Goal: Task Accomplishment & Management: Manage account settings

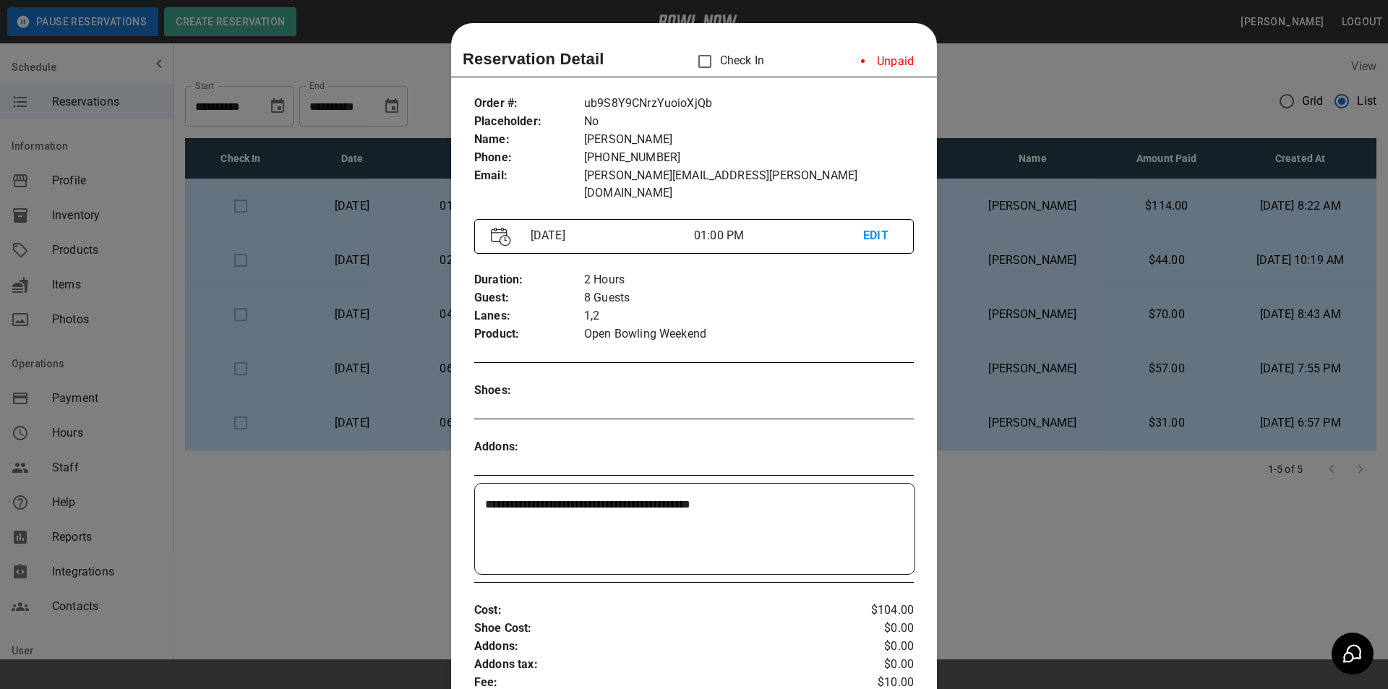
scroll to position [23, 0]
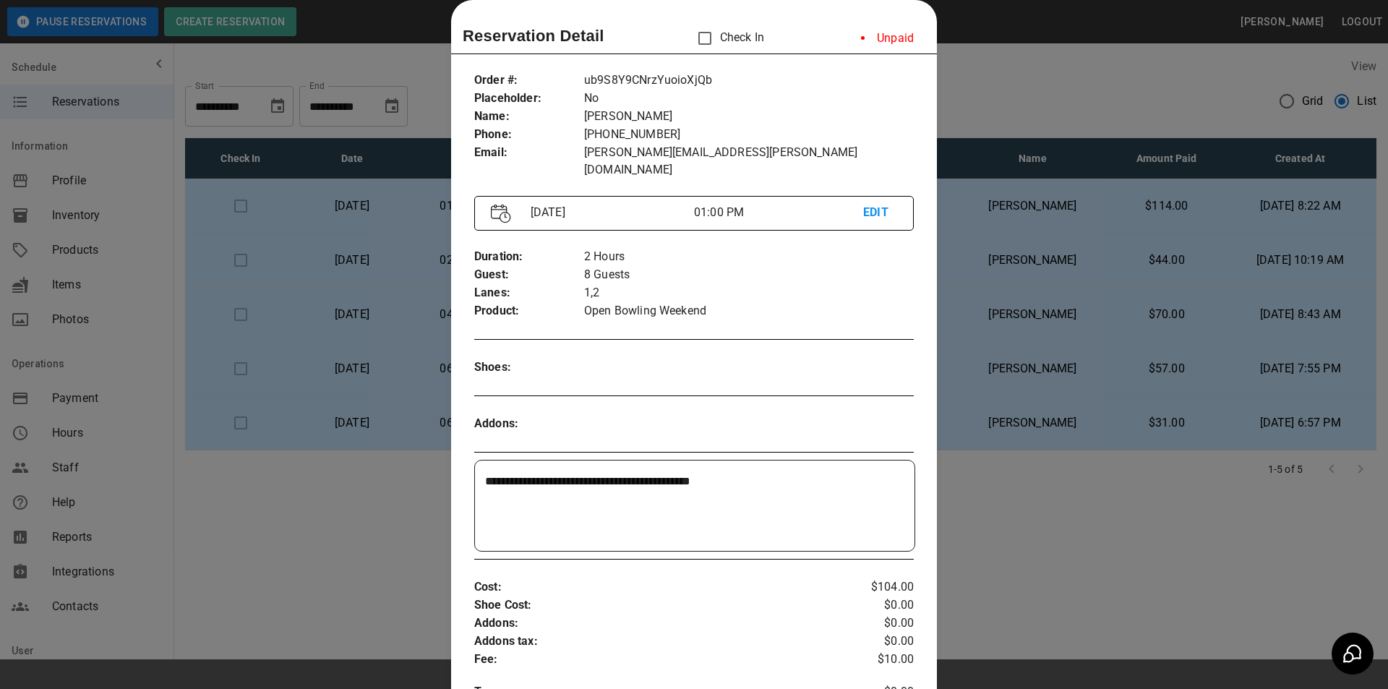
click at [333, 258] on div at bounding box center [694, 344] width 1388 height 689
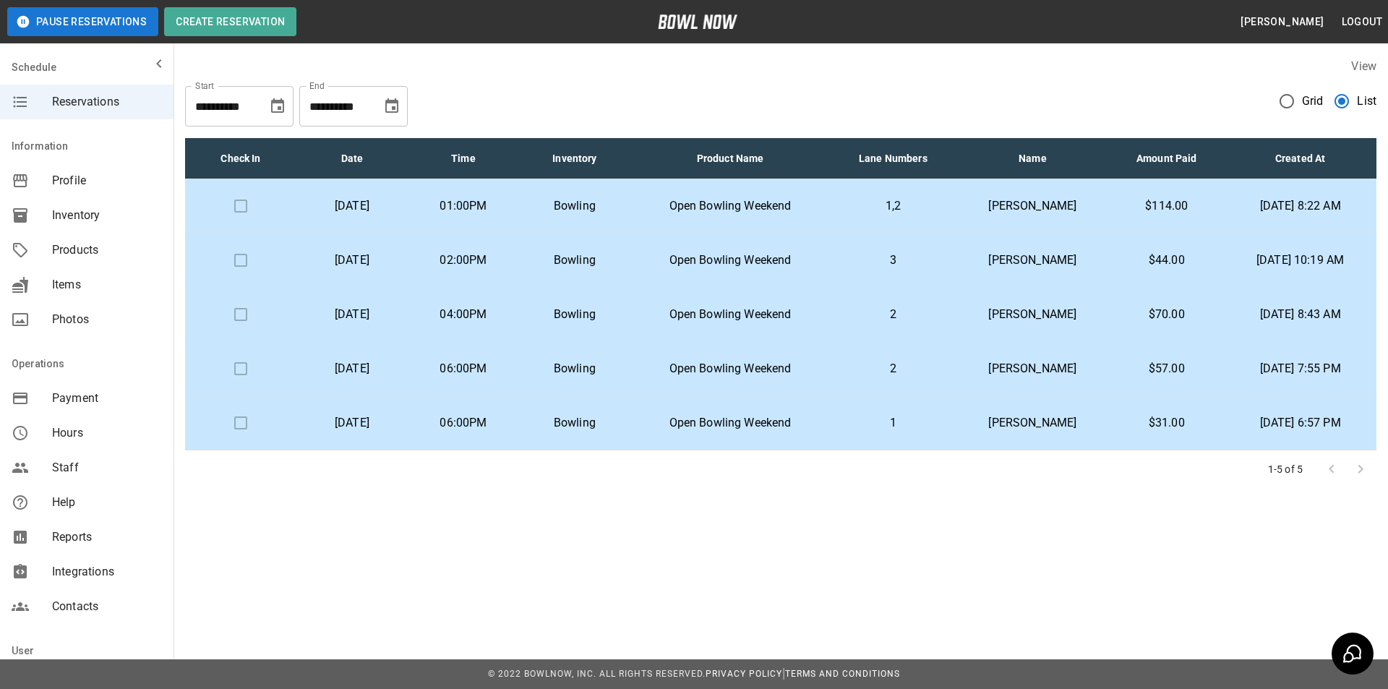
click at [863, 262] on p "3" at bounding box center [892, 260] width 103 height 17
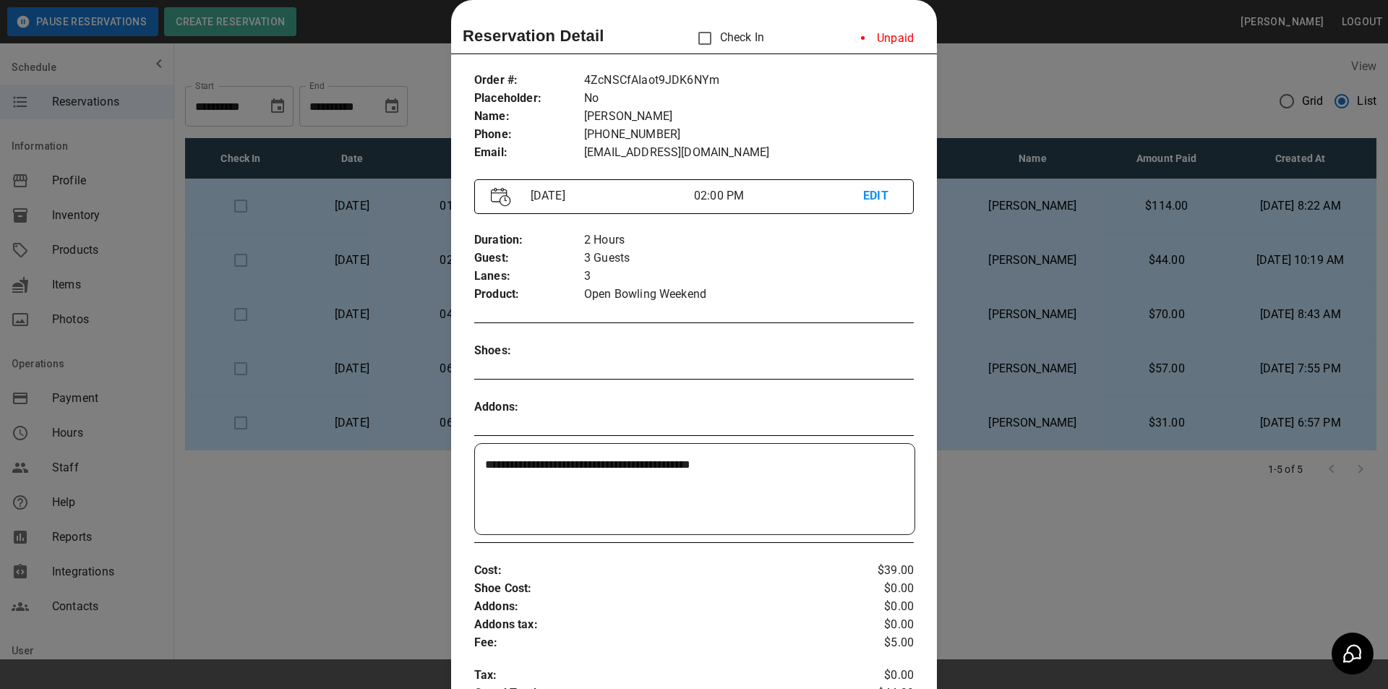
click at [1063, 296] on div at bounding box center [694, 344] width 1388 height 689
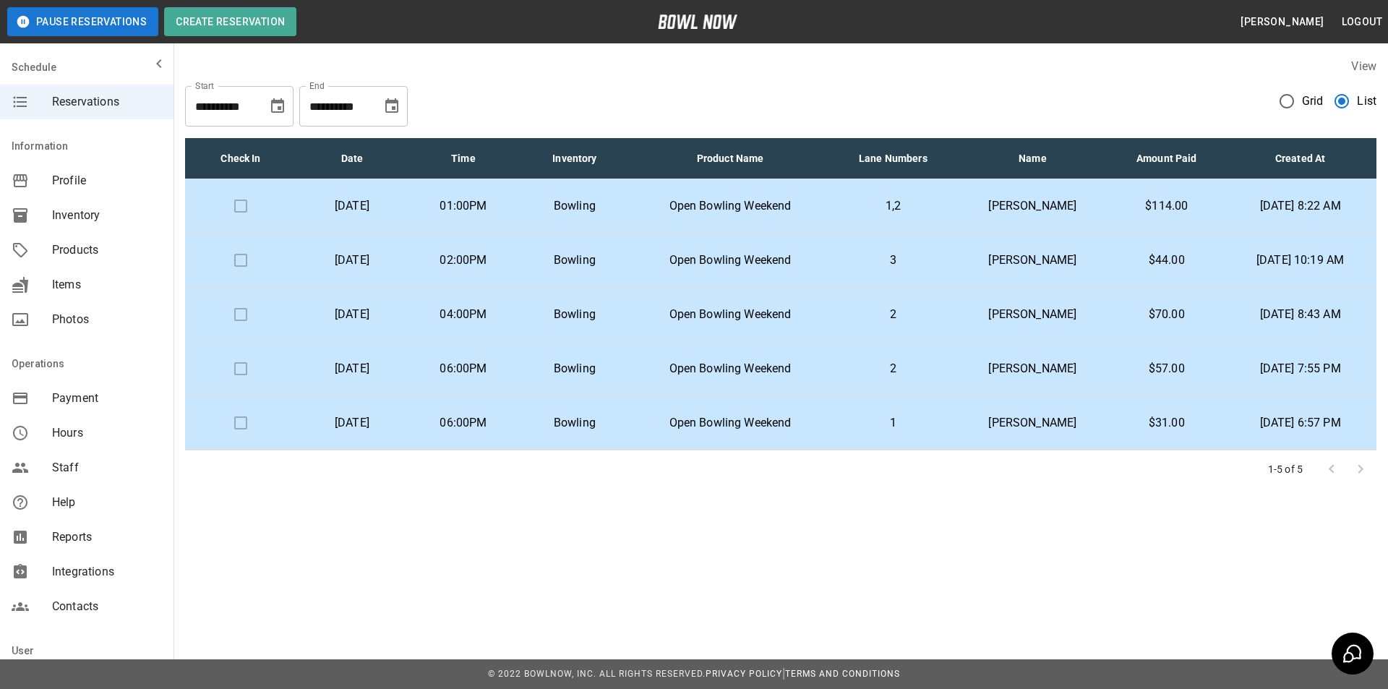
click at [1060, 308] on p "[PERSON_NAME]" at bounding box center [1033, 314] width 130 height 17
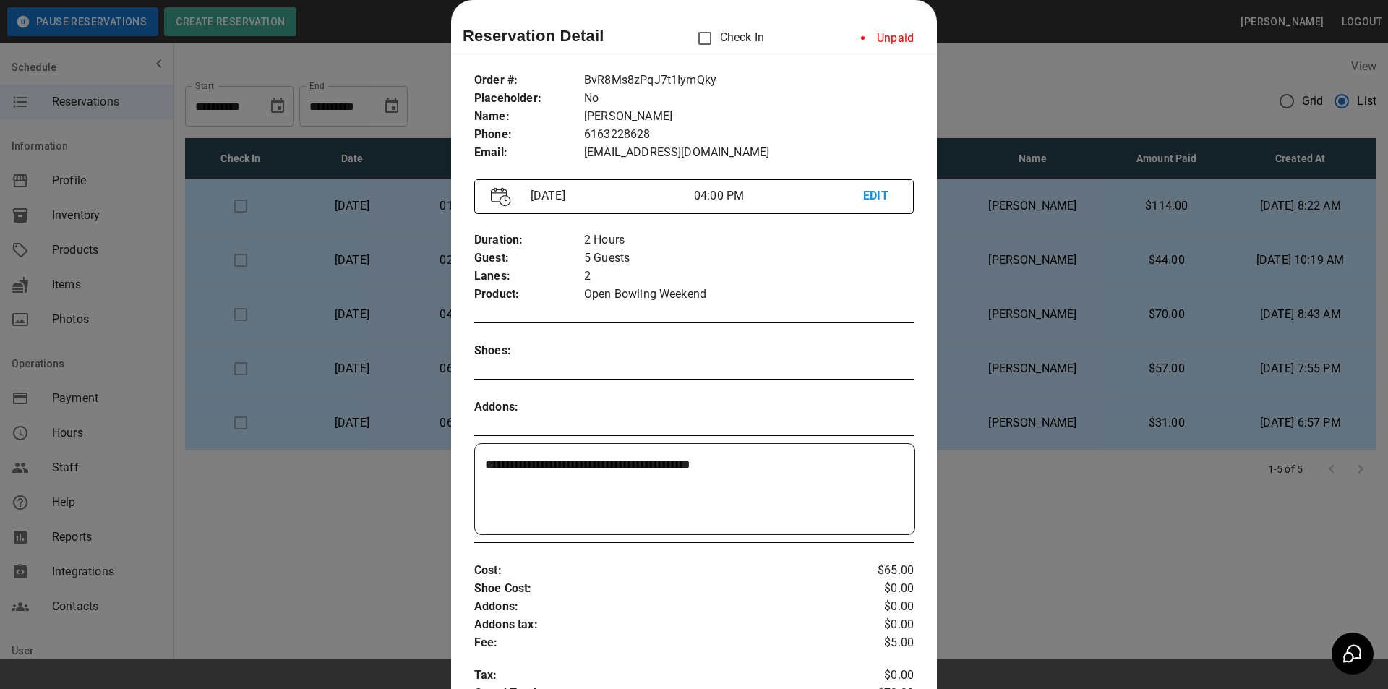
click at [1080, 379] on div at bounding box center [694, 344] width 1388 height 689
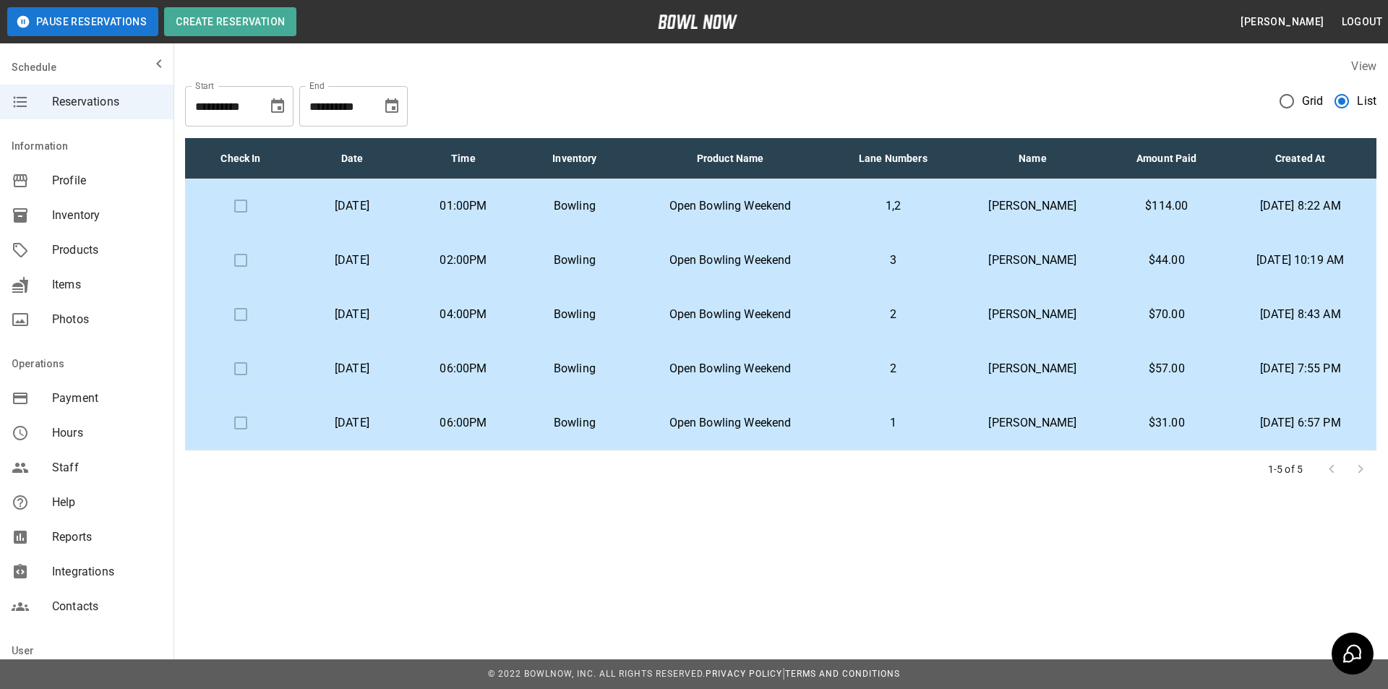
click at [1057, 369] on p "[PERSON_NAME]" at bounding box center [1033, 368] width 130 height 17
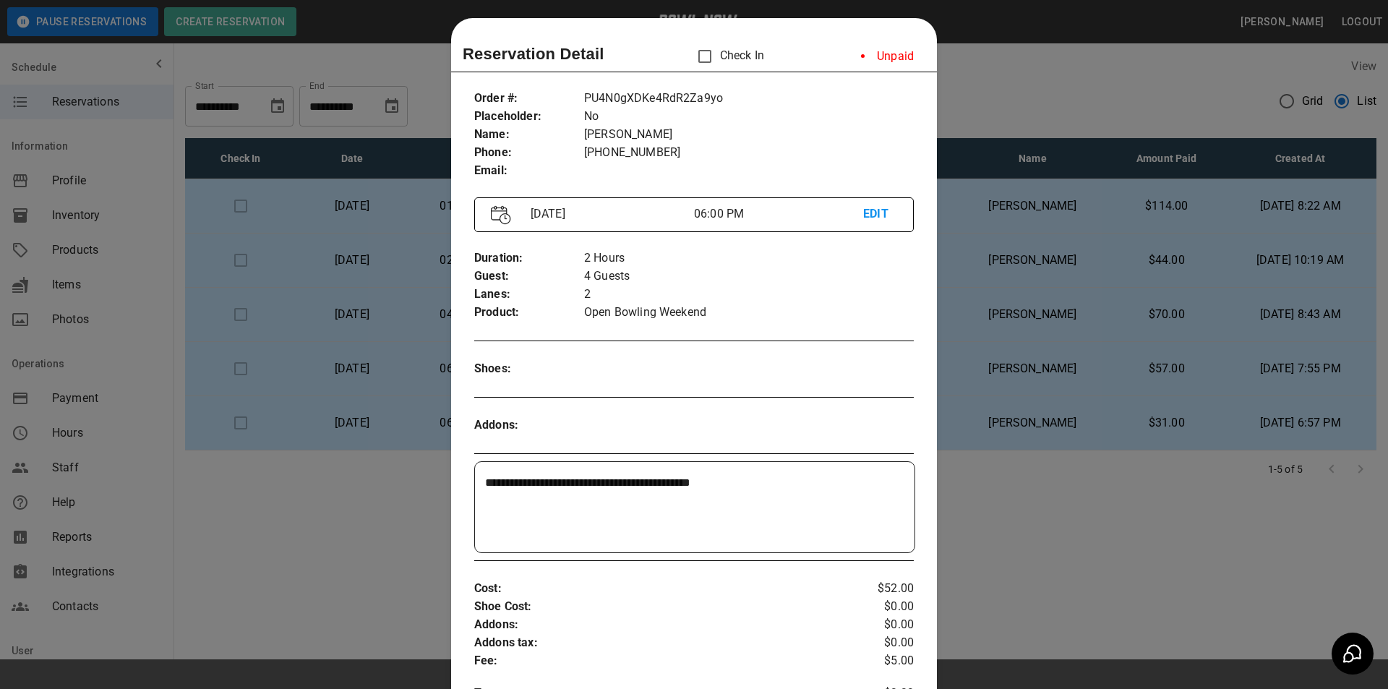
scroll to position [0, 0]
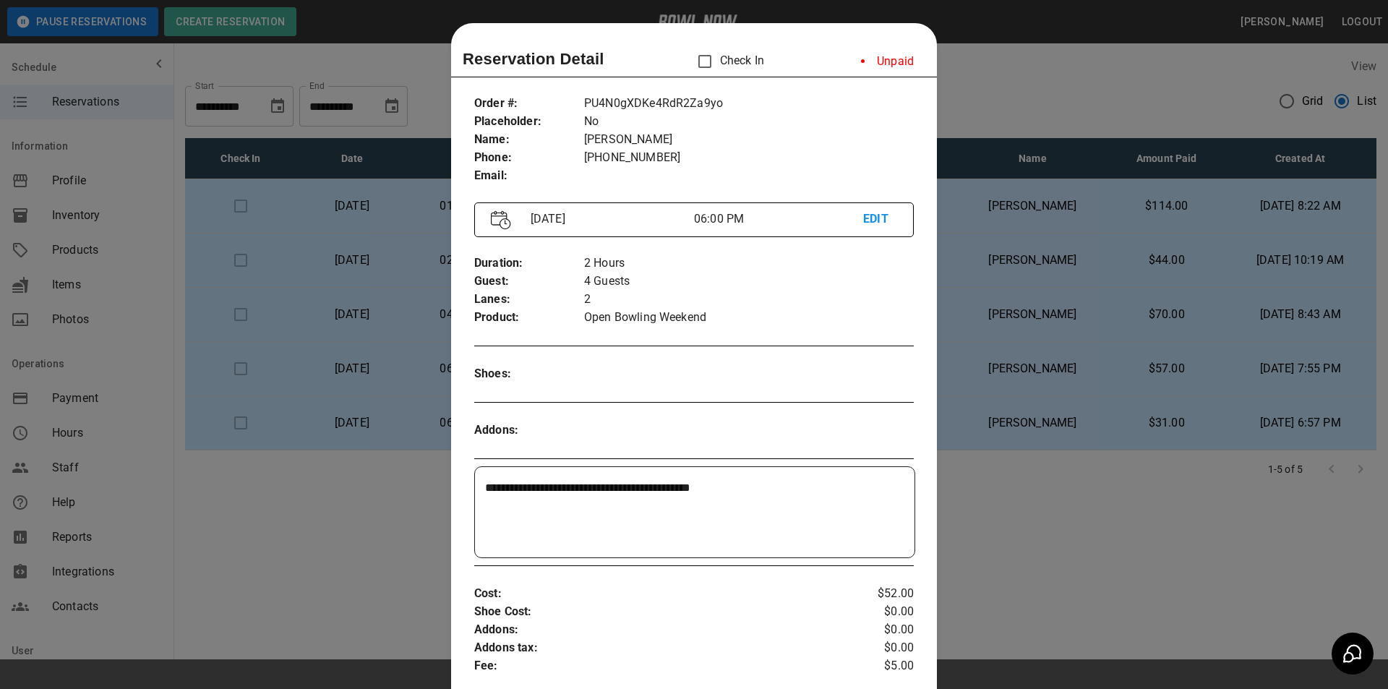
click at [993, 317] on div at bounding box center [694, 344] width 1388 height 689
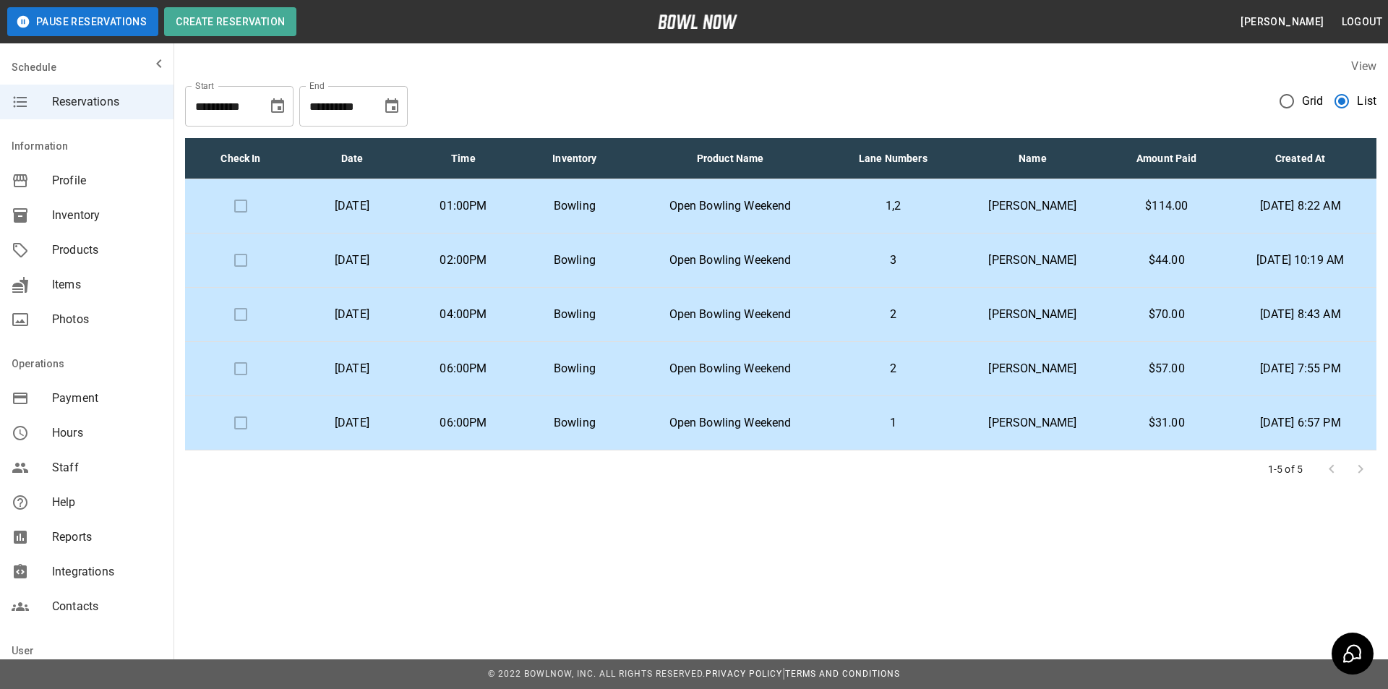
click at [990, 436] on td "[PERSON_NAME]" at bounding box center [1032, 423] width 153 height 54
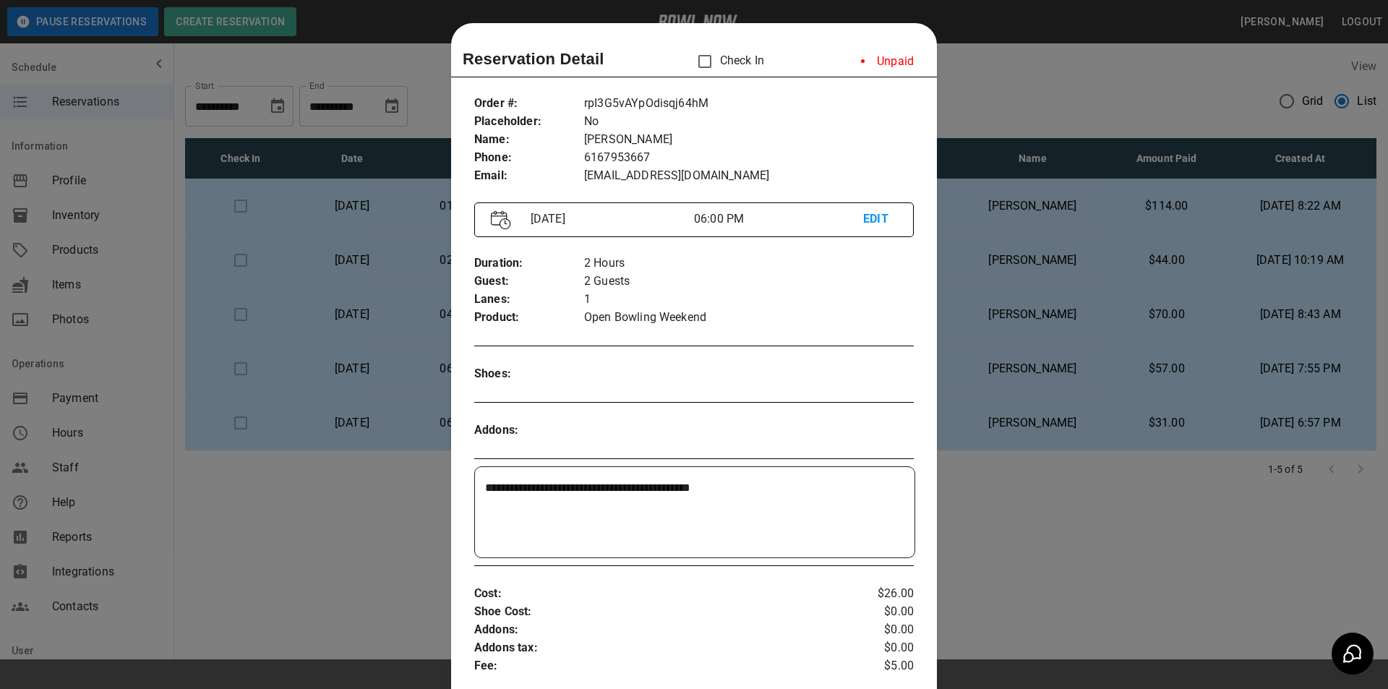
scroll to position [23, 0]
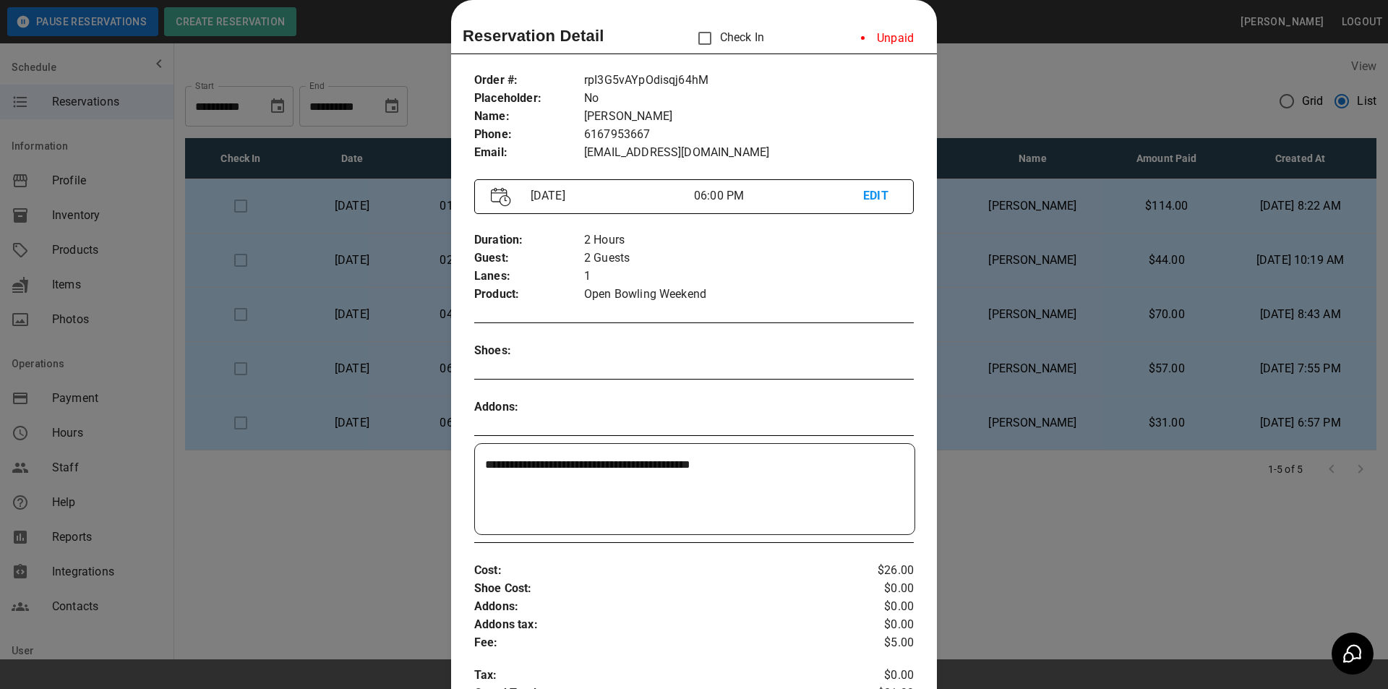
click at [1097, 272] on div at bounding box center [694, 344] width 1388 height 689
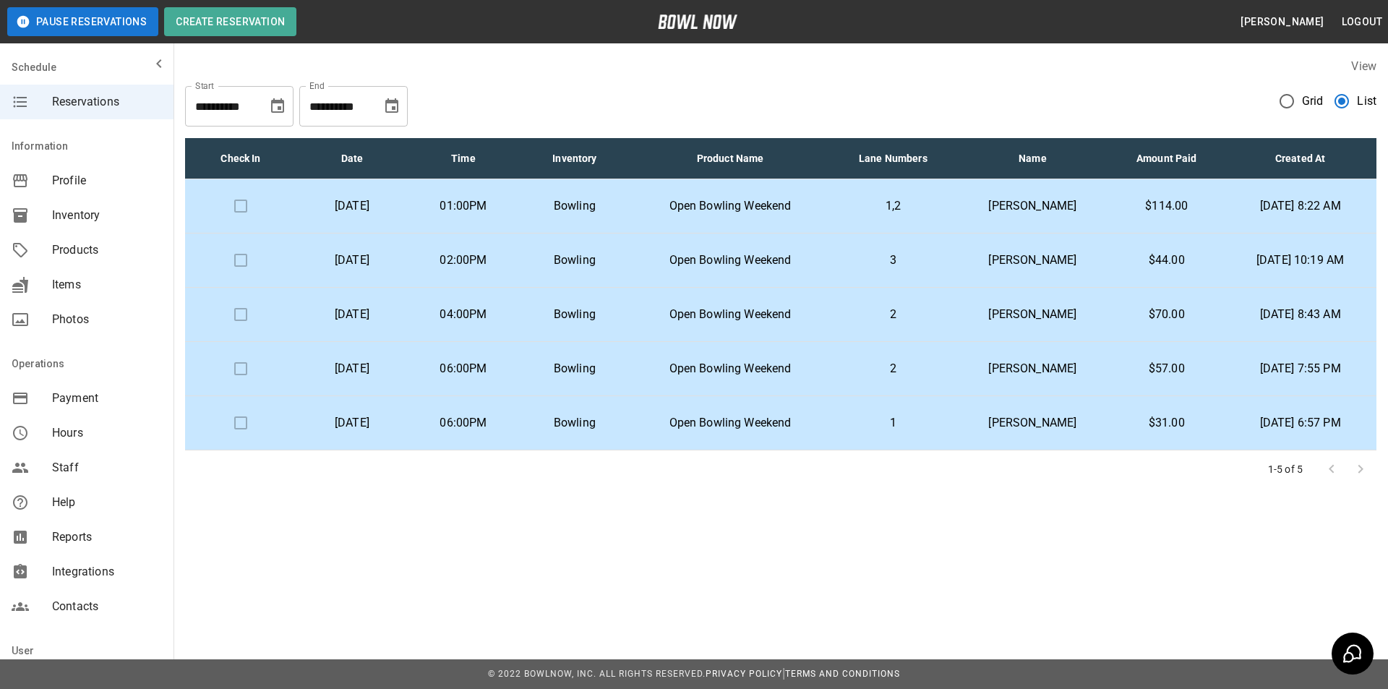
click at [1005, 202] on p "[PERSON_NAME]" at bounding box center [1033, 205] width 130 height 17
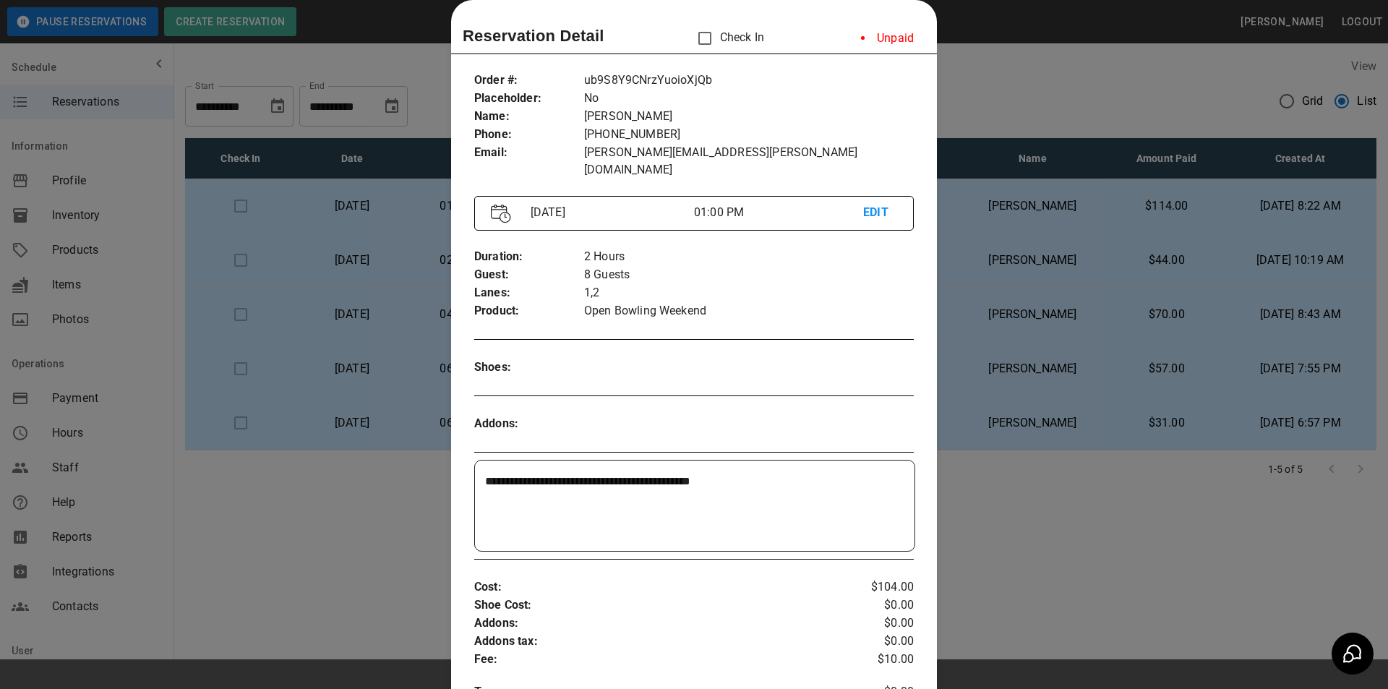
click at [1054, 225] on div at bounding box center [694, 344] width 1388 height 689
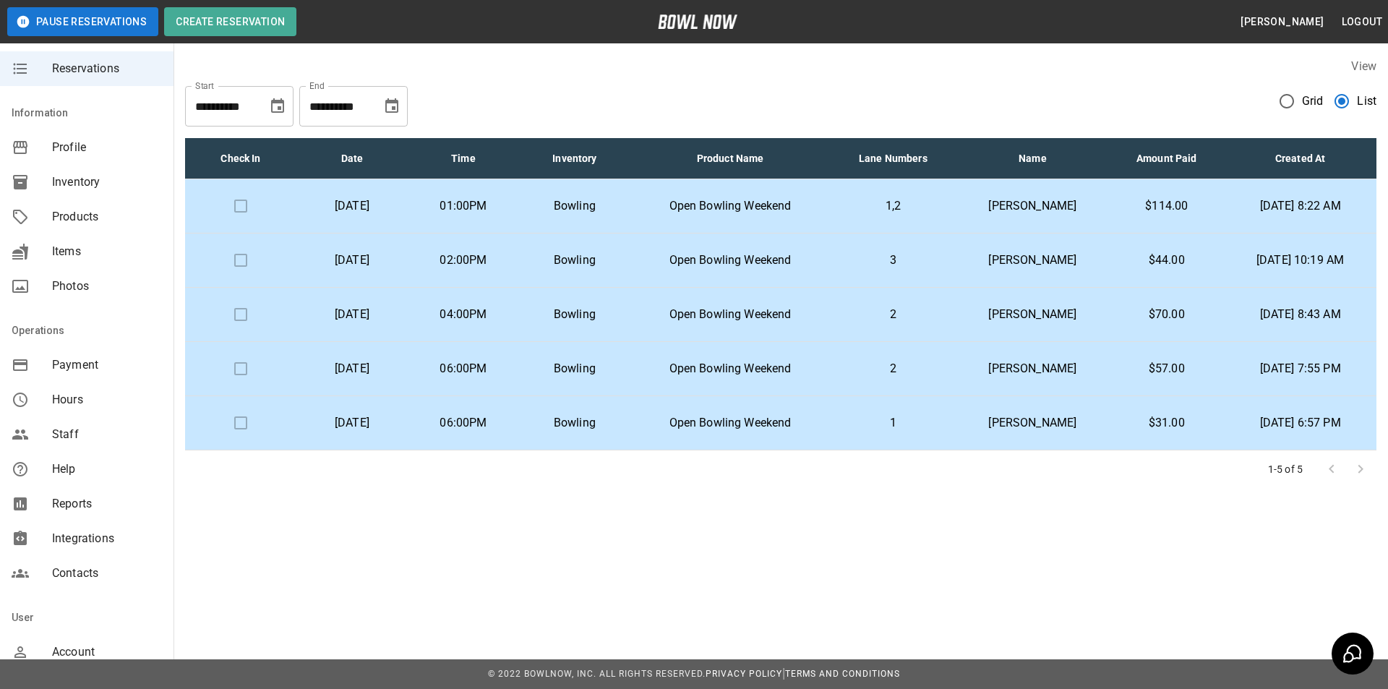
scroll to position [0, 0]
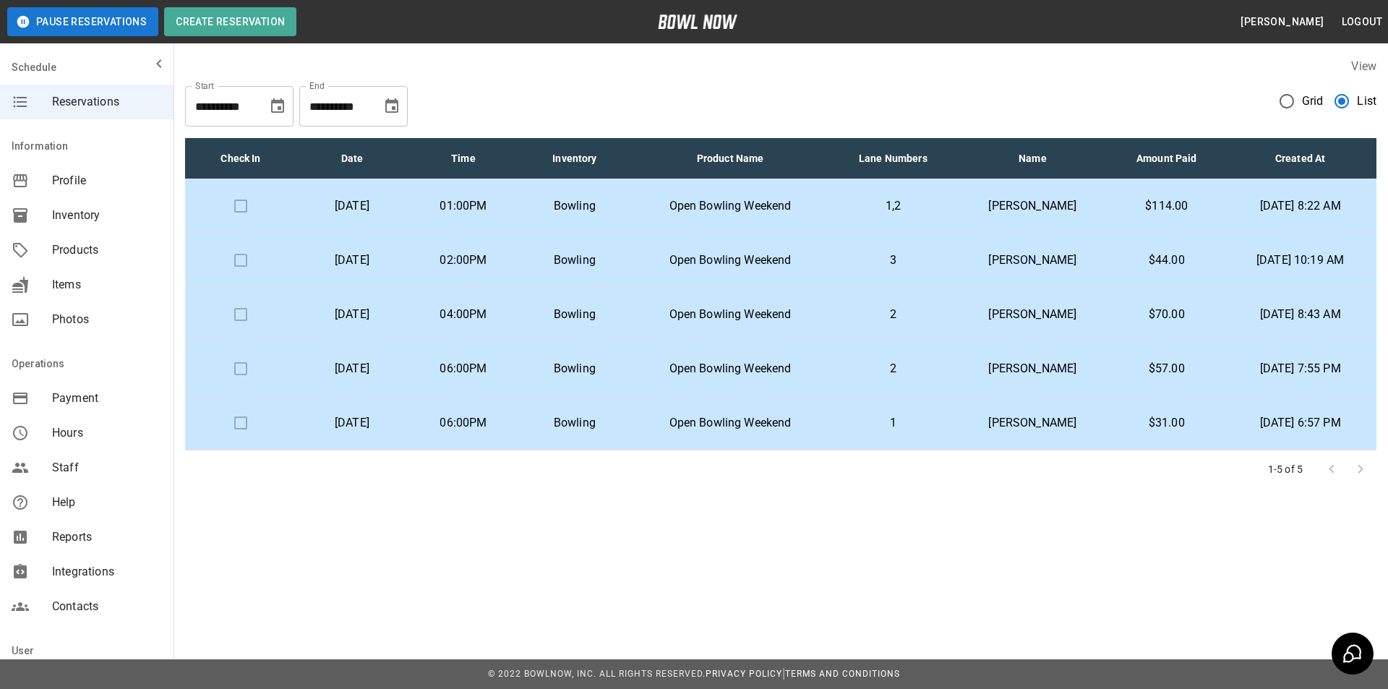
click at [630, 288] on td "Bowling" at bounding box center [574, 315] width 111 height 54
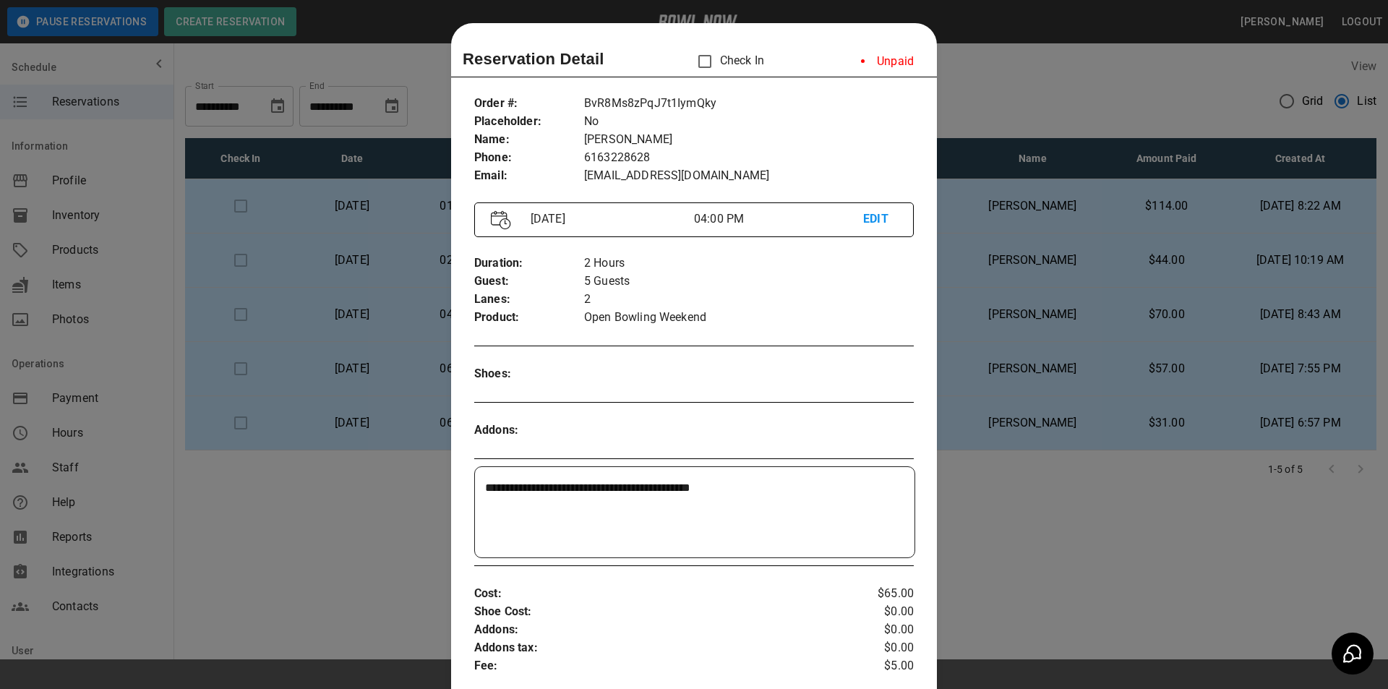
scroll to position [23, 0]
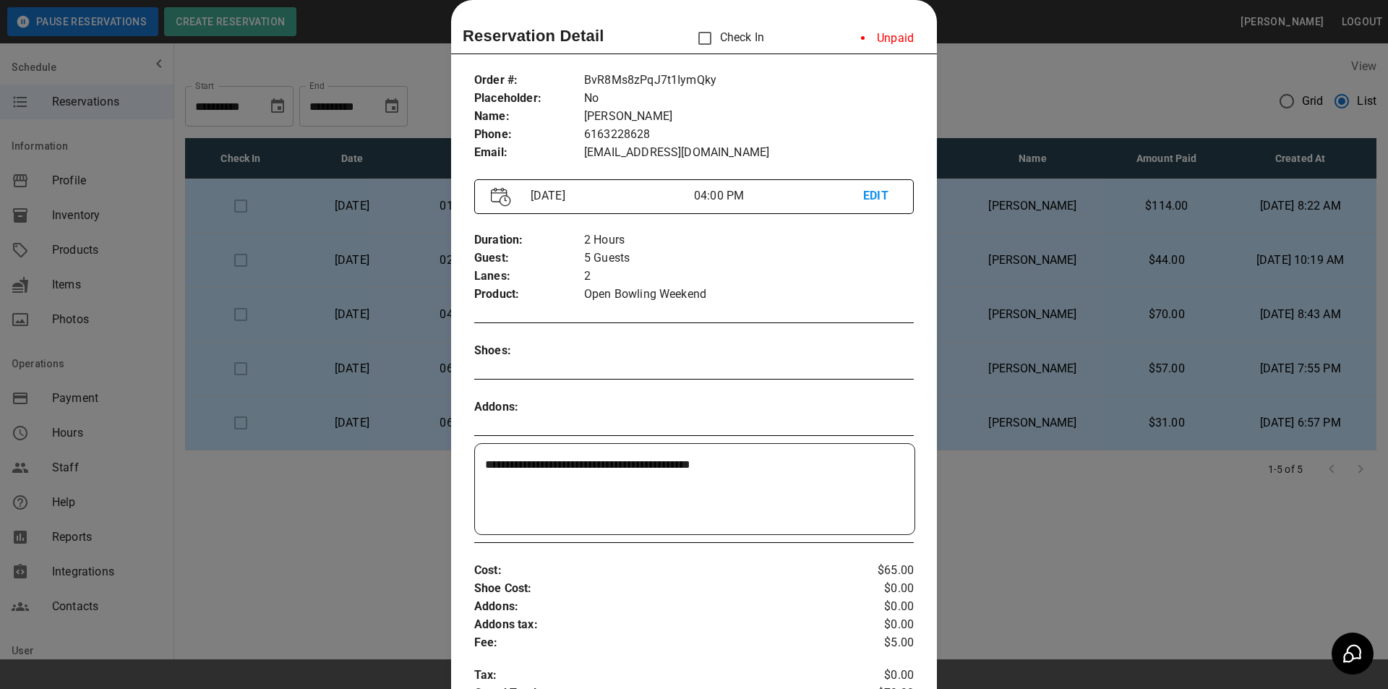
click at [1081, 304] on div at bounding box center [694, 344] width 1388 height 689
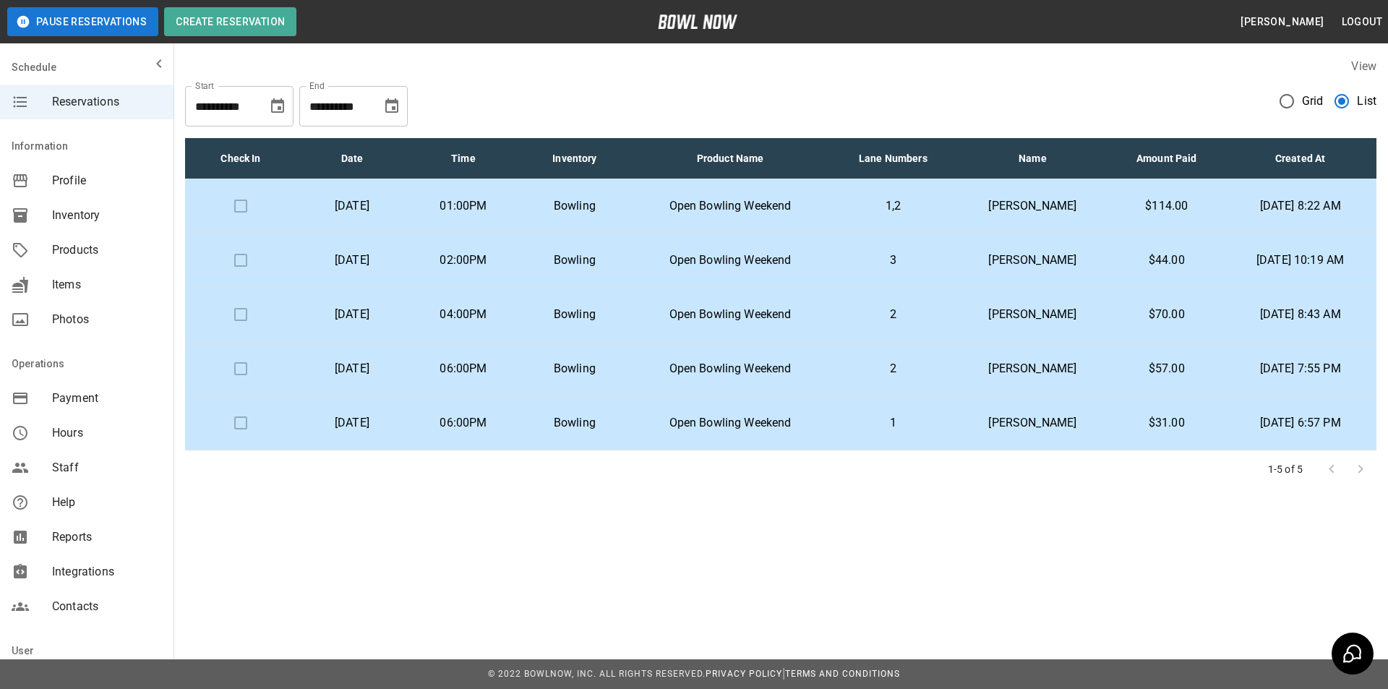
click at [1059, 269] on td "[PERSON_NAME]" at bounding box center [1032, 260] width 153 height 54
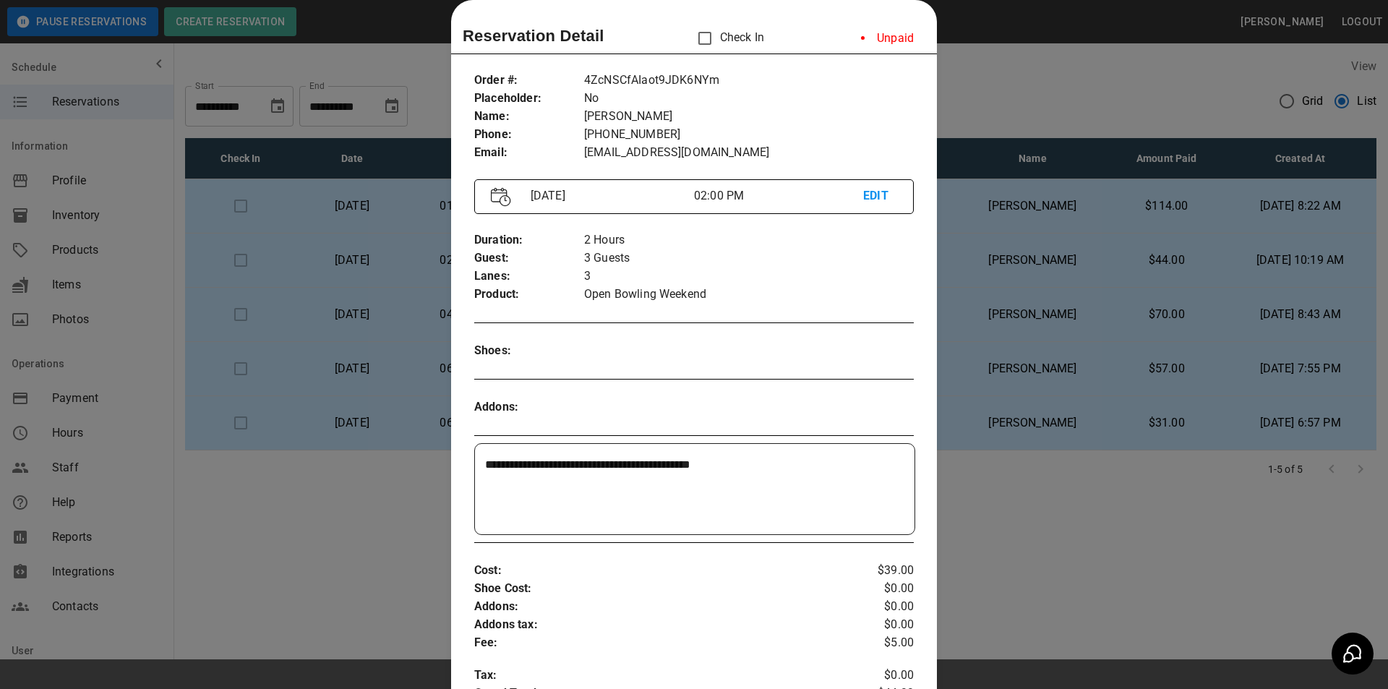
click at [766, 474] on textarea "**********" at bounding box center [693, 489] width 416 height 67
click at [976, 503] on div at bounding box center [694, 344] width 1388 height 689
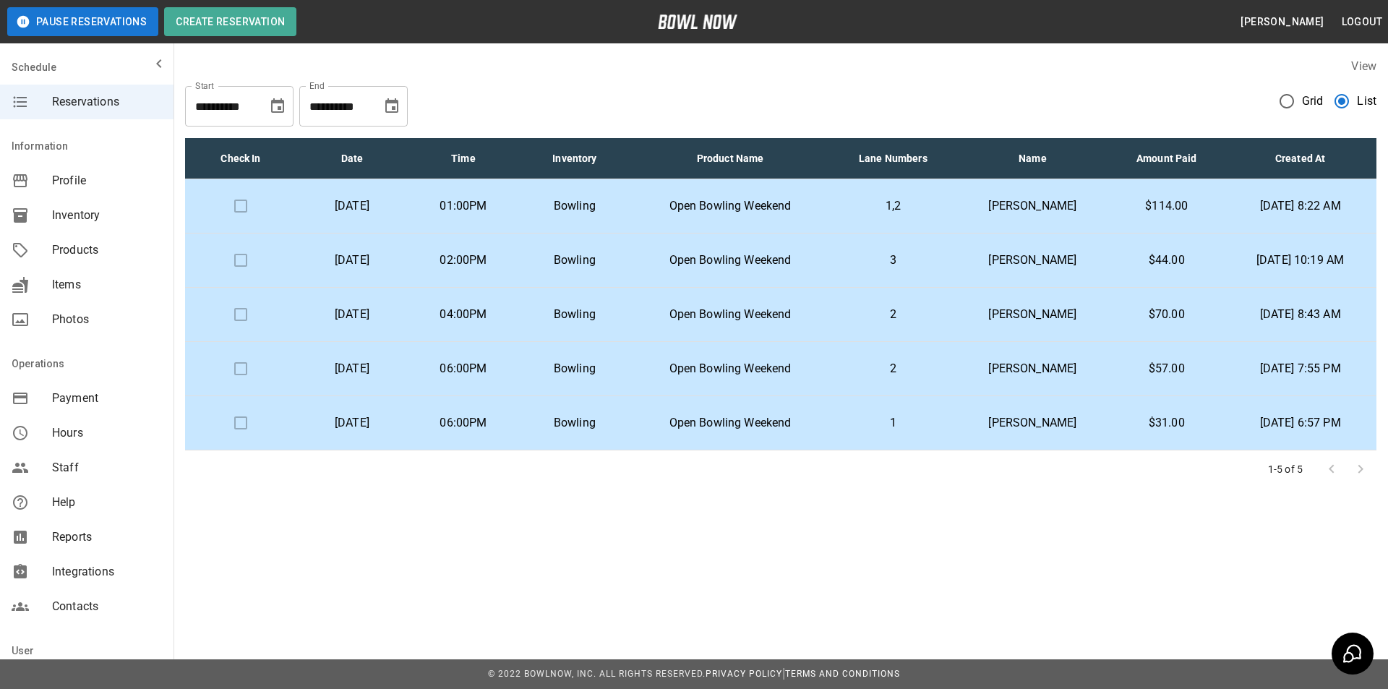
click at [607, 369] on p "Bowling" at bounding box center [575, 368] width 88 height 17
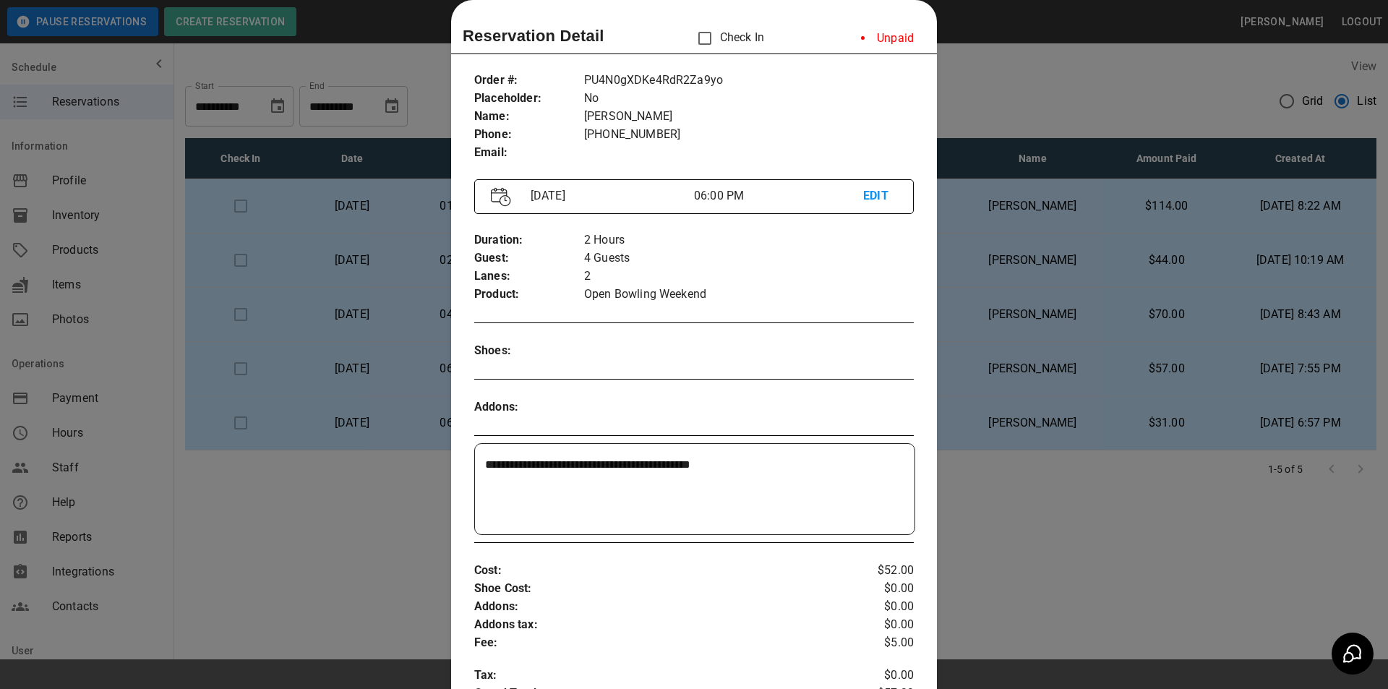
click at [404, 249] on div at bounding box center [694, 344] width 1388 height 689
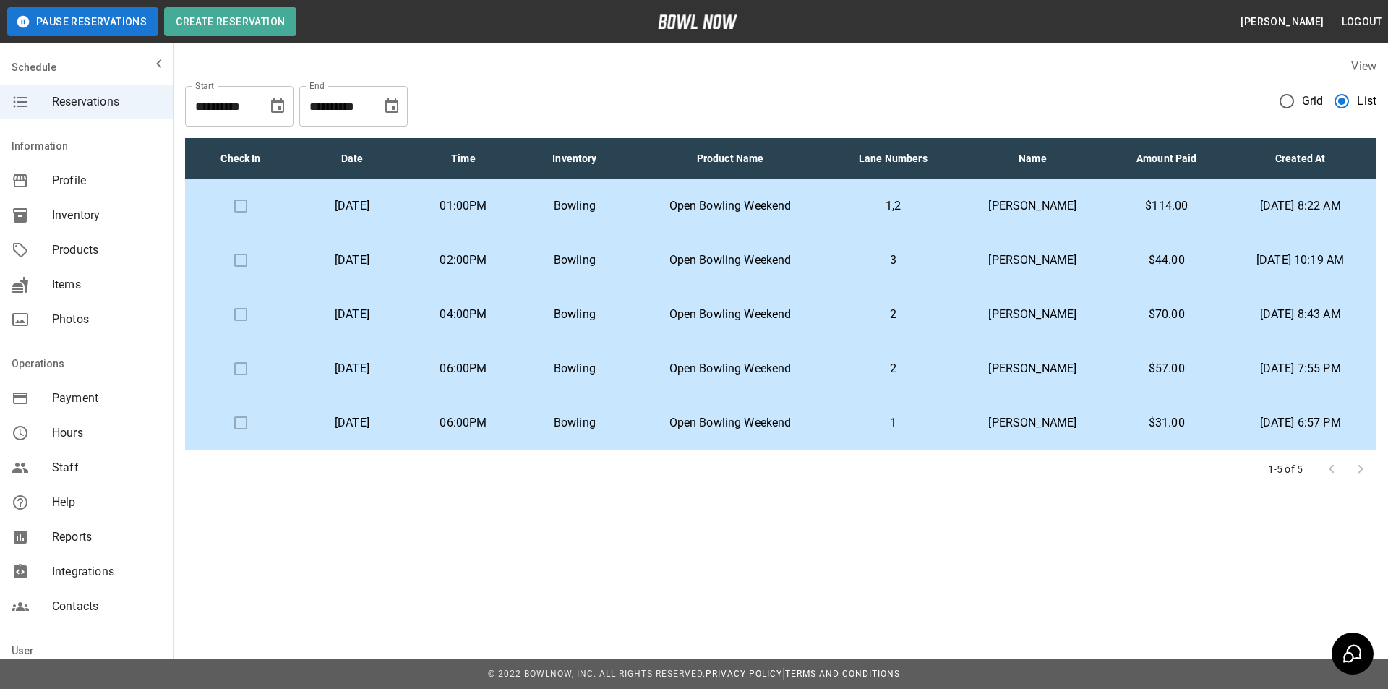
click at [396, 206] on p "[DATE]" at bounding box center [352, 205] width 88 height 17
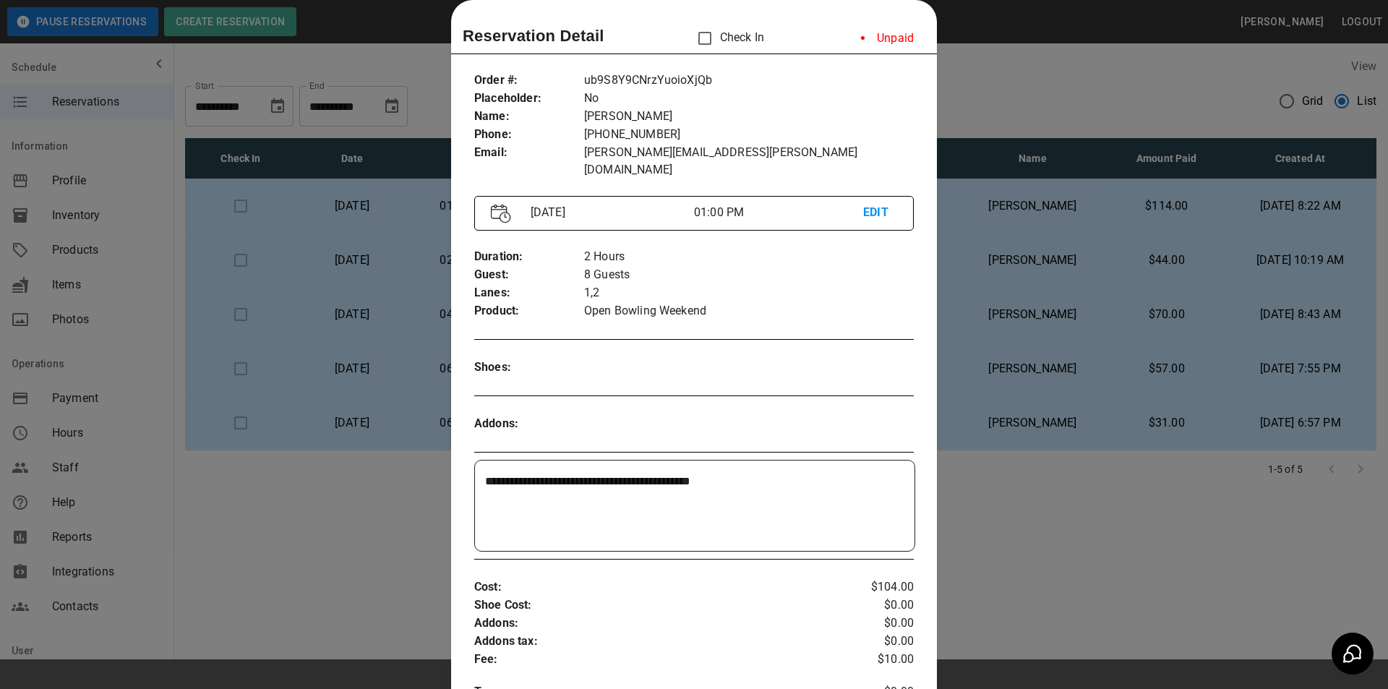
click at [414, 206] on div at bounding box center [694, 344] width 1388 height 689
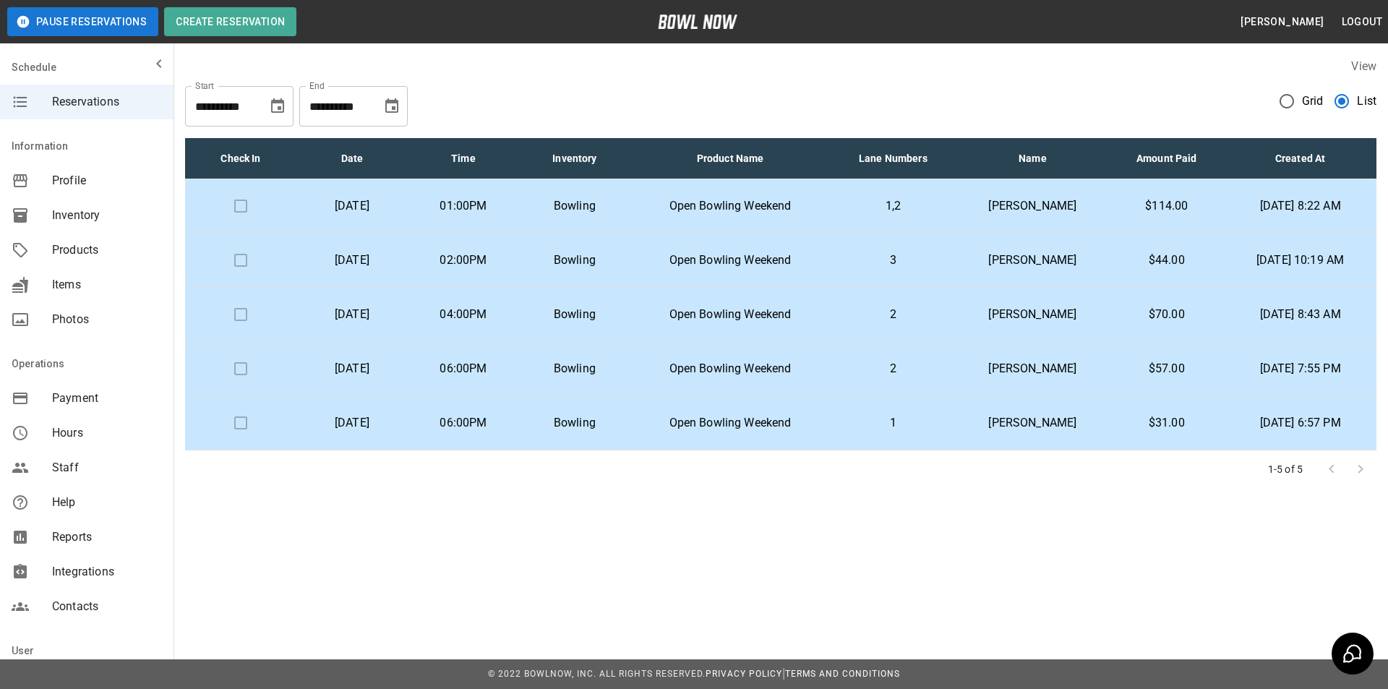
click at [396, 206] on p "[DATE]" at bounding box center [352, 205] width 88 height 17
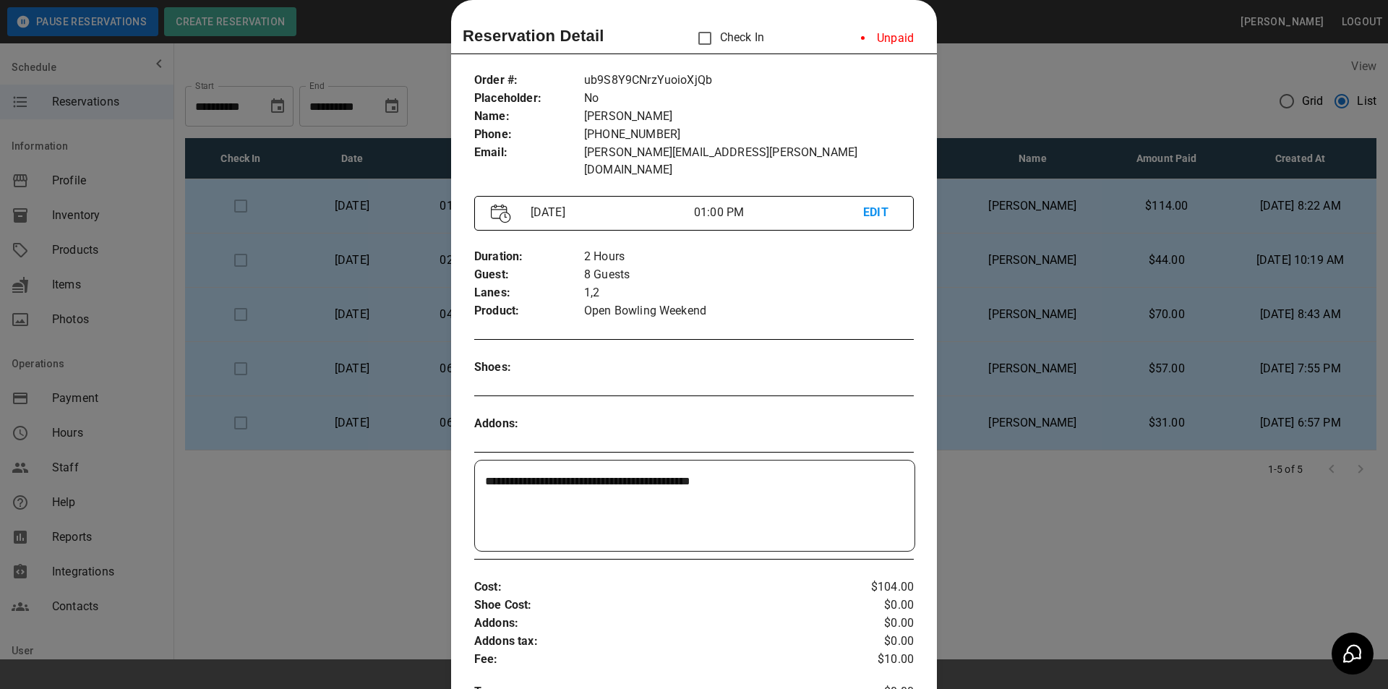
drag, startPoint x: 414, startPoint y: 207, endPoint x: 312, endPoint y: 521, distance: 330.6
click at [288, 560] on div at bounding box center [694, 344] width 1388 height 689
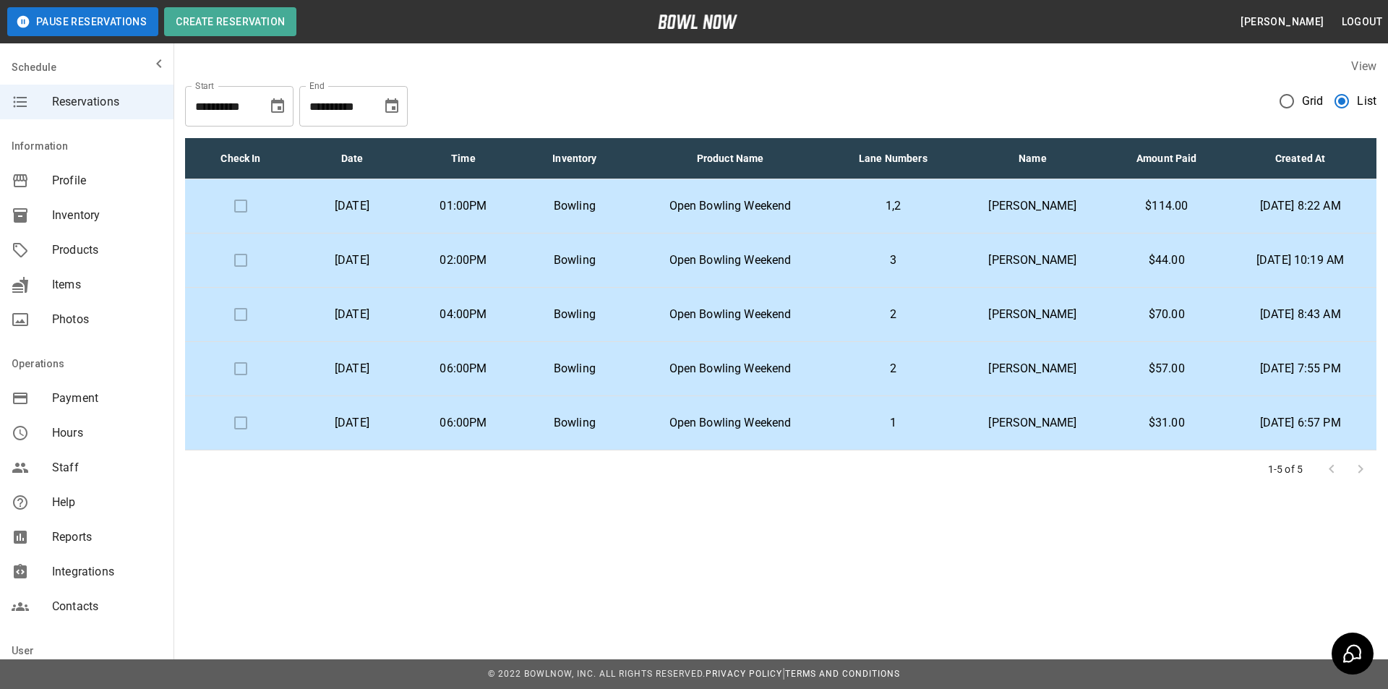
click at [519, 181] on td "01:00PM" at bounding box center [463, 206] width 111 height 54
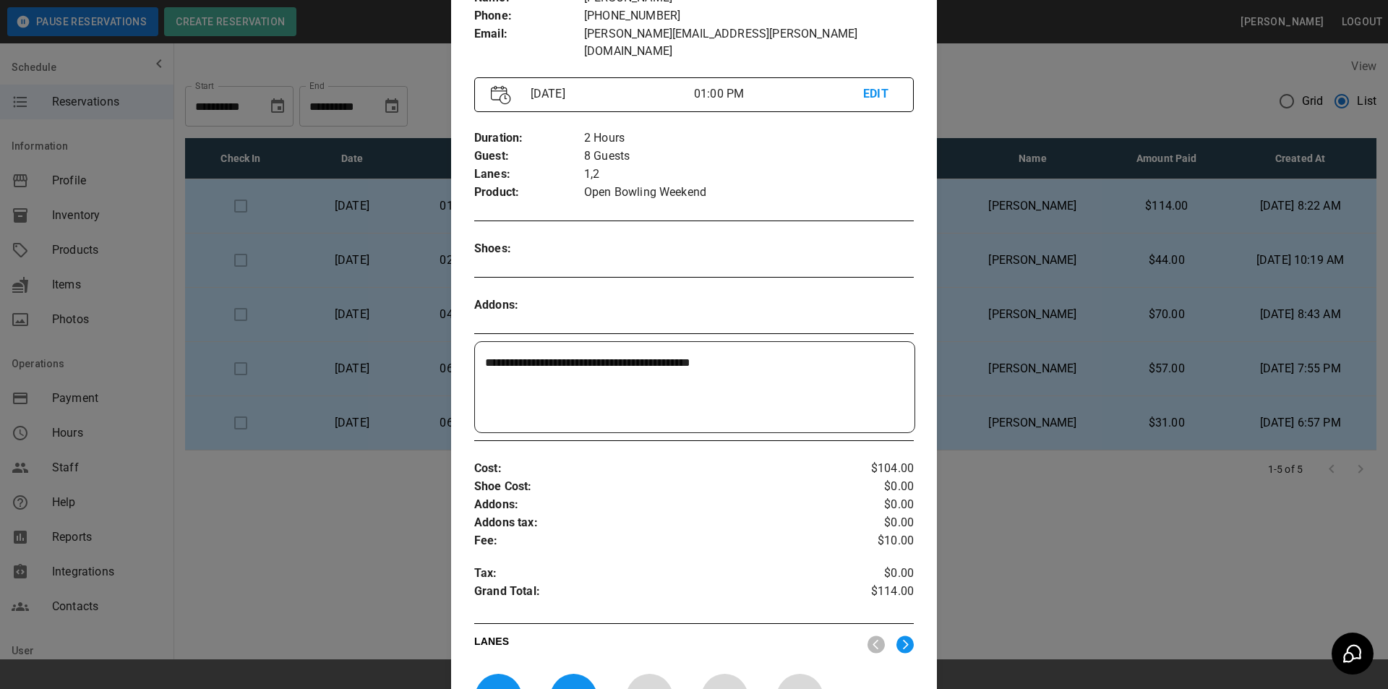
scroll to position [0, 0]
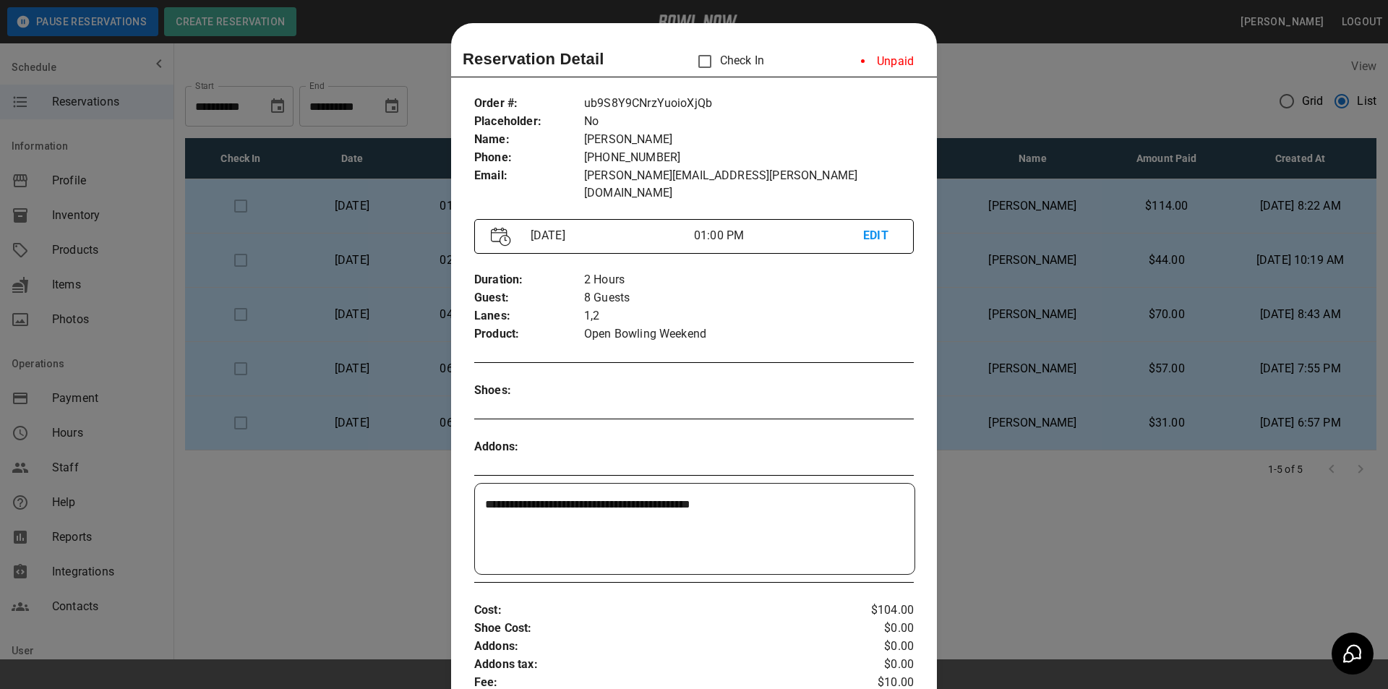
click at [331, 571] on div at bounding box center [694, 344] width 1388 height 689
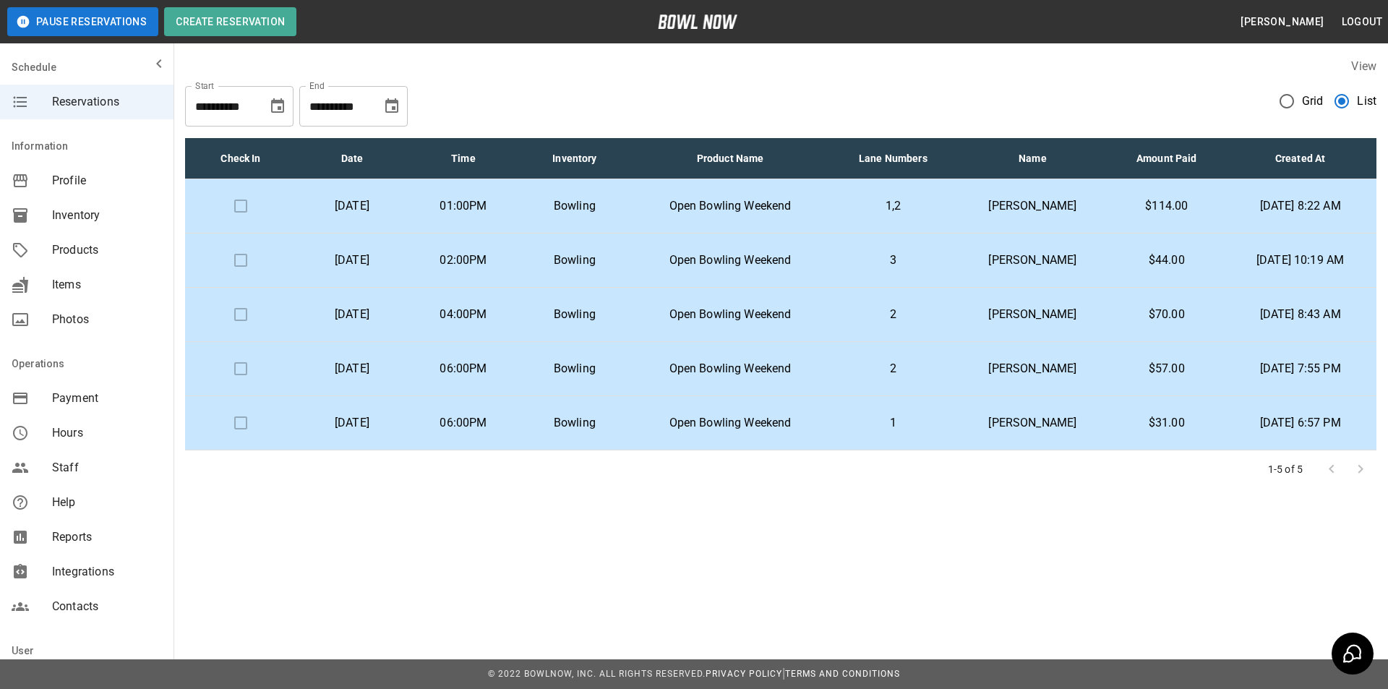
click at [758, 202] on p "Open Bowling Weekend" at bounding box center [730, 205] width 176 height 17
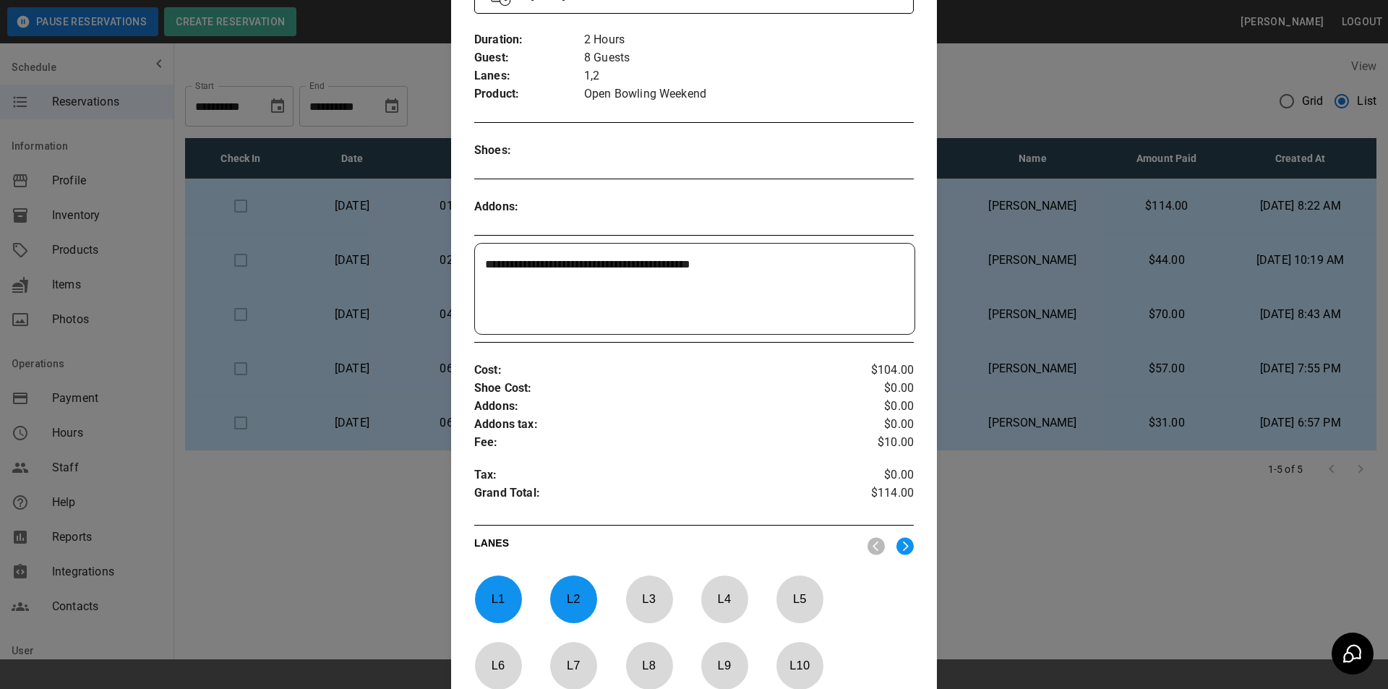
scroll to position [385, 0]
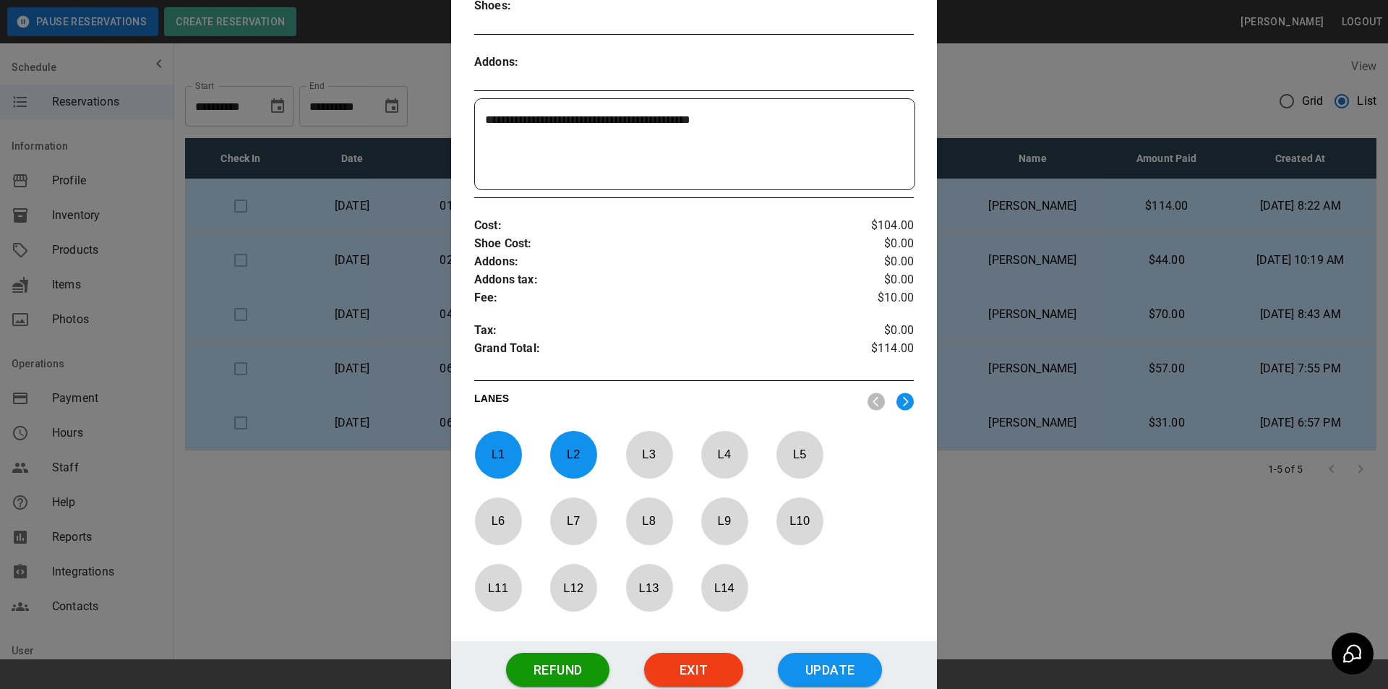
click at [1042, 129] on div at bounding box center [694, 344] width 1388 height 689
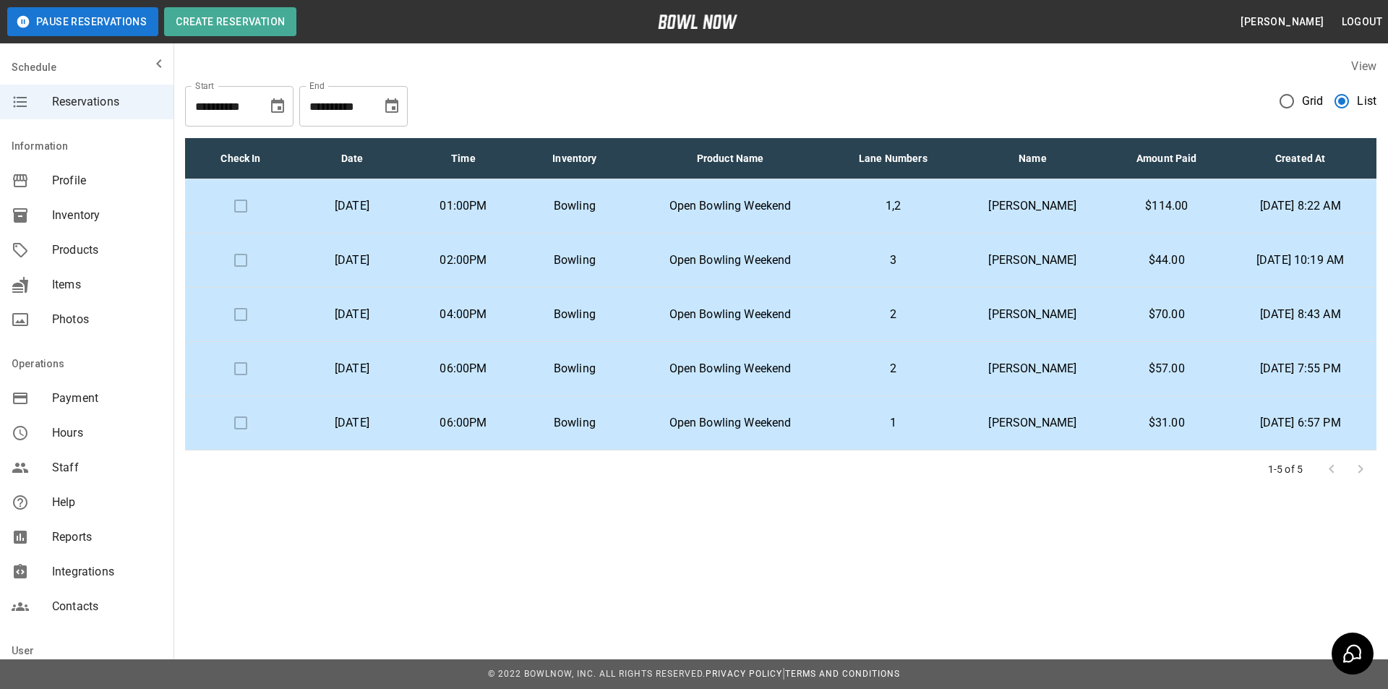
click at [862, 193] on td "1,2" at bounding box center [893, 206] width 126 height 54
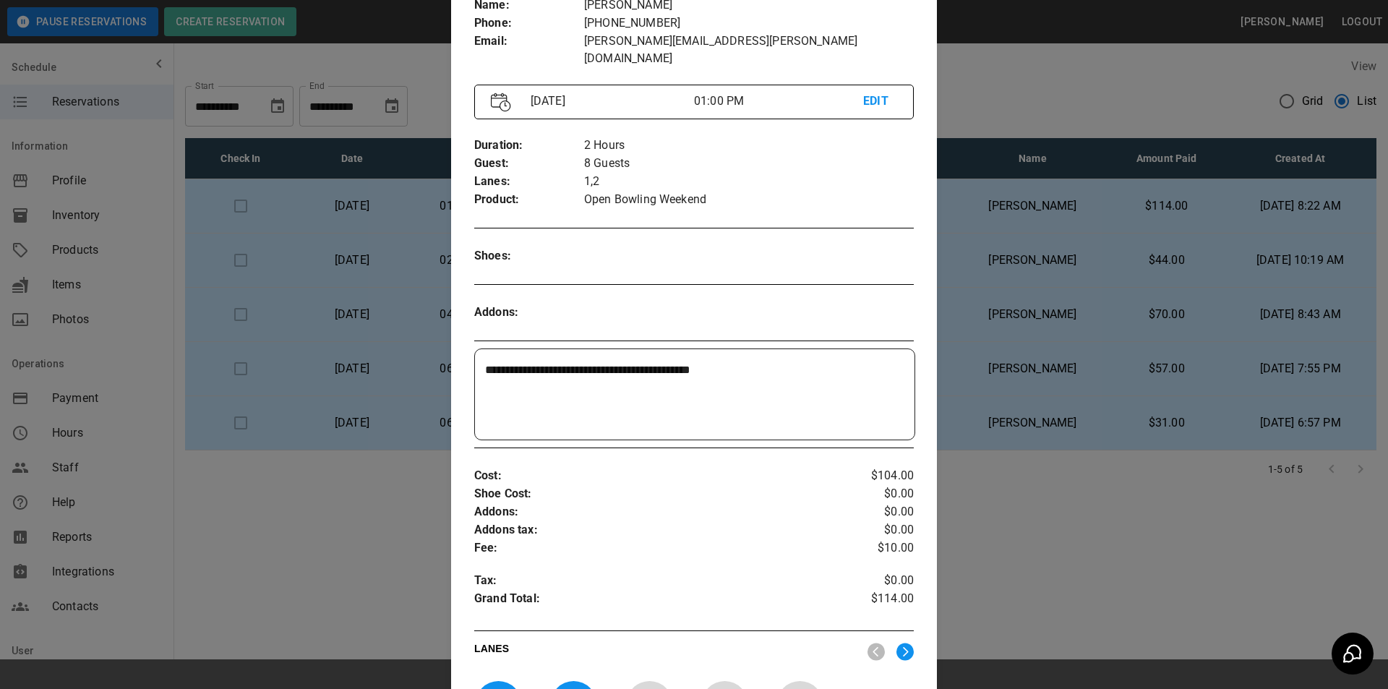
scroll to position [168, 0]
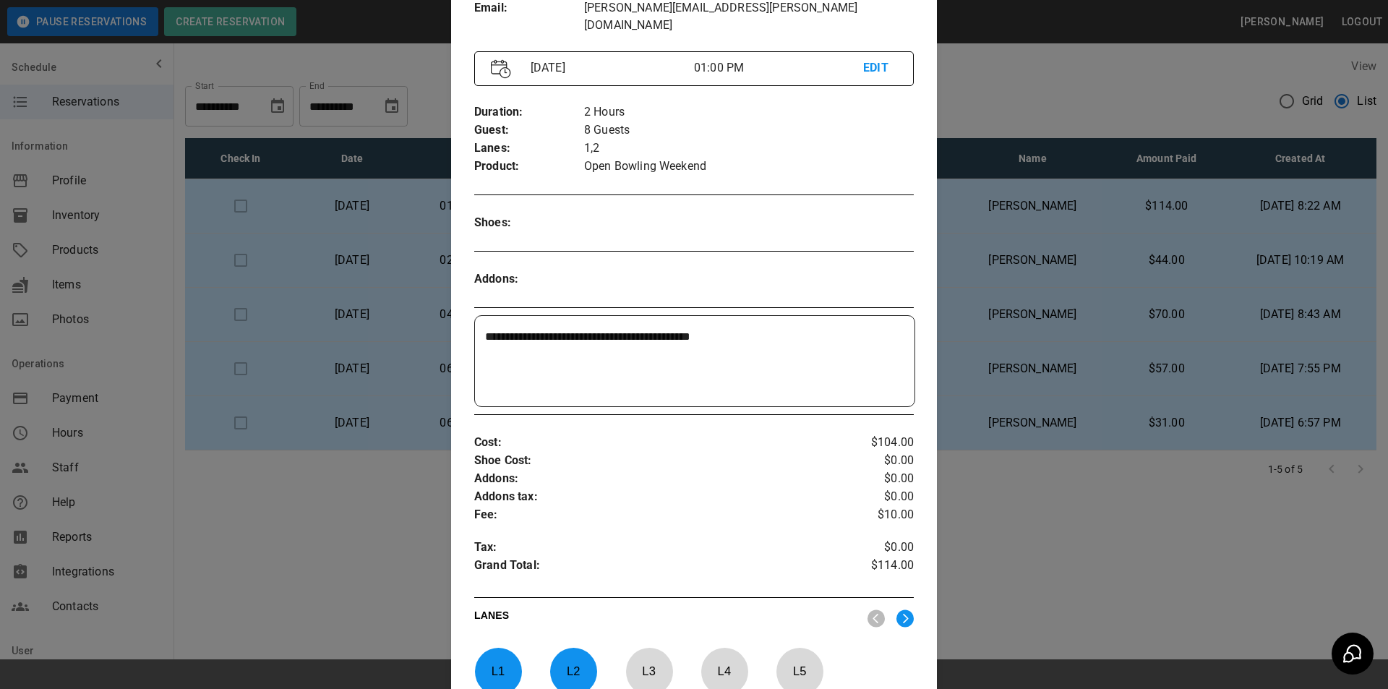
click at [944, 469] on div at bounding box center [694, 344] width 1388 height 689
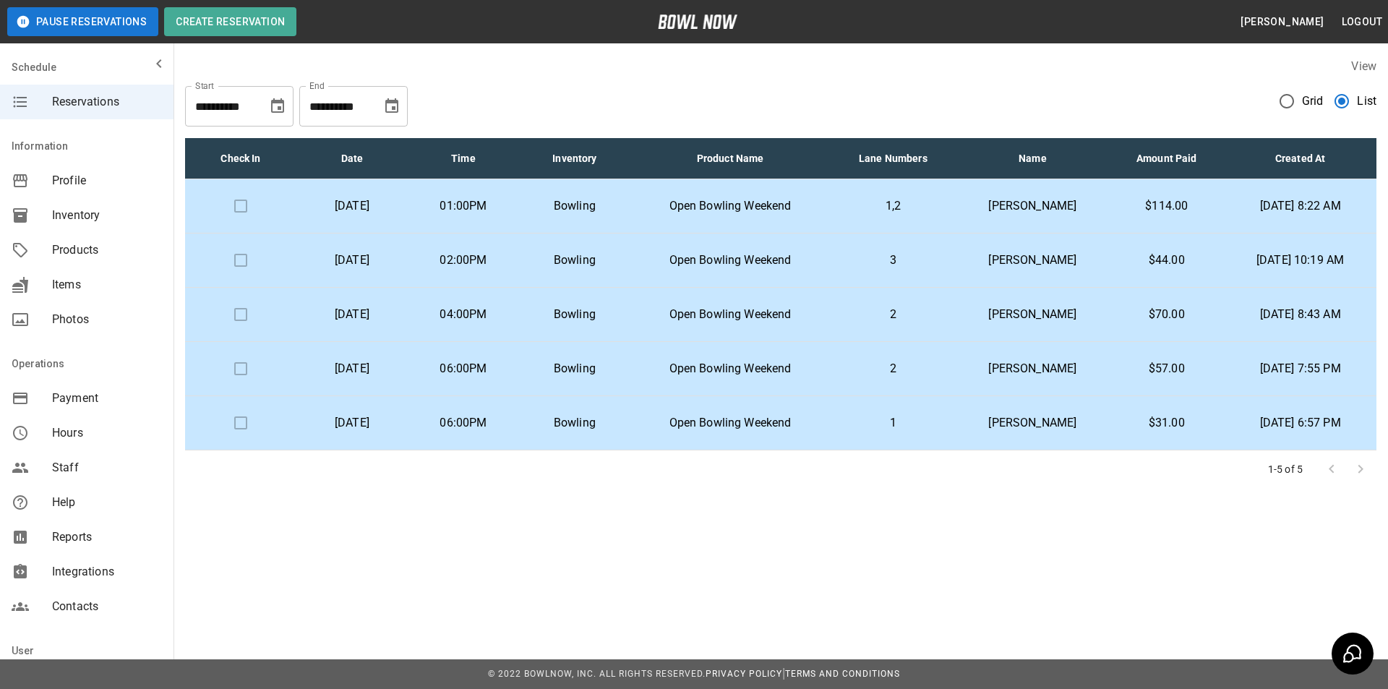
click at [936, 255] on p "3" at bounding box center [892, 260] width 103 height 17
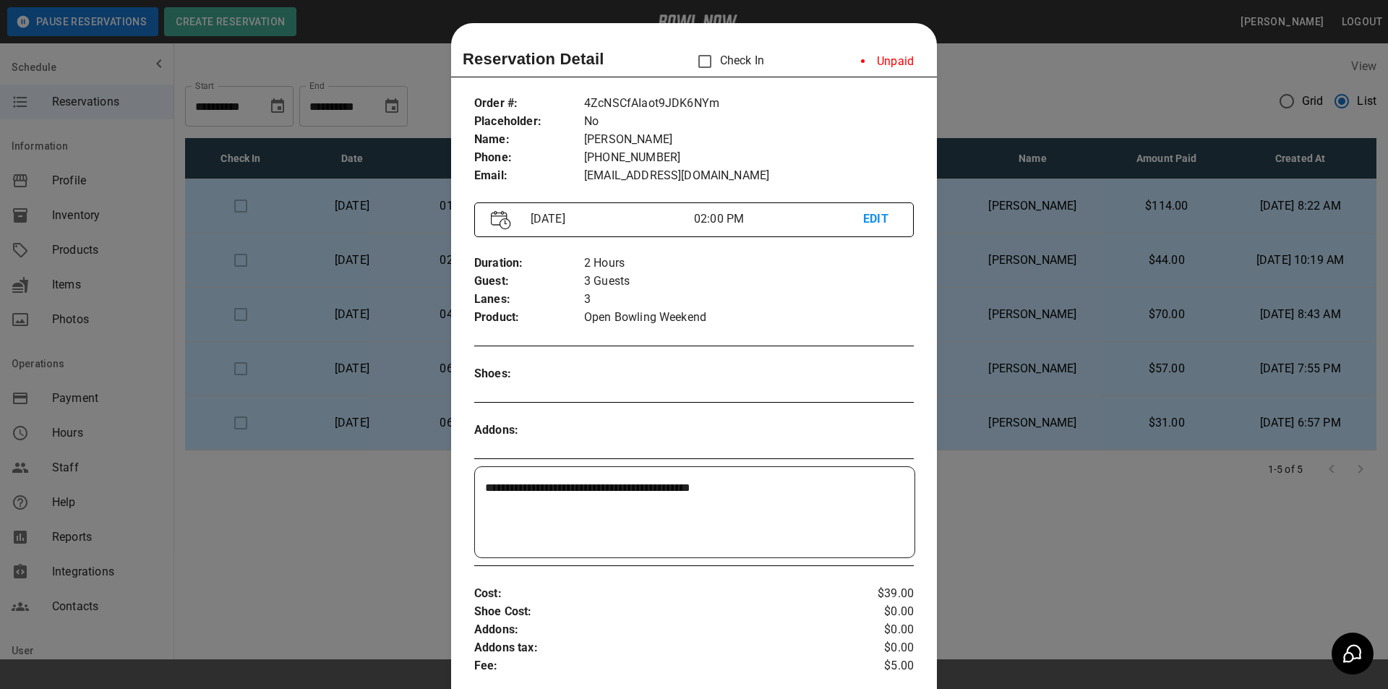
scroll to position [23, 0]
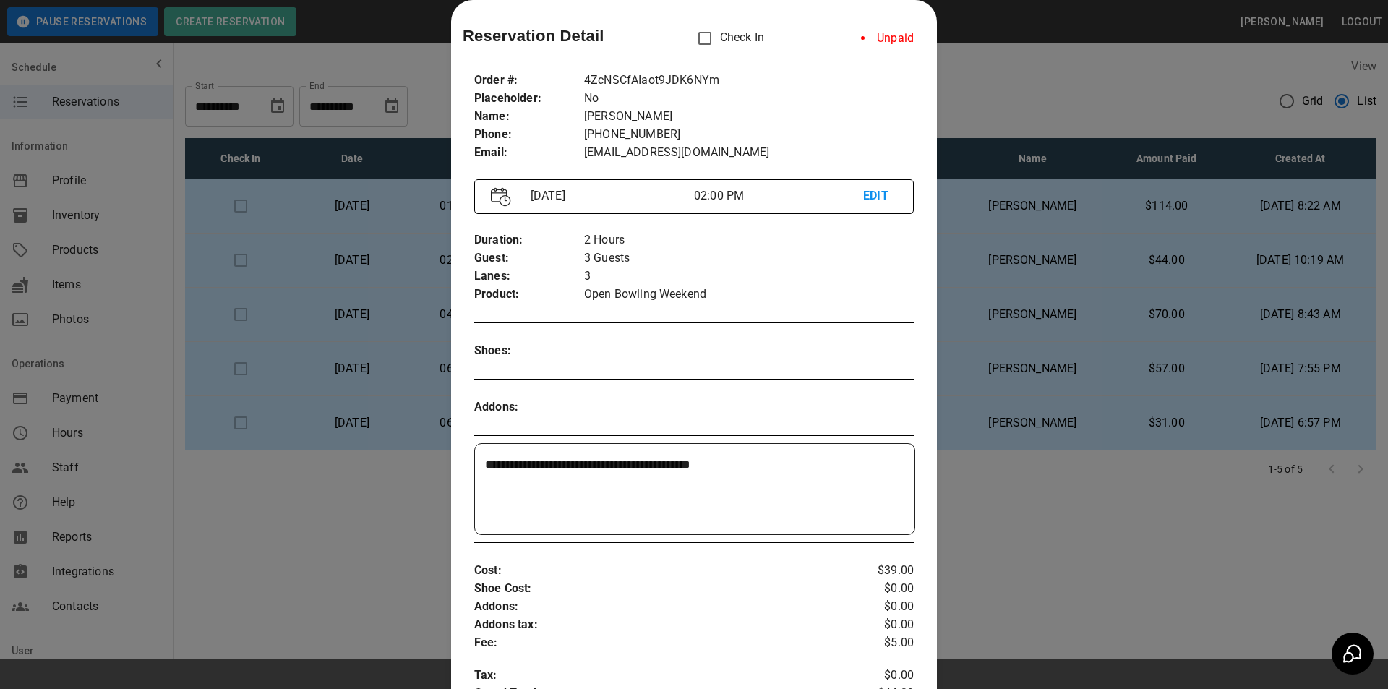
click at [966, 301] on div at bounding box center [694, 344] width 1388 height 689
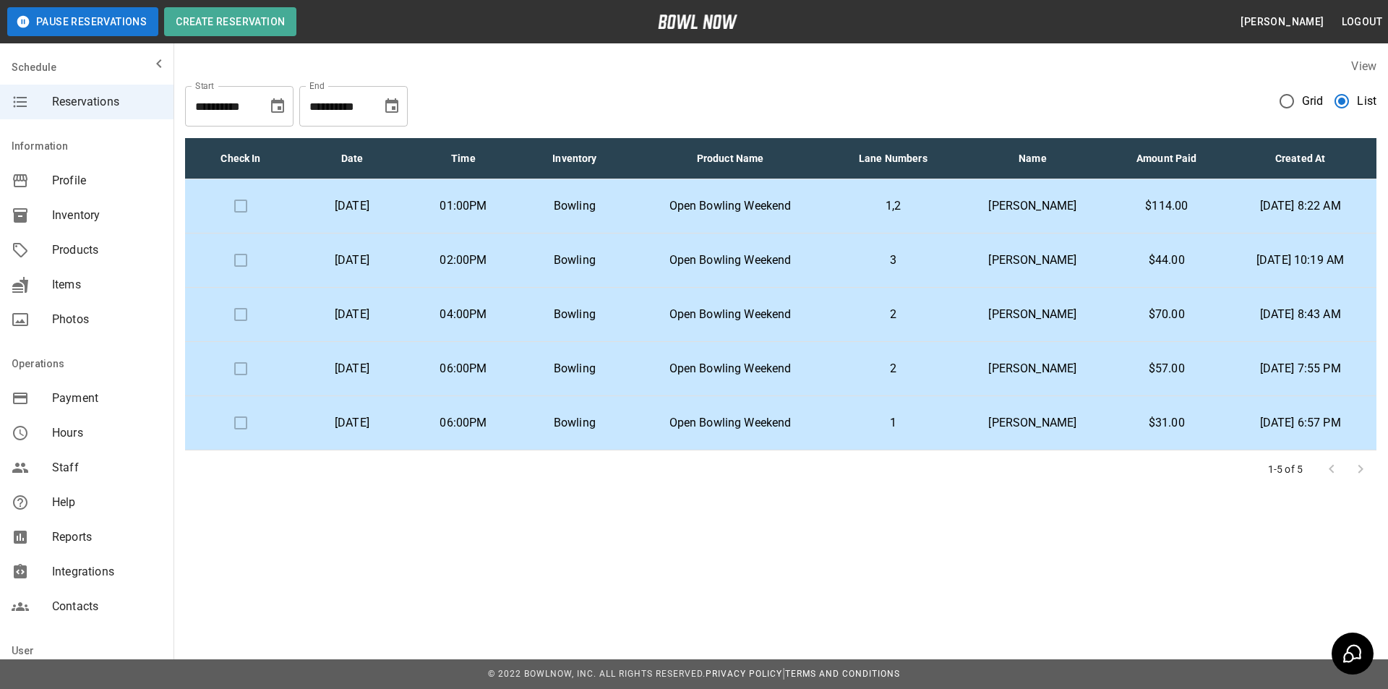
click at [966, 301] on td "[PERSON_NAME]" at bounding box center [1032, 315] width 153 height 54
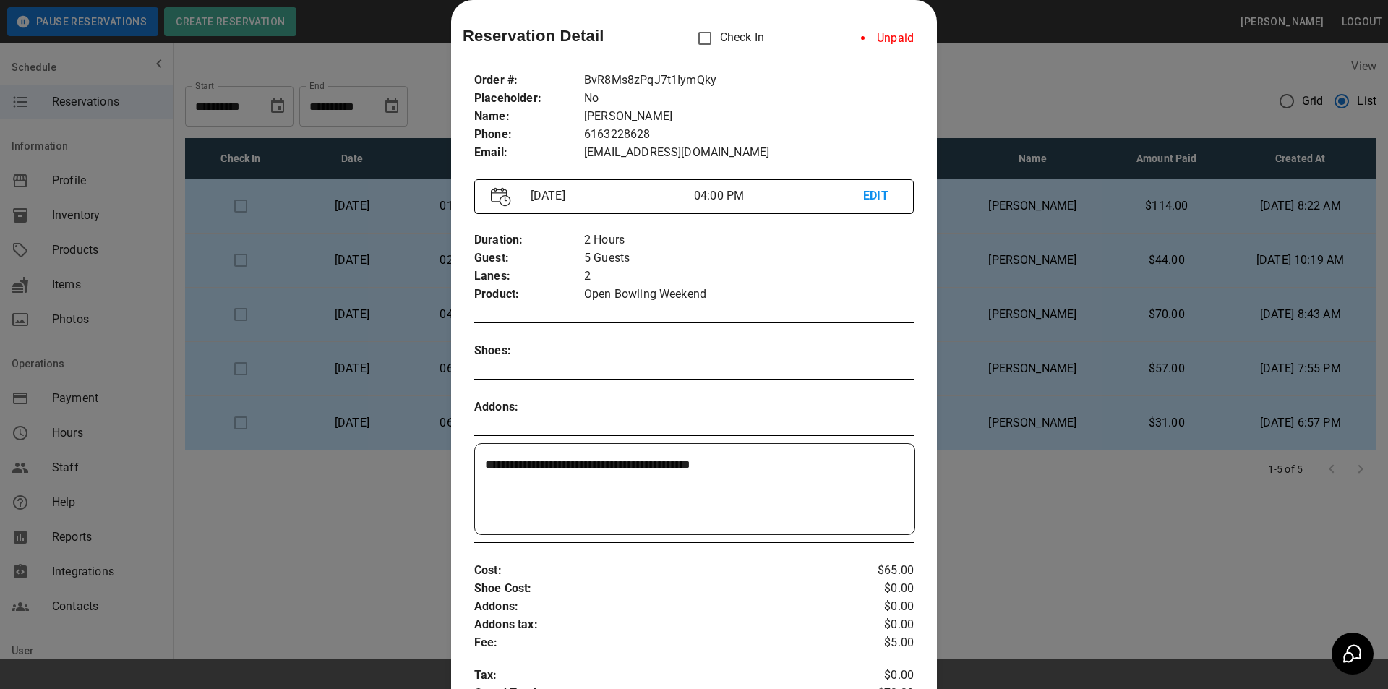
drag, startPoint x: 1032, startPoint y: 614, endPoint x: 1026, endPoint y: 599, distance: 16.2
click at [1029, 612] on div at bounding box center [694, 344] width 1388 height 689
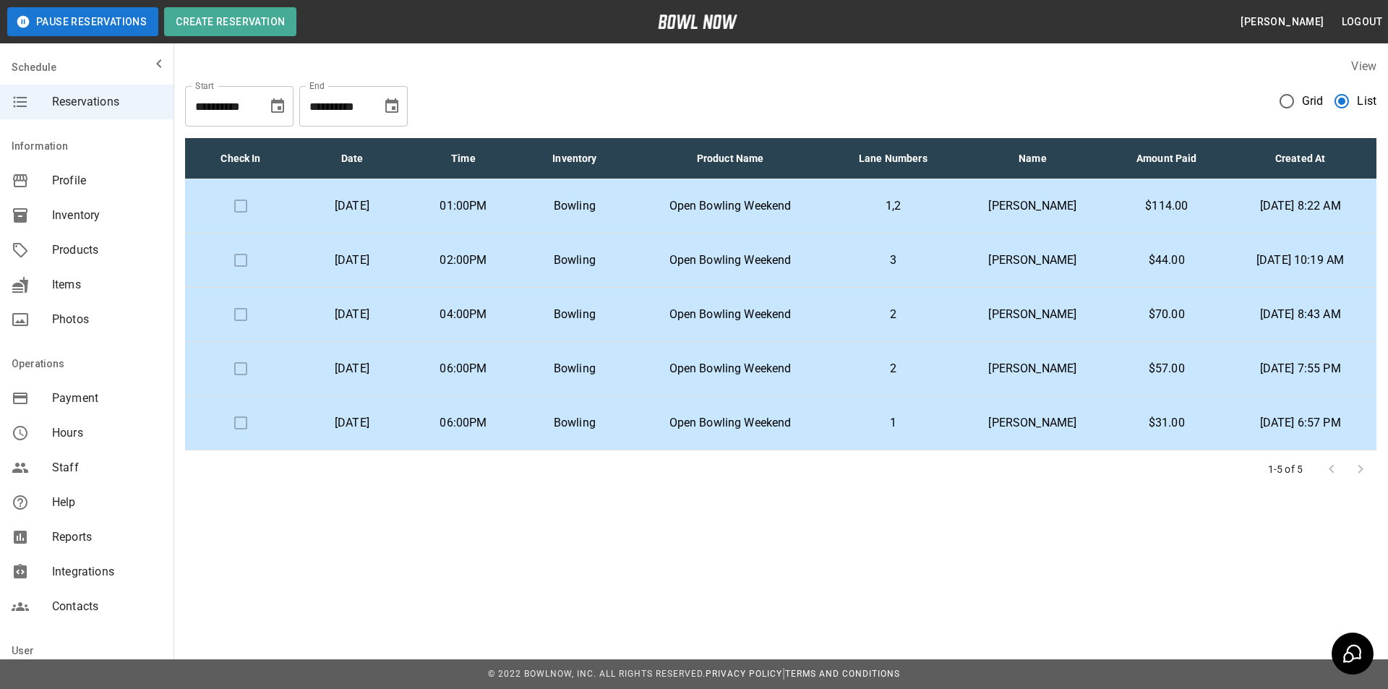
click at [987, 416] on p "[PERSON_NAME]" at bounding box center [1033, 422] width 130 height 17
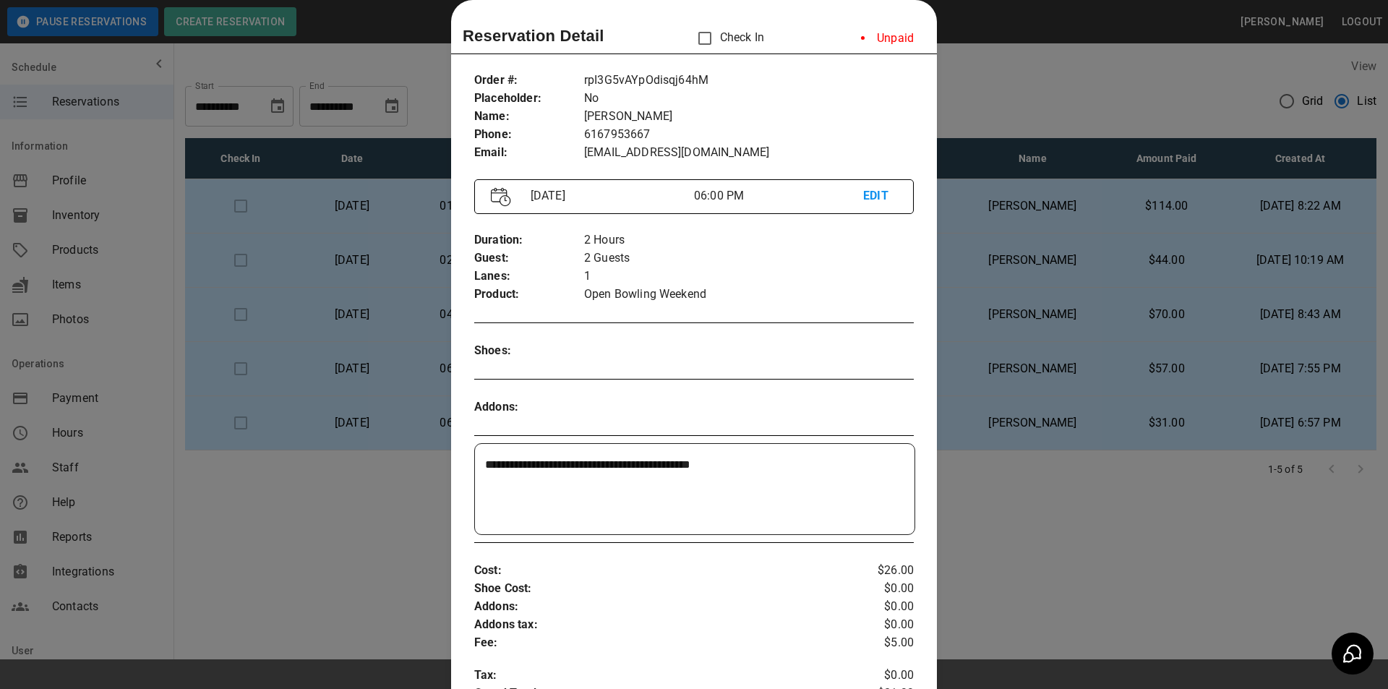
click at [1047, 520] on div at bounding box center [694, 344] width 1388 height 689
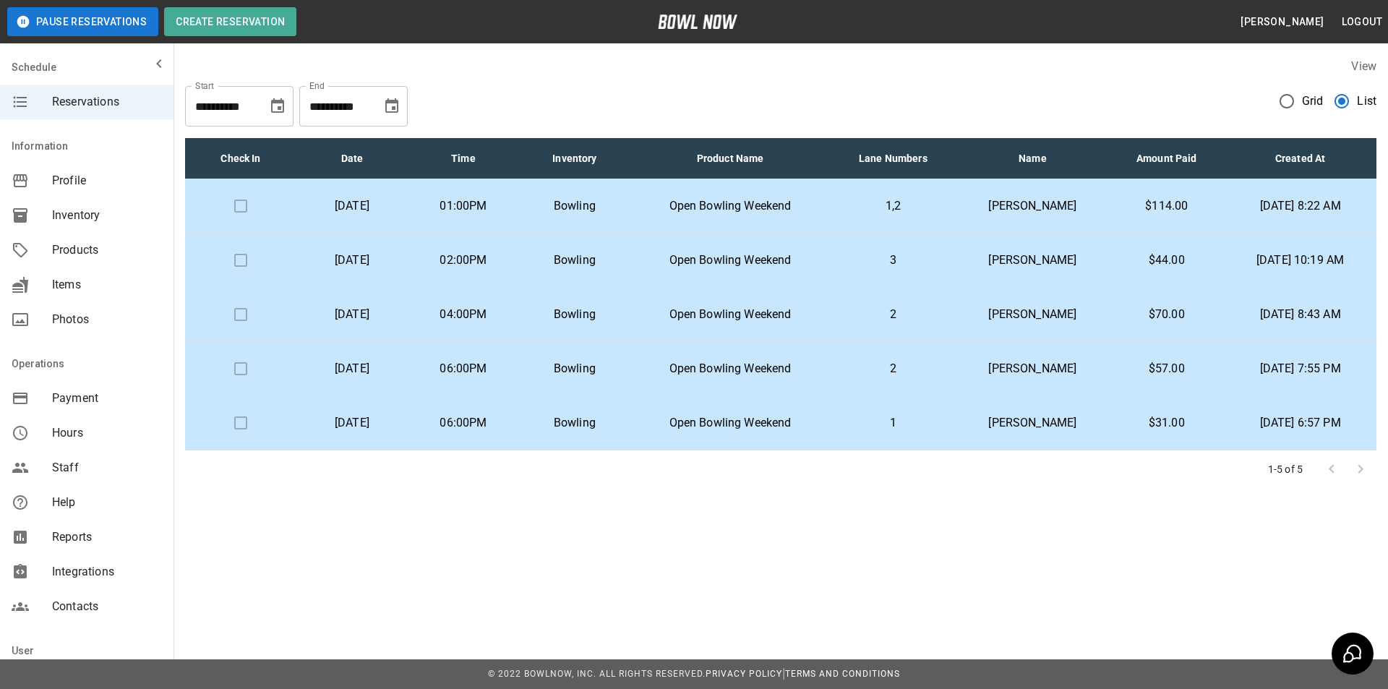
click at [749, 209] on p "Open Bowling Weekend" at bounding box center [730, 205] width 176 height 17
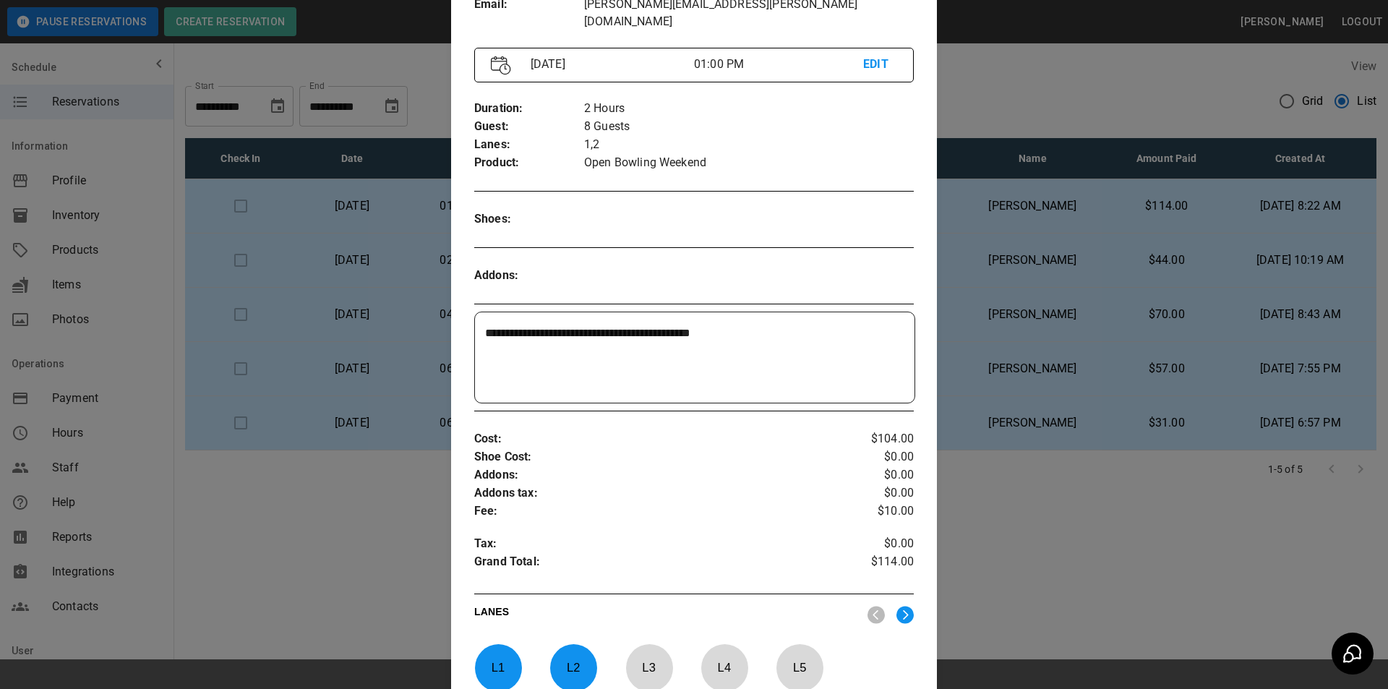
scroll to position [240, 0]
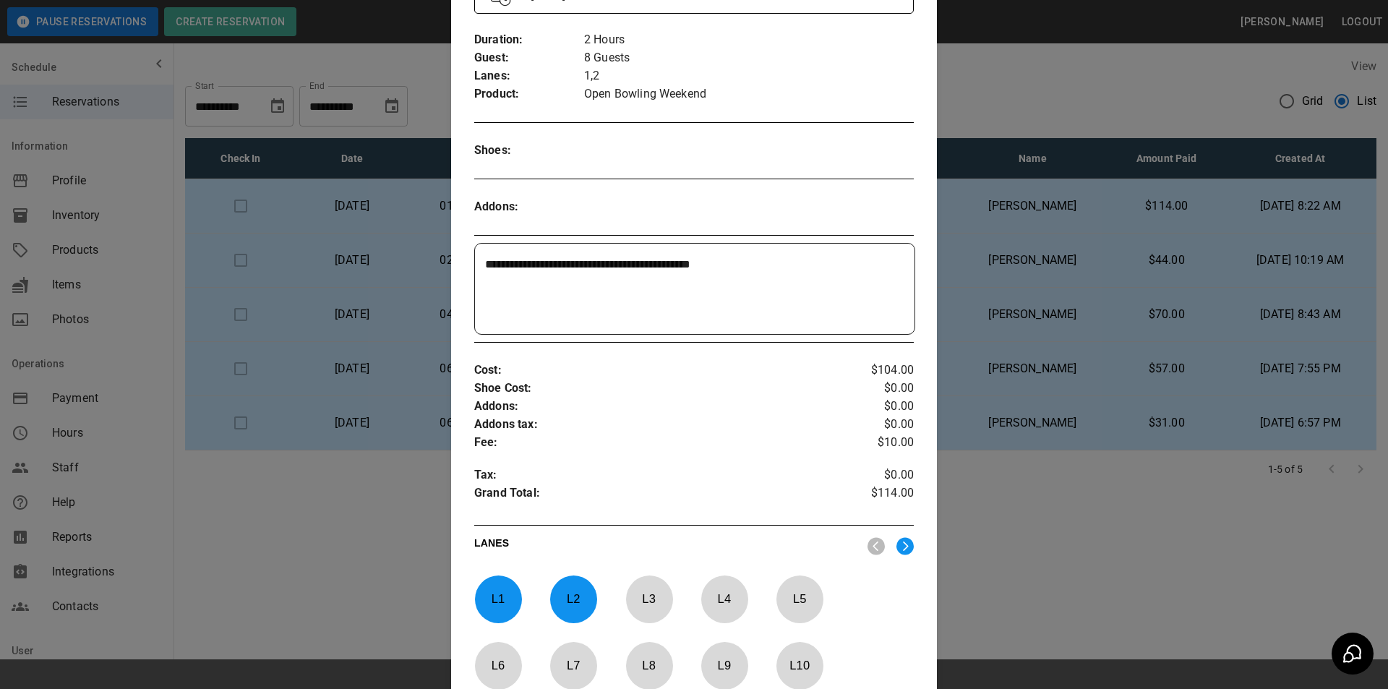
click at [1052, 528] on div at bounding box center [694, 344] width 1388 height 689
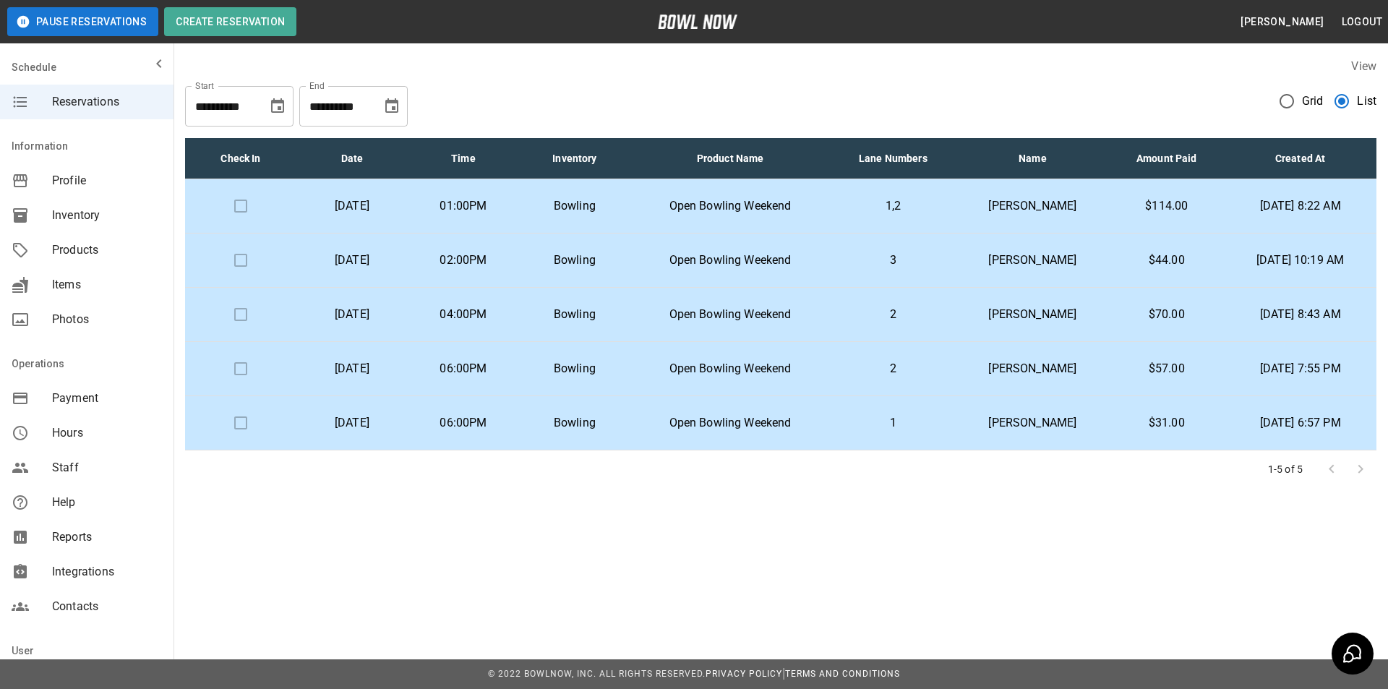
click at [815, 191] on td "Open Bowling Weekend" at bounding box center [730, 206] width 200 height 54
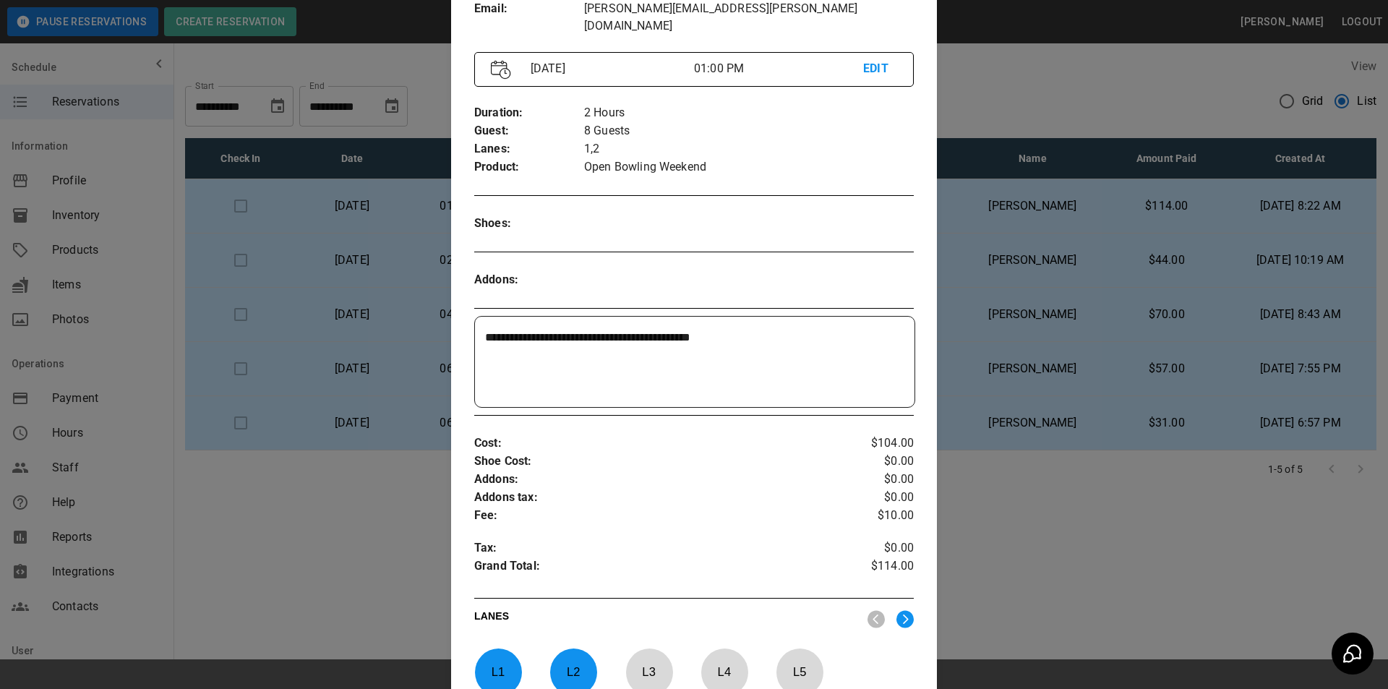
scroll to position [168, 0]
click at [1001, 560] on div at bounding box center [694, 344] width 1388 height 689
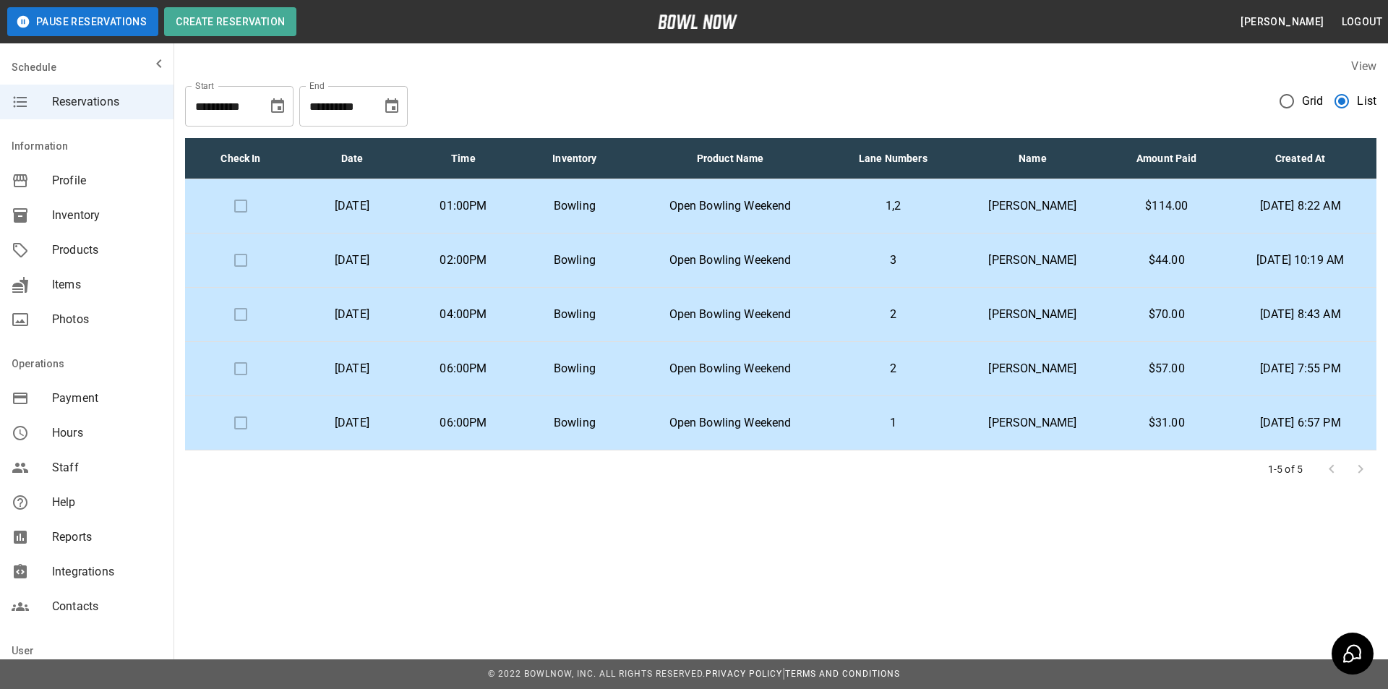
click at [1037, 414] on td "[PERSON_NAME]" at bounding box center [1032, 423] width 153 height 54
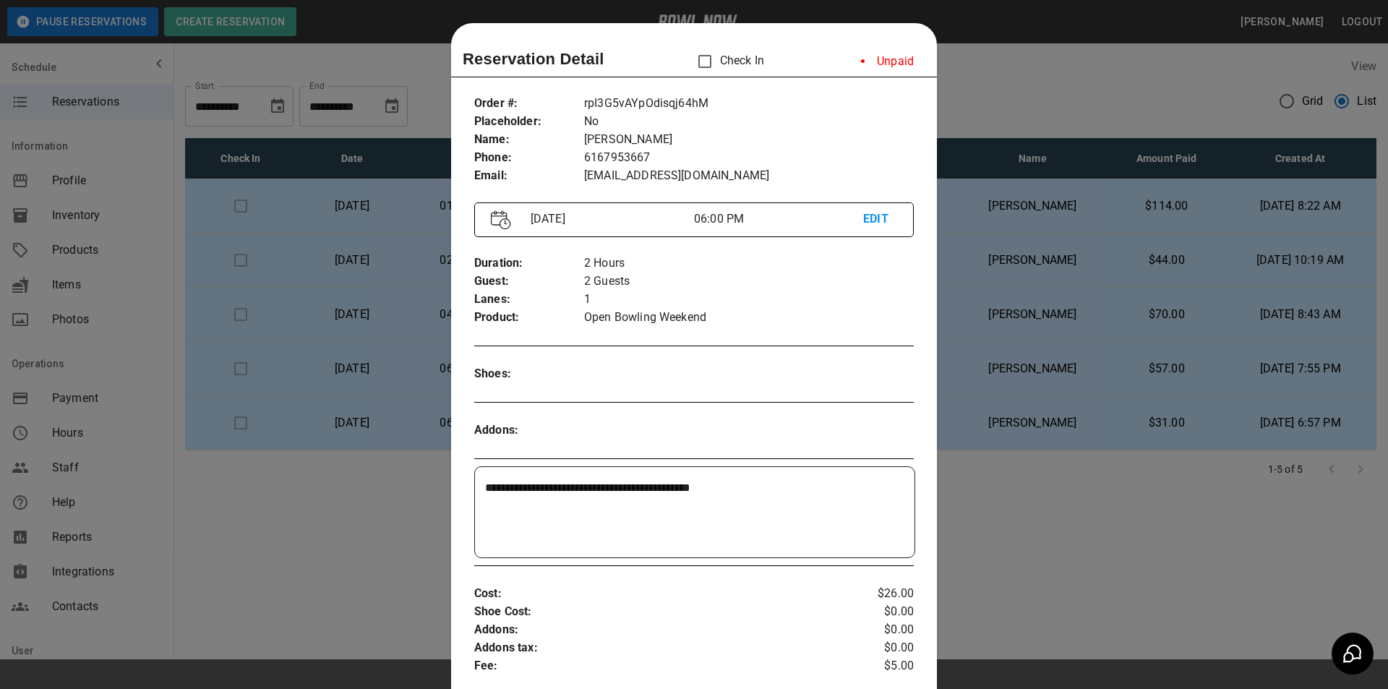
scroll to position [23, 0]
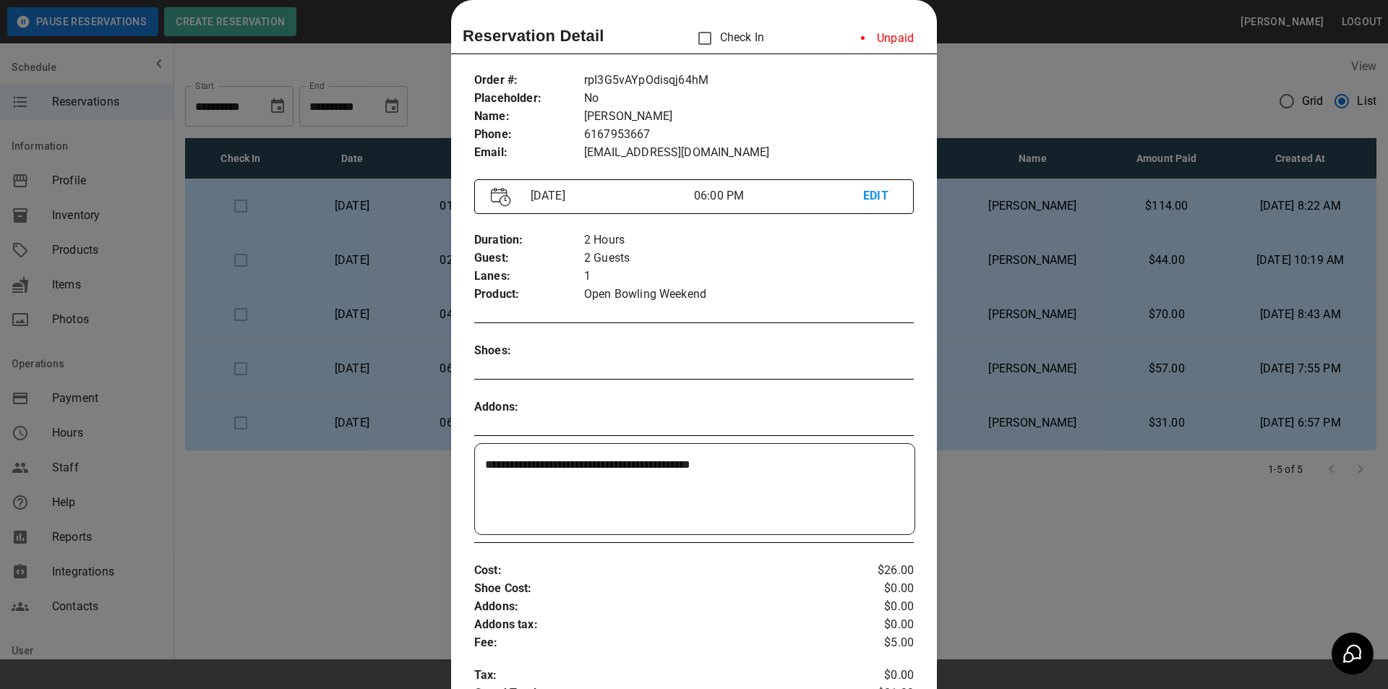
click at [1076, 111] on div at bounding box center [694, 344] width 1388 height 689
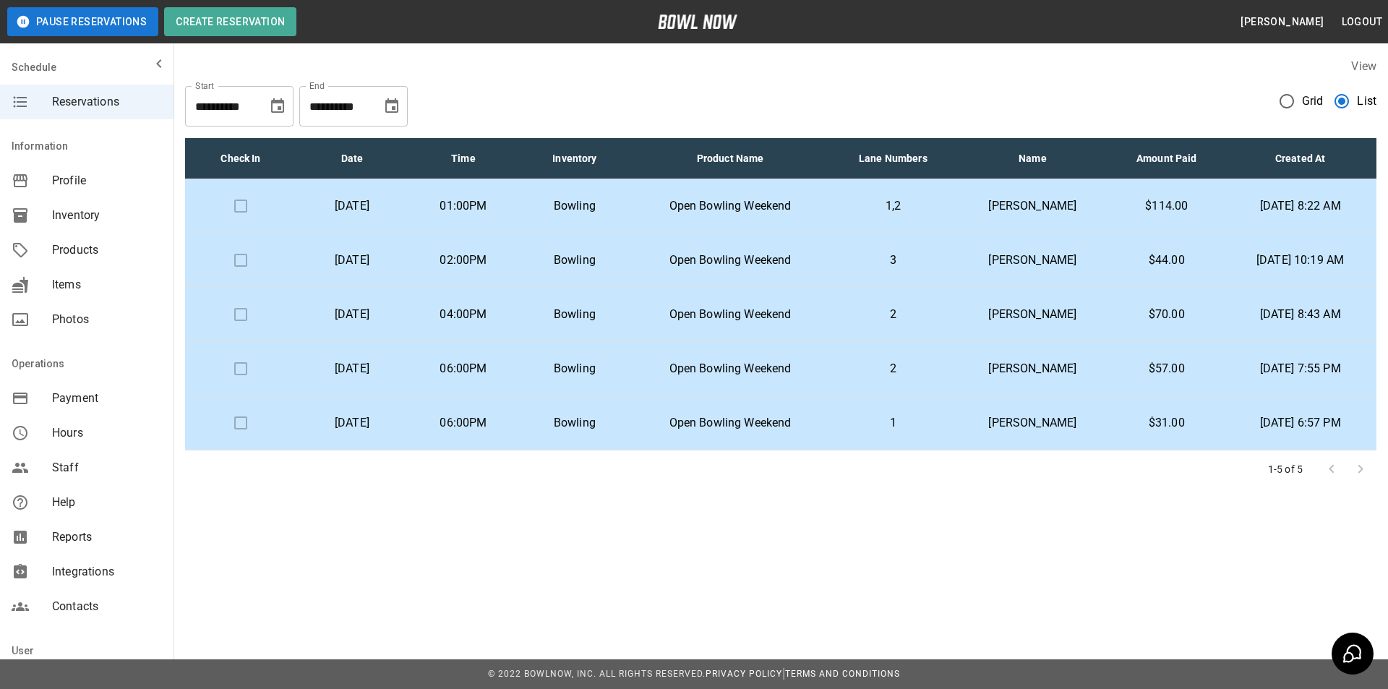
click at [780, 210] on p "Open Bowling Weekend" at bounding box center [730, 205] width 176 height 17
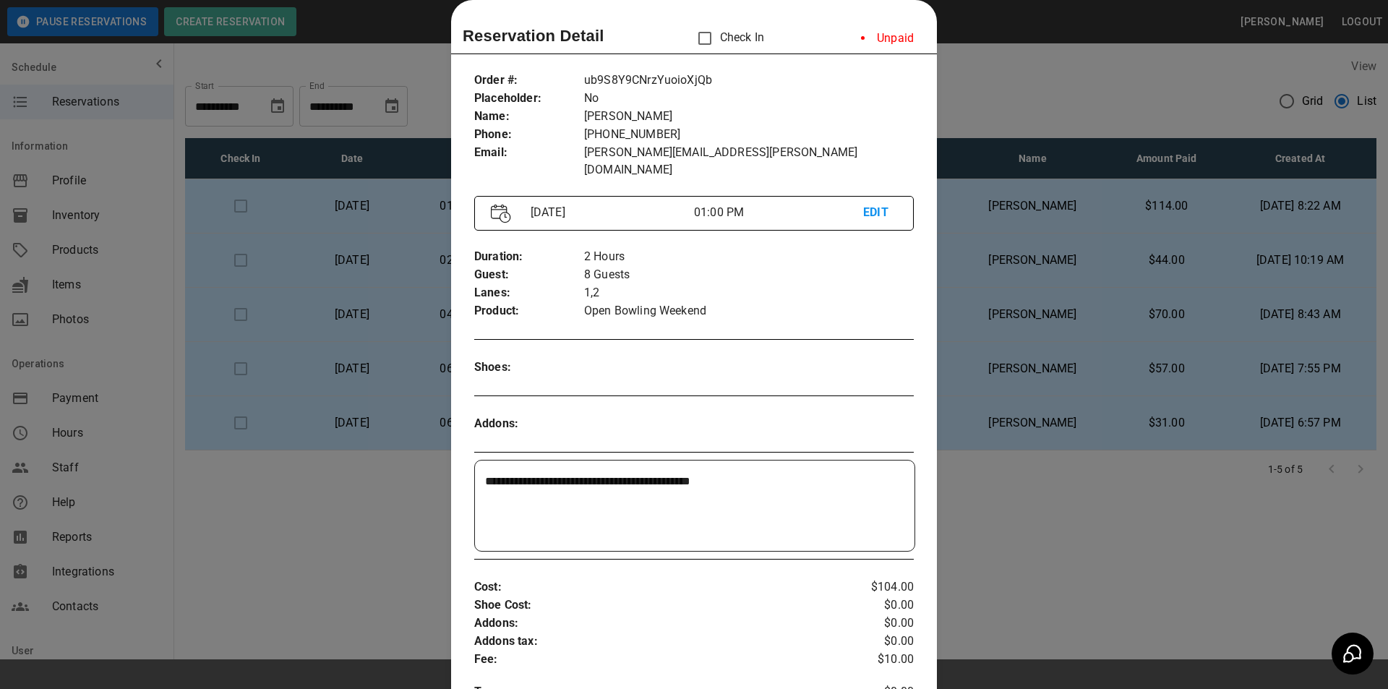
click at [995, 201] on div at bounding box center [694, 344] width 1388 height 689
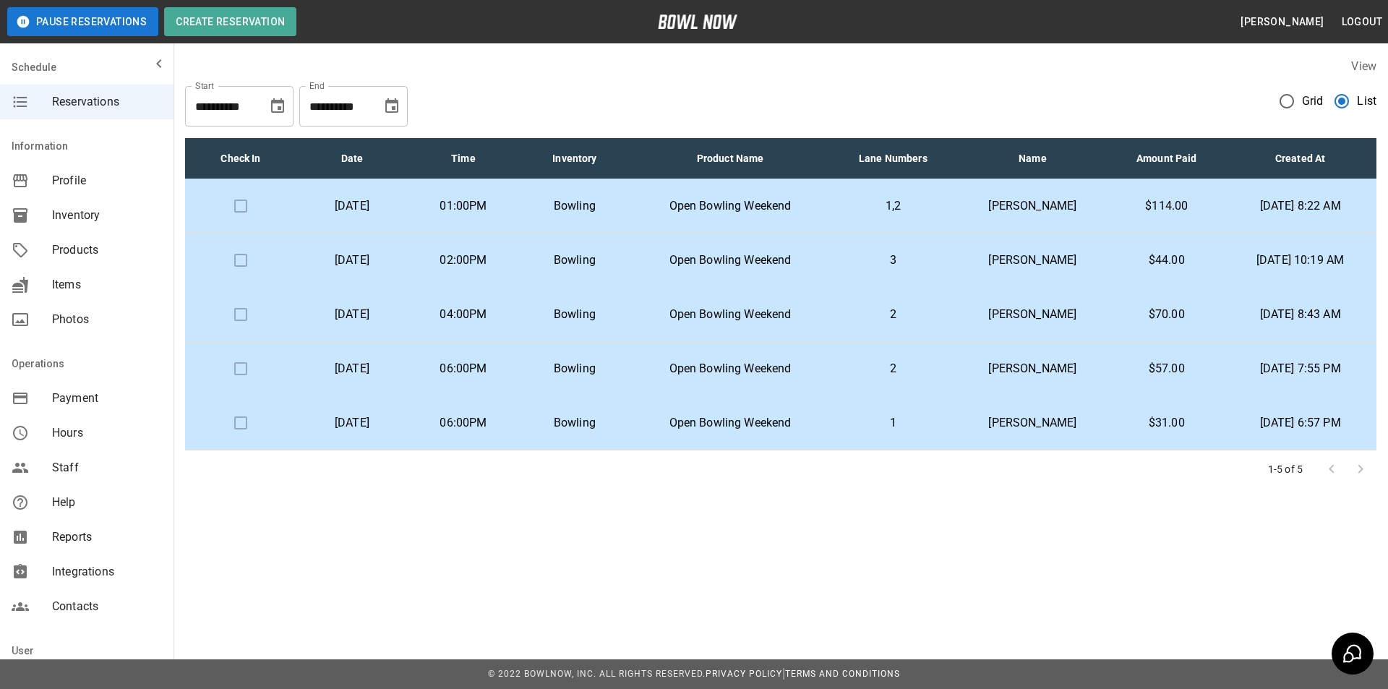
click at [818, 202] on p "Open Bowling Weekend" at bounding box center [730, 205] width 176 height 17
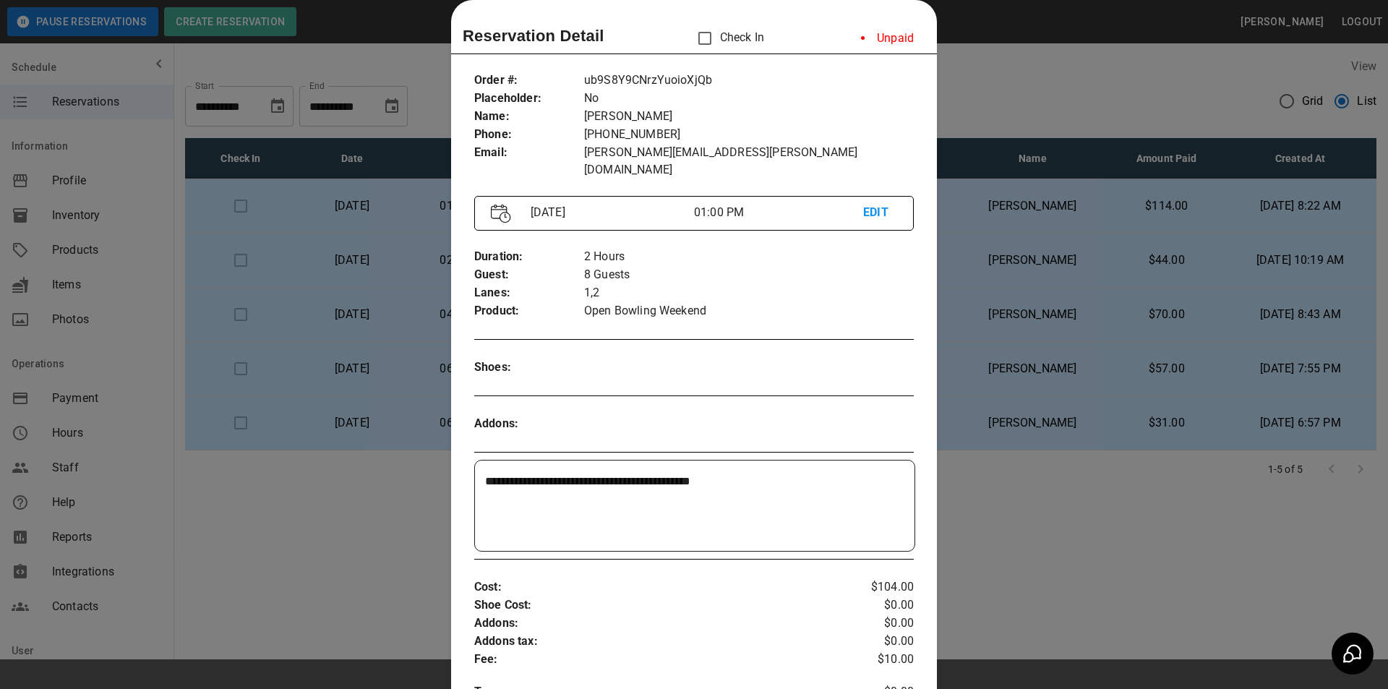
click at [1175, 337] on div at bounding box center [694, 344] width 1388 height 689
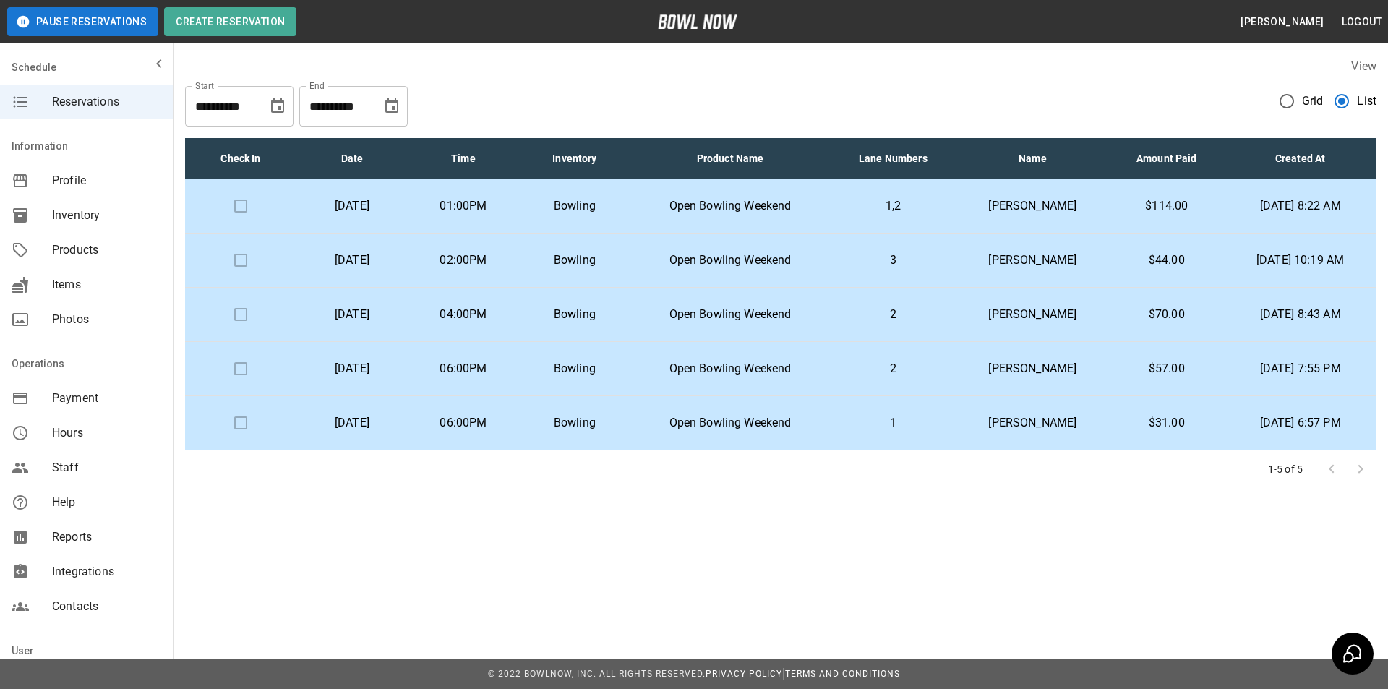
click at [880, 210] on p "1,2" at bounding box center [892, 205] width 103 height 17
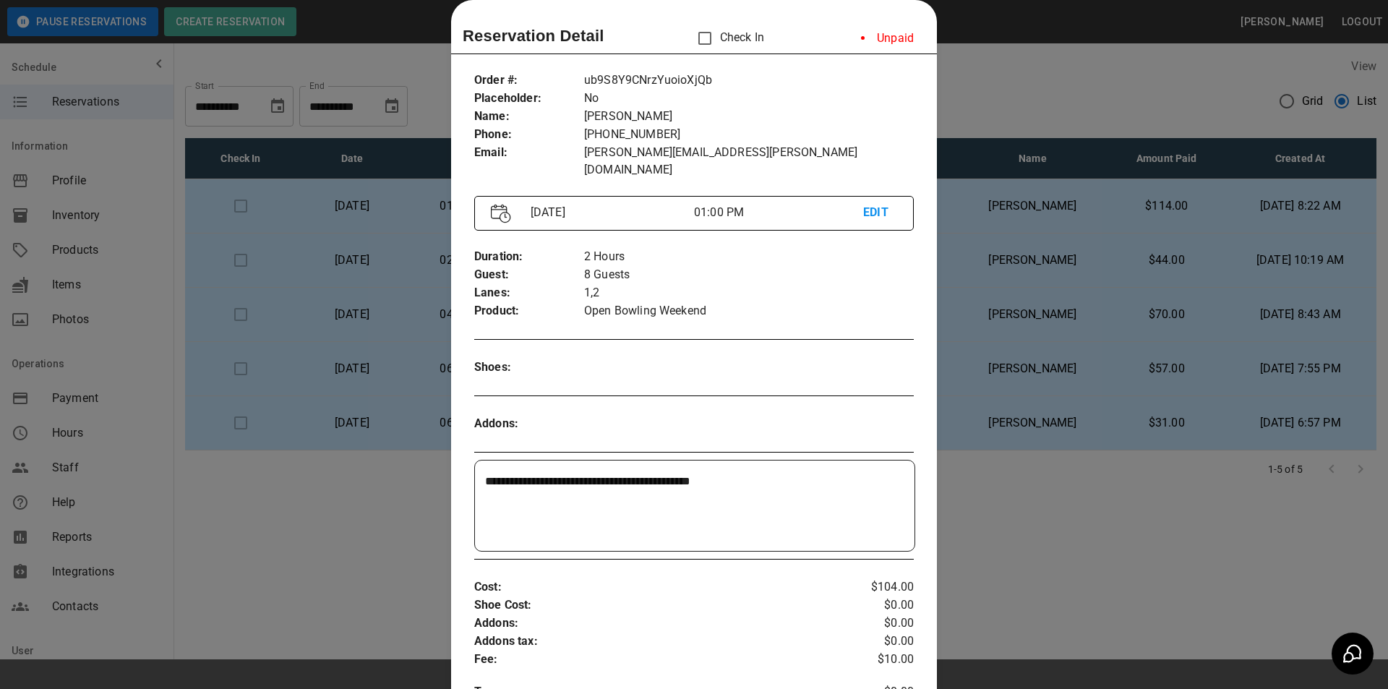
drag, startPoint x: 994, startPoint y: 218, endPoint x: 967, endPoint y: 209, distance: 29.0
click at [967, 209] on div at bounding box center [694, 344] width 1388 height 689
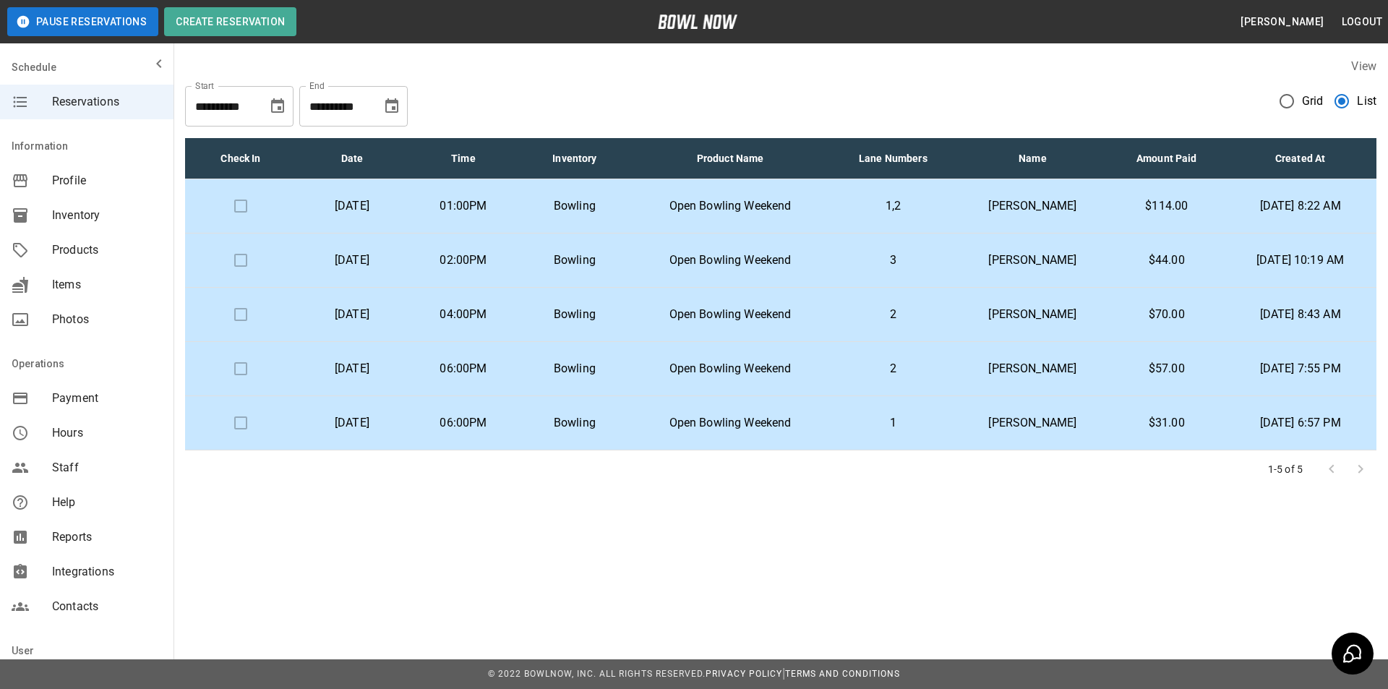
click at [974, 320] on p "[PERSON_NAME]" at bounding box center [1033, 314] width 130 height 17
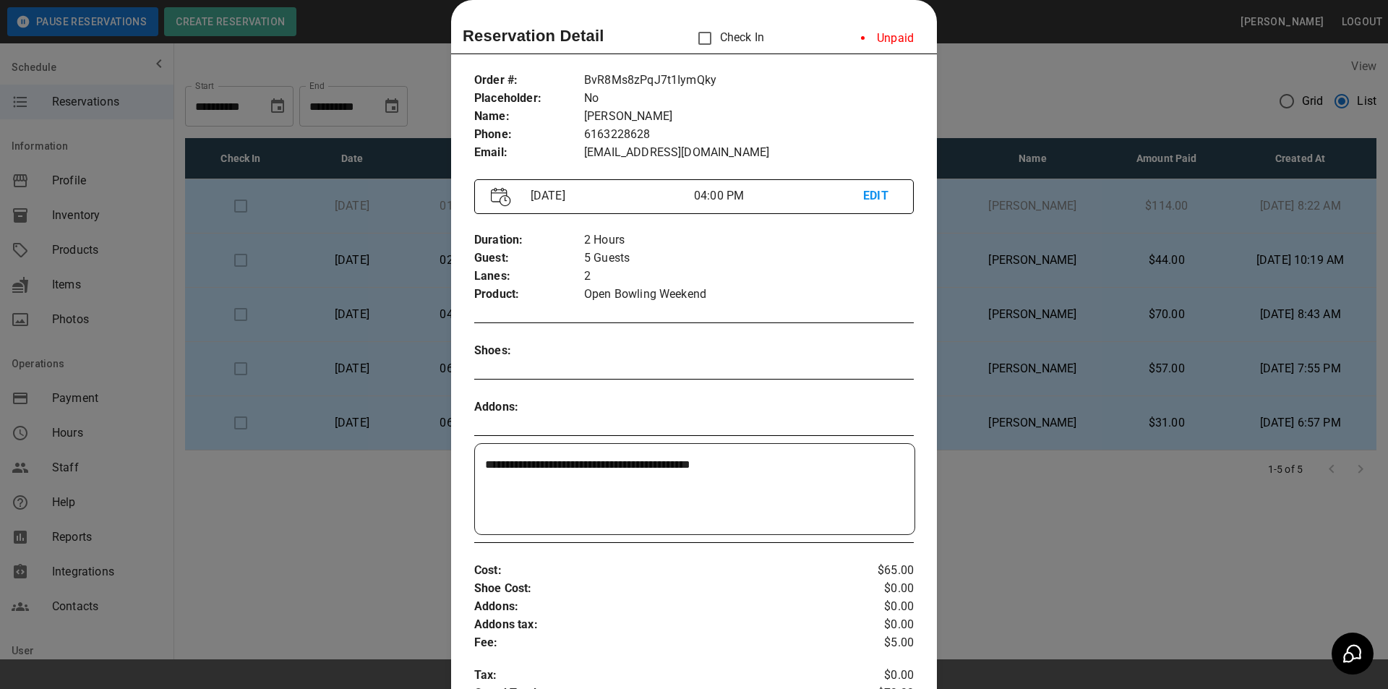
click at [1001, 212] on div at bounding box center [694, 344] width 1388 height 689
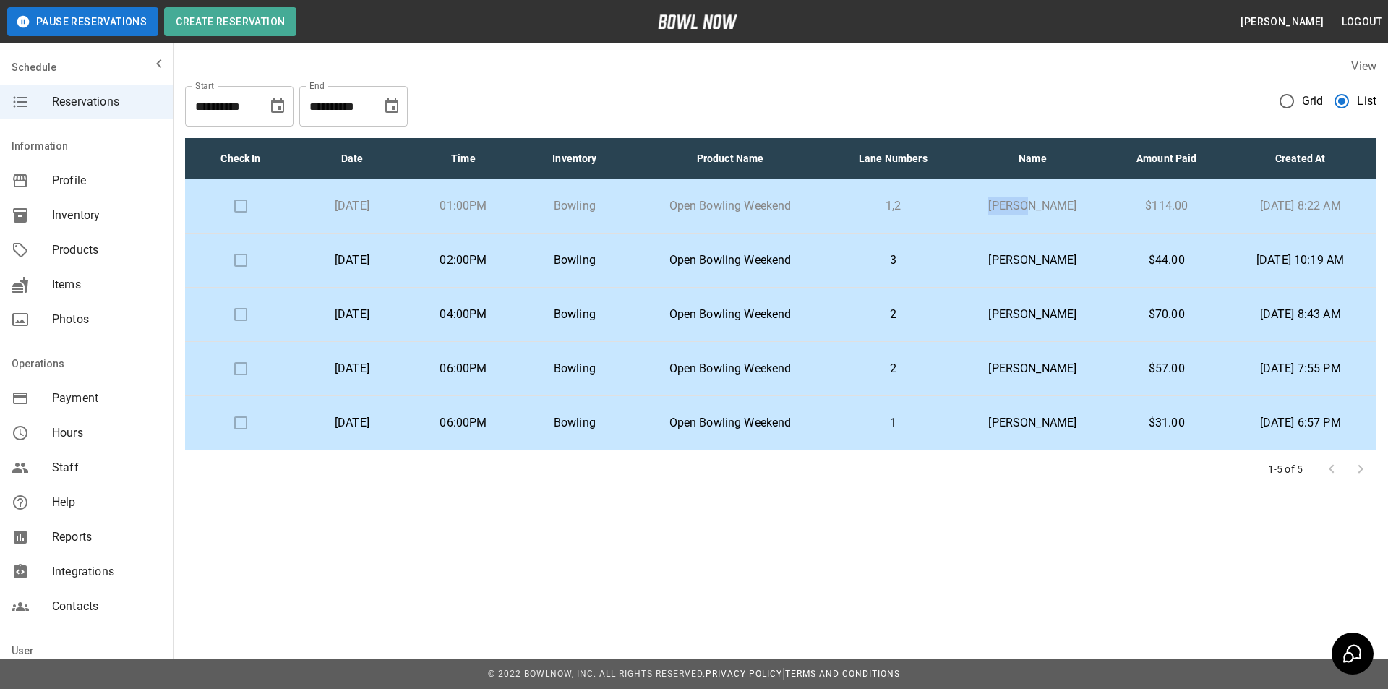
click at [1001, 211] on p "[PERSON_NAME]" at bounding box center [1033, 205] width 130 height 17
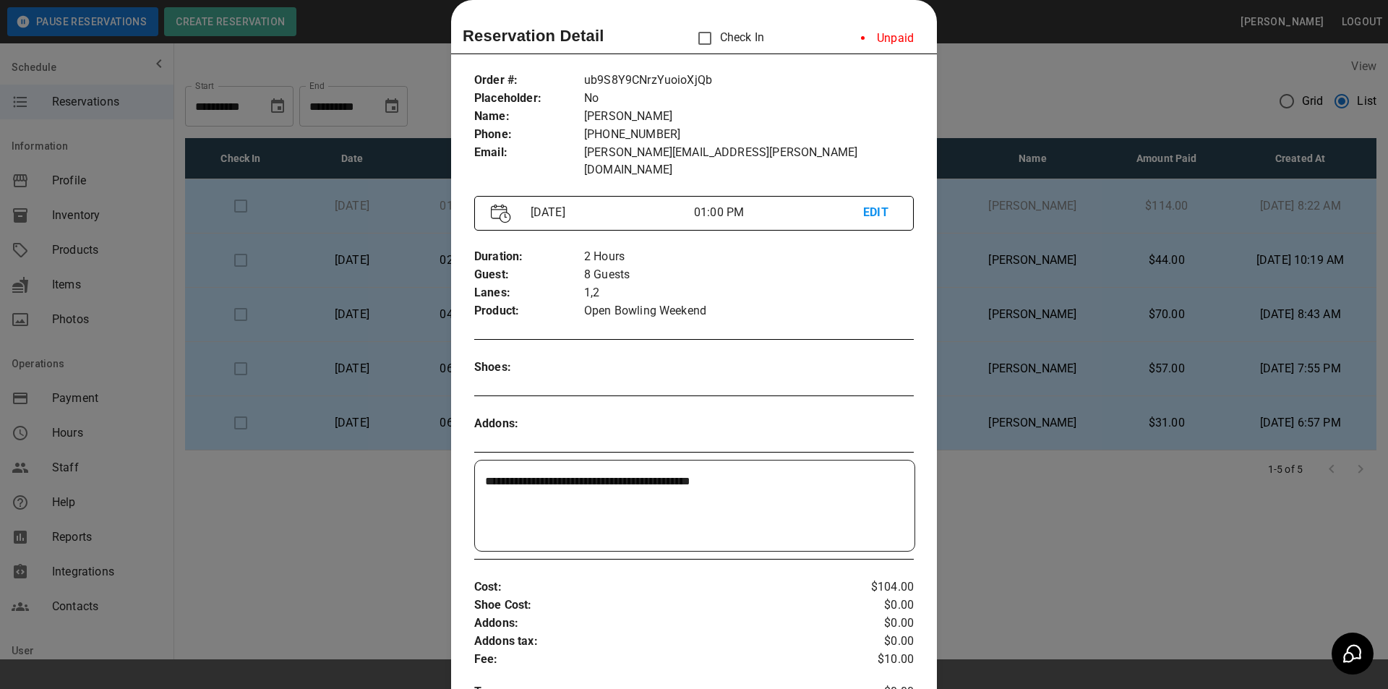
click at [1045, 268] on div at bounding box center [694, 344] width 1388 height 689
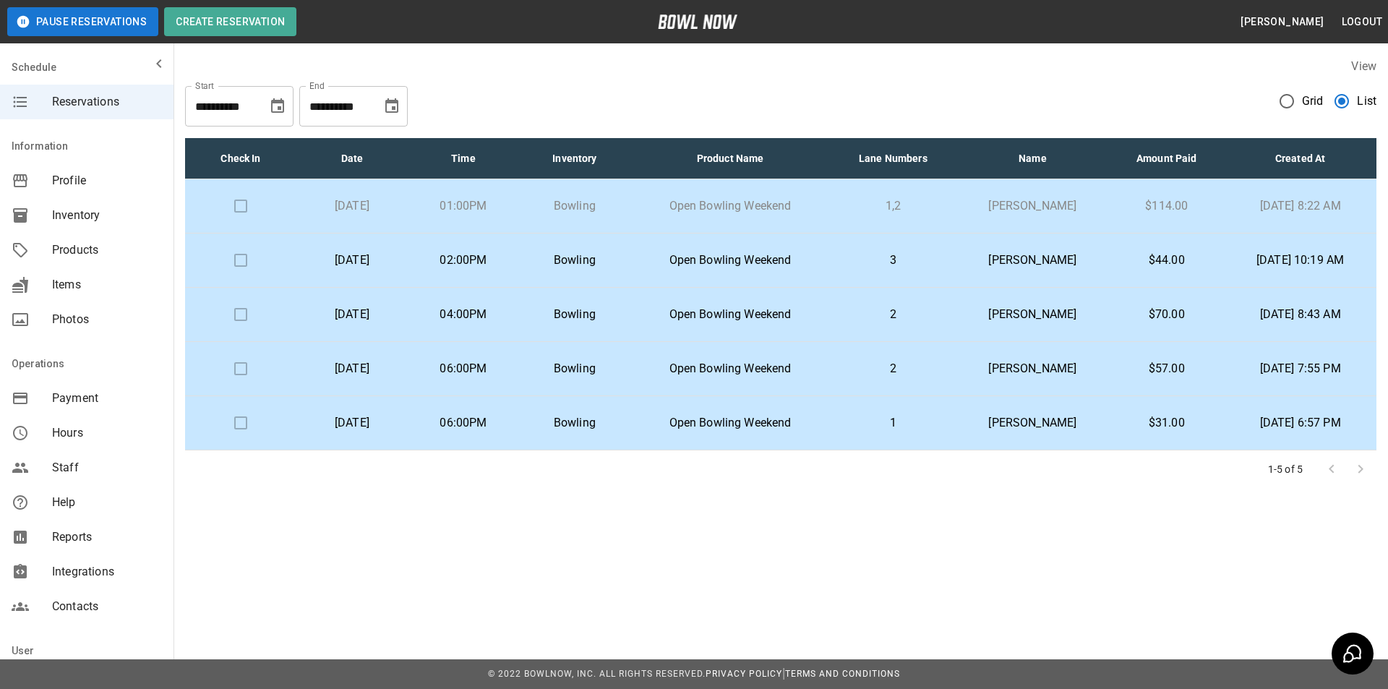
click at [993, 310] on p "[PERSON_NAME]" at bounding box center [1033, 314] width 130 height 17
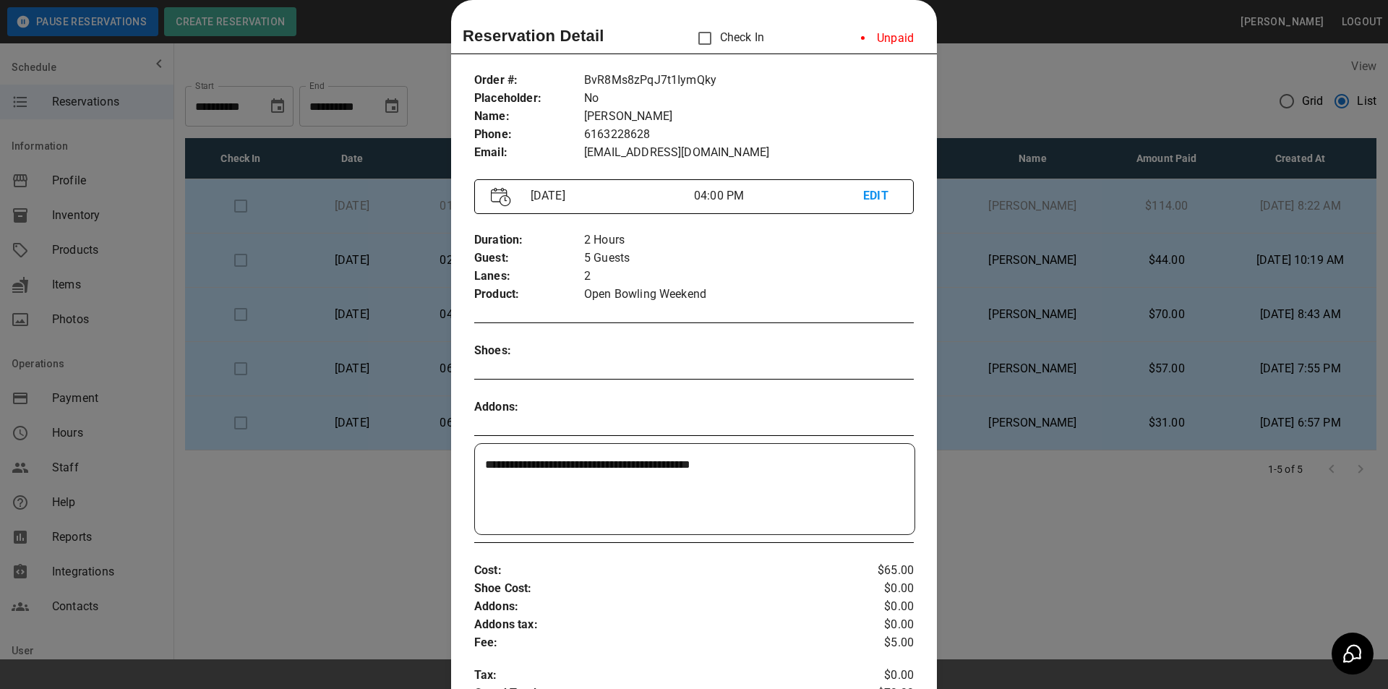
click at [1036, 356] on div at bounding box center [694, 344] width 1388 height 689
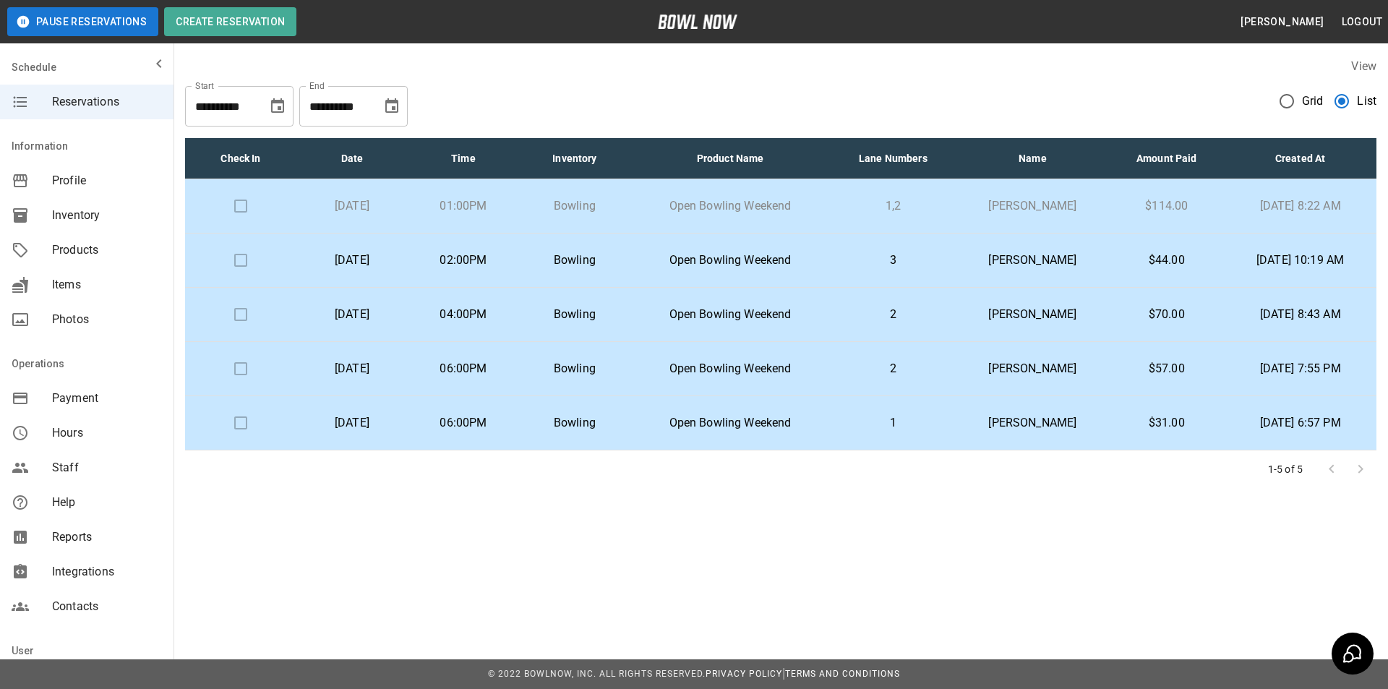
click at [914, 361] on p "2" at bounding box center [892, 368] width 103 height 17
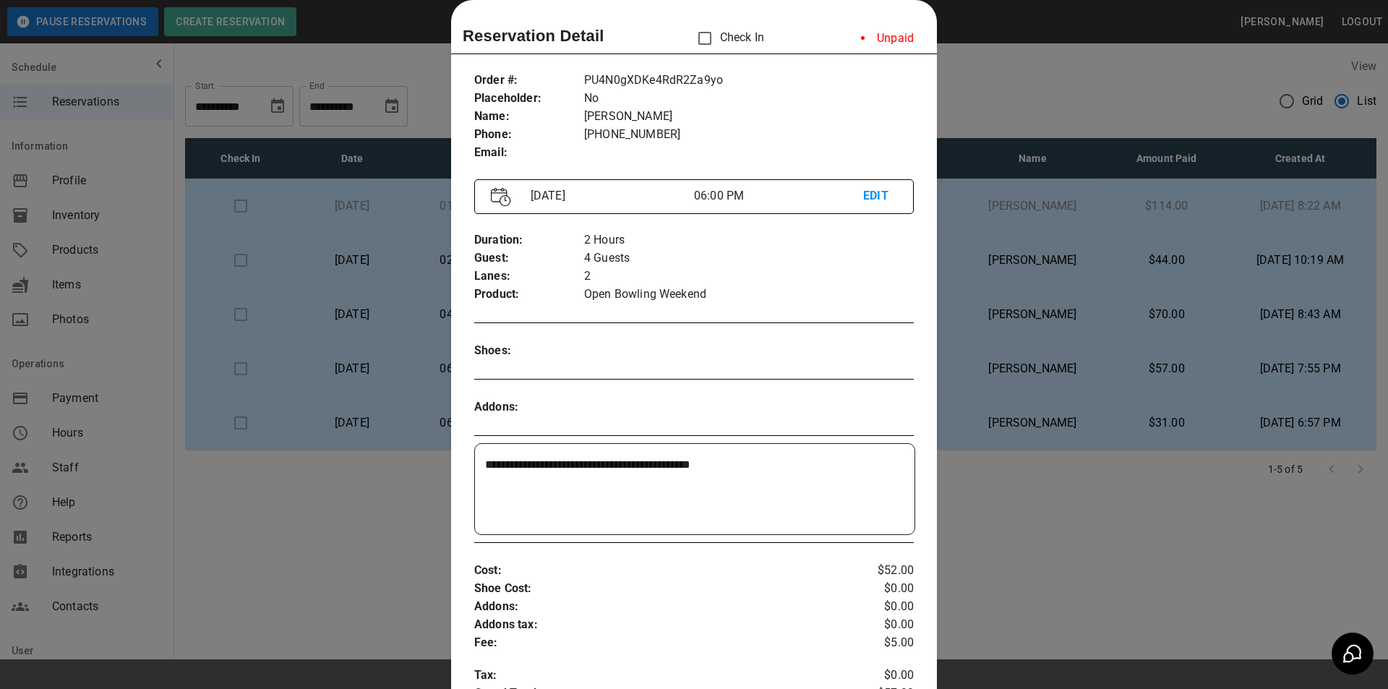
click at [1111, 417] on div at bounding box center [694, 344] width 1388 height 689
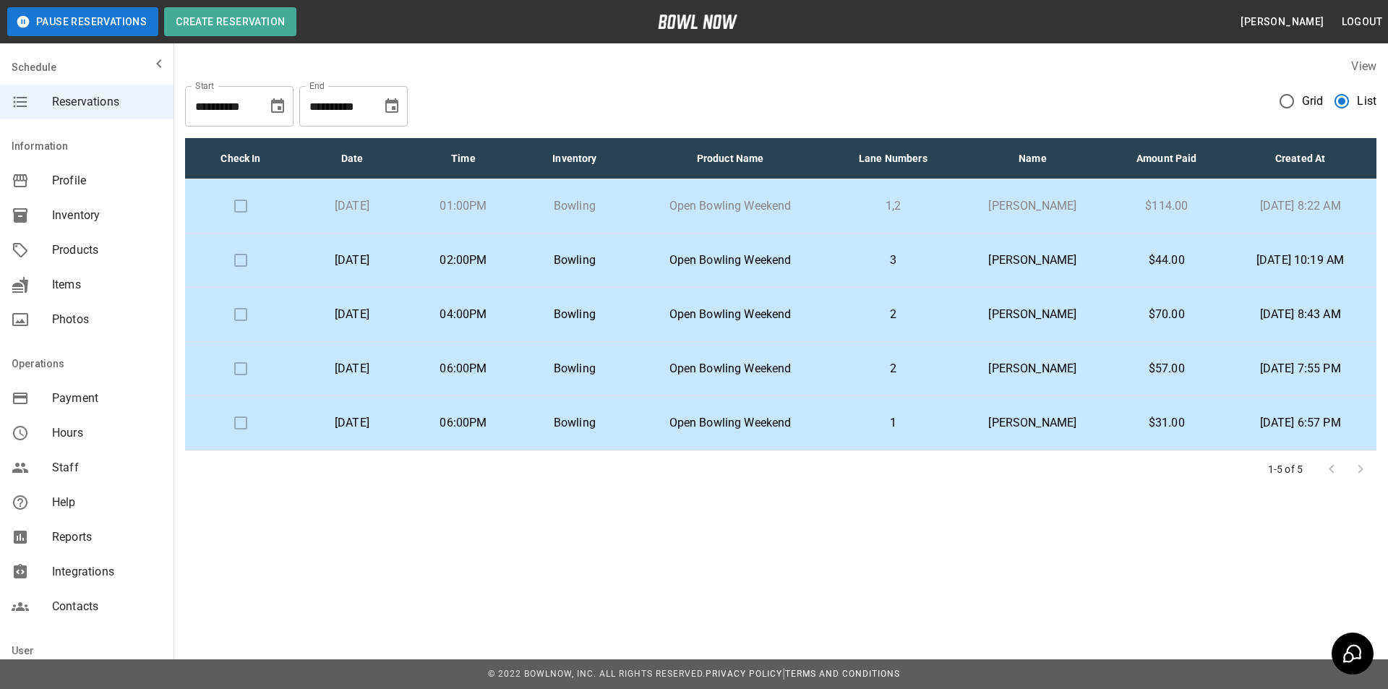
click at [789, 207] on p "Open Bowling Weekend" at bounding box center [730, 205] width 176 height 17
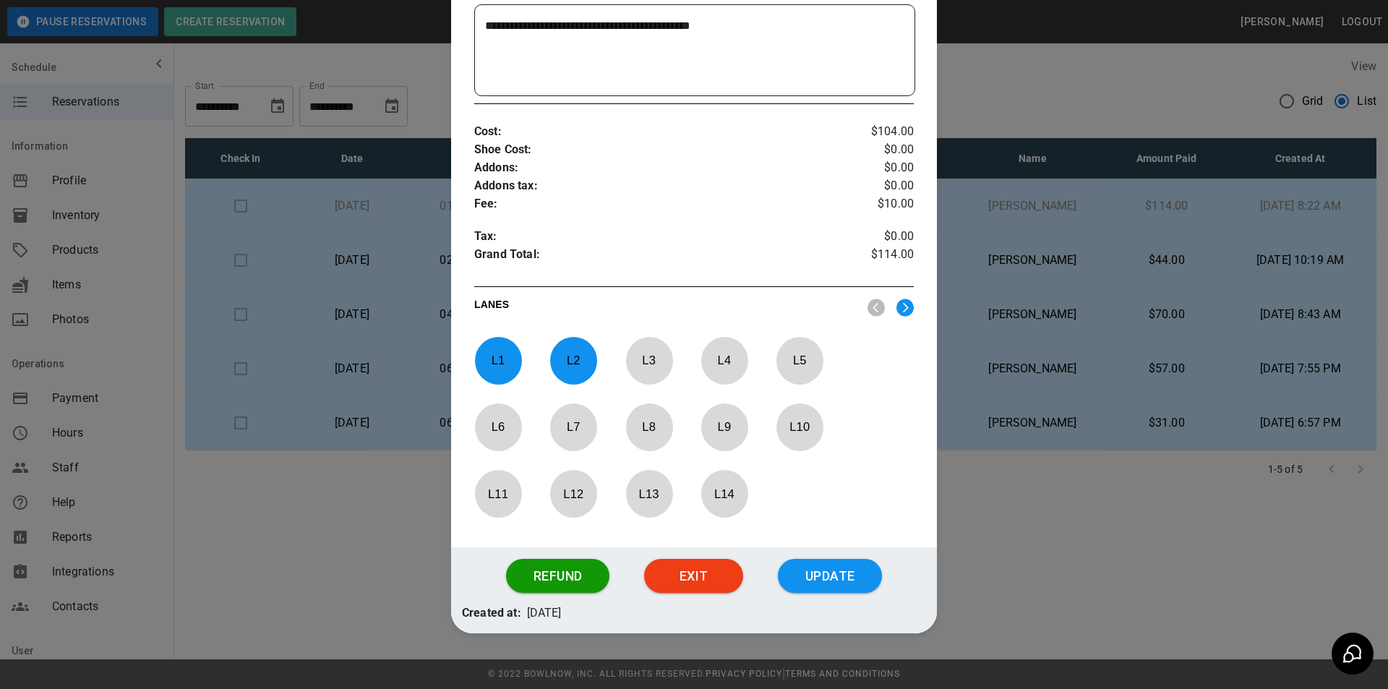
click at [827, 559] on button "Update" at bounding box center [830, 576] width 104 height 35
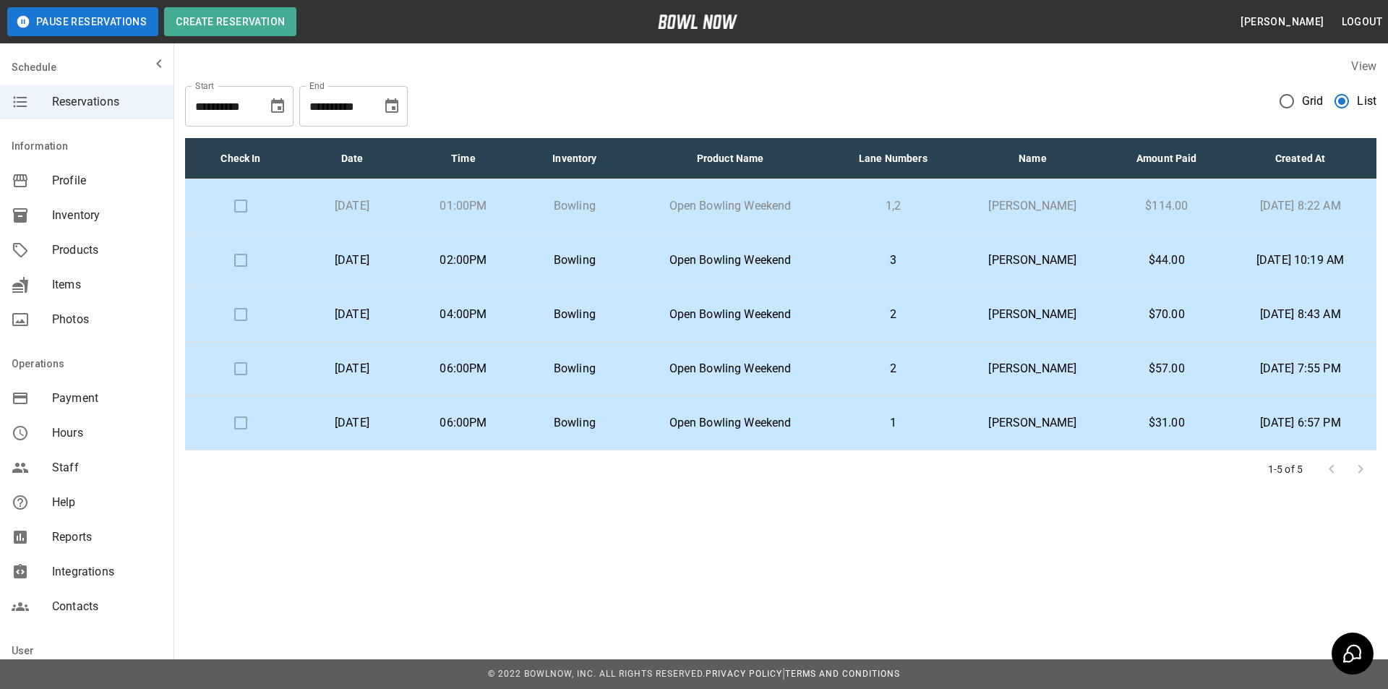
click at [749, 271] on td "Open Bowling Weekend" at bounding box center [730, 260] width 200 height 54
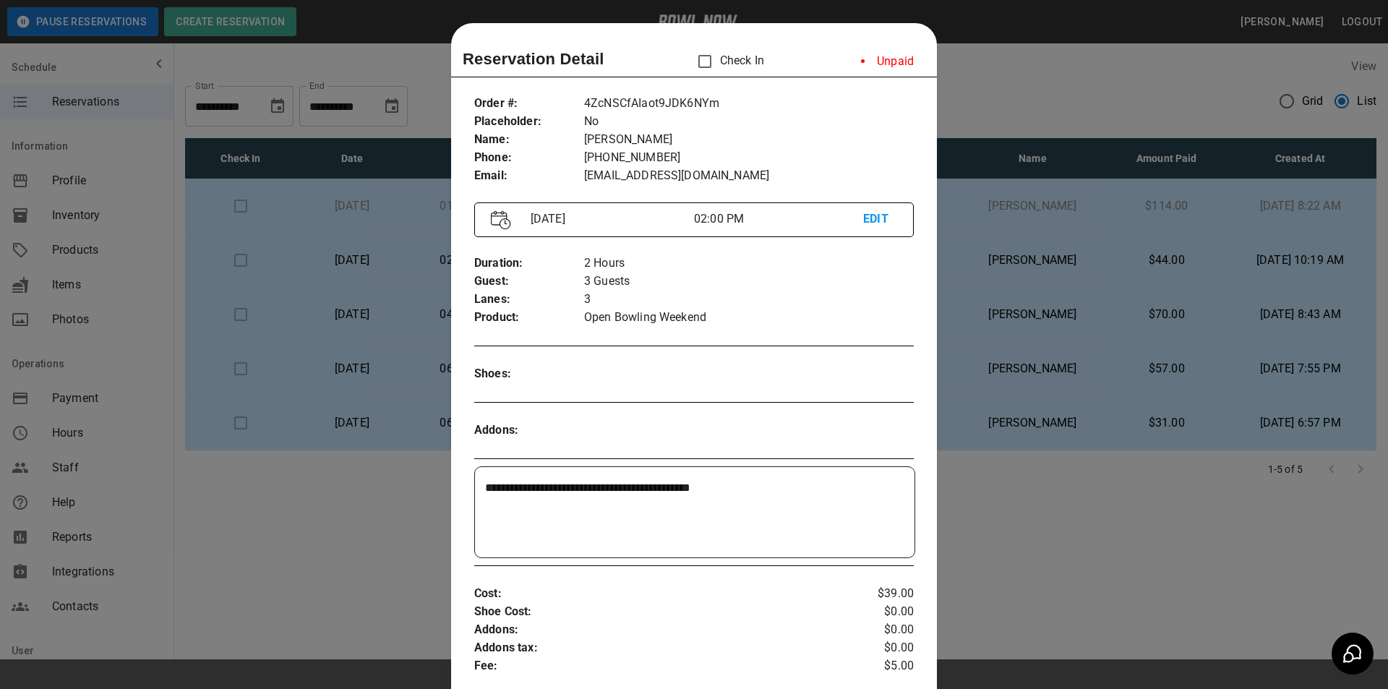
scroll to position [23, 0]
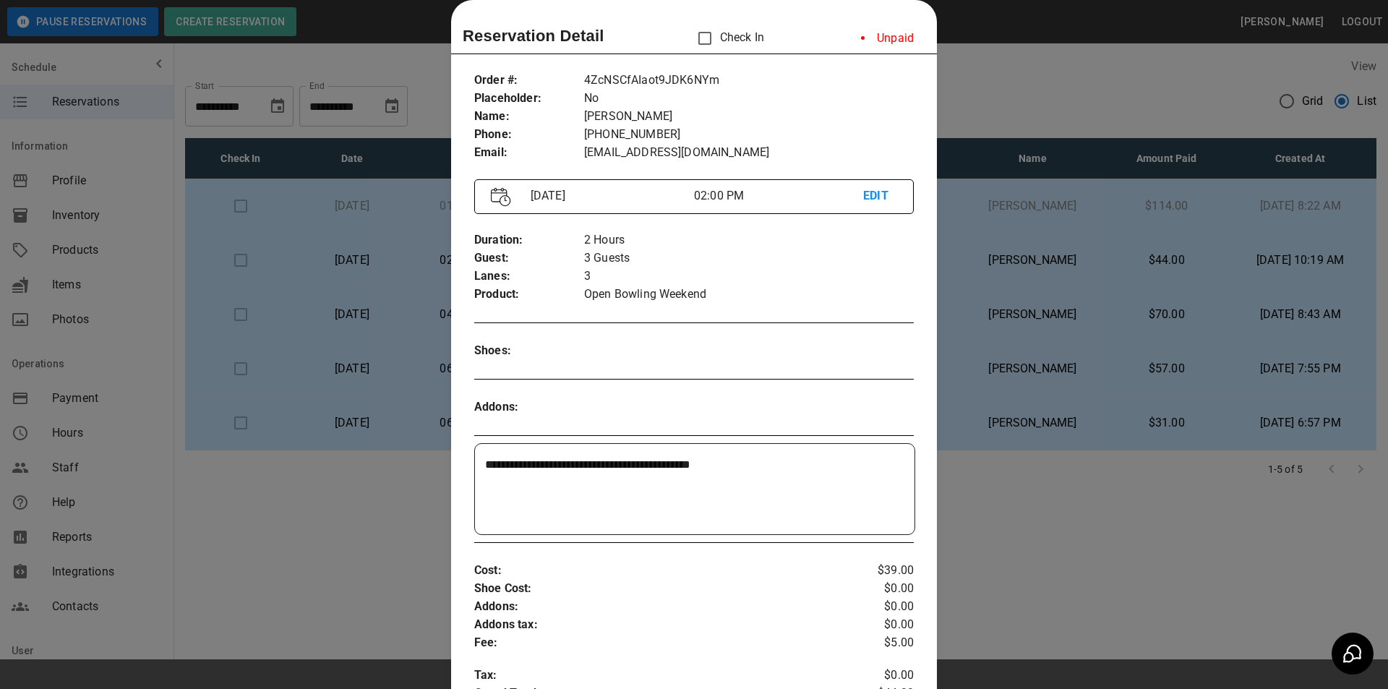
click at [278, 355] on div at bounding box center [694, 344] width 1388 height 689
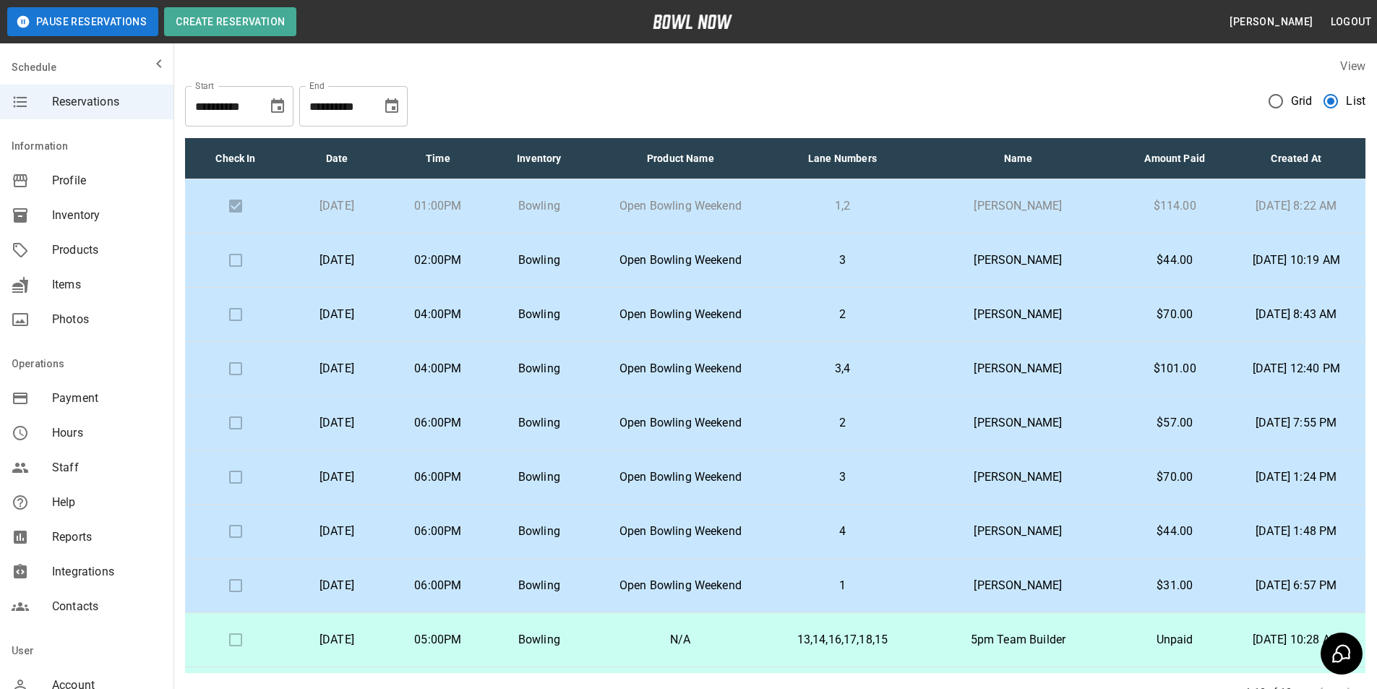
click at [380, 102] on button "Choose date, selected date is Oct 27, 2025" at bounding box center [391, 106] width 29 height 29
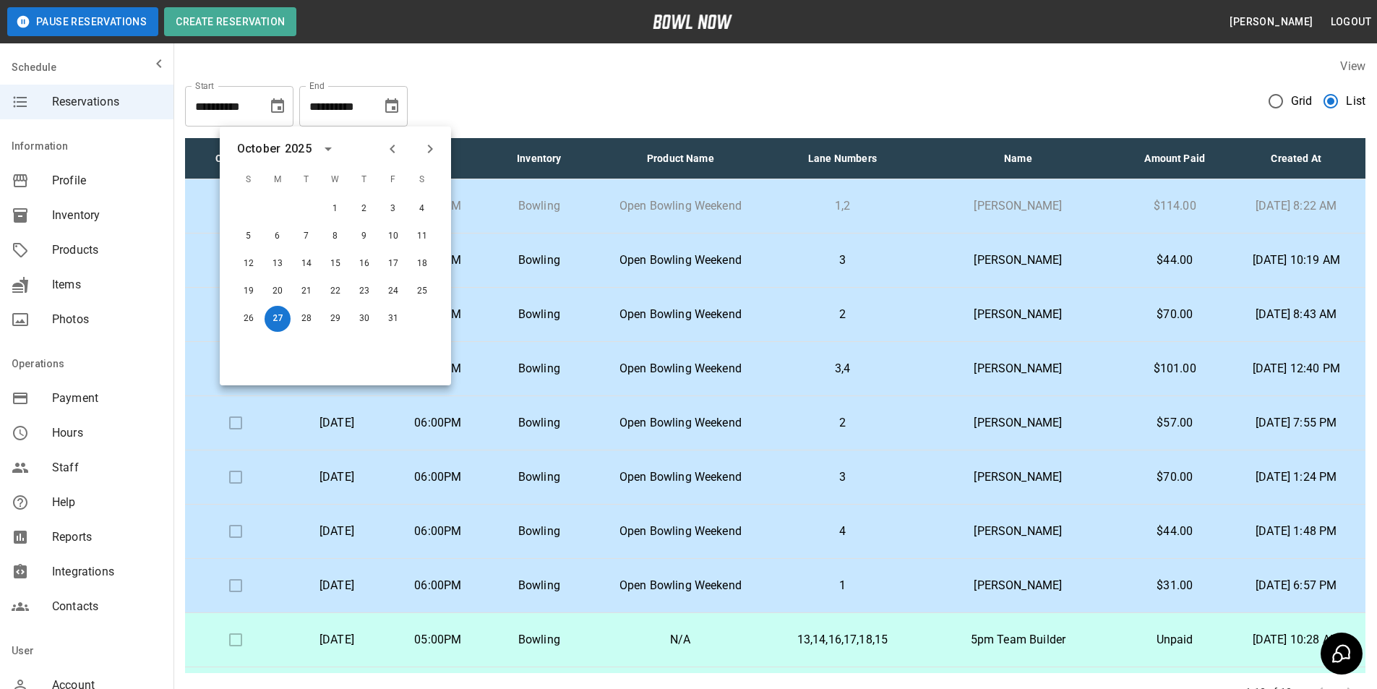
click at [393, 148] on icon "Previous month" at bounding box center [392, 148] width 17 height 17
click at [423, 280] on button "27" at bounding box center [422, 291] width 26 height 26
type input "**********"
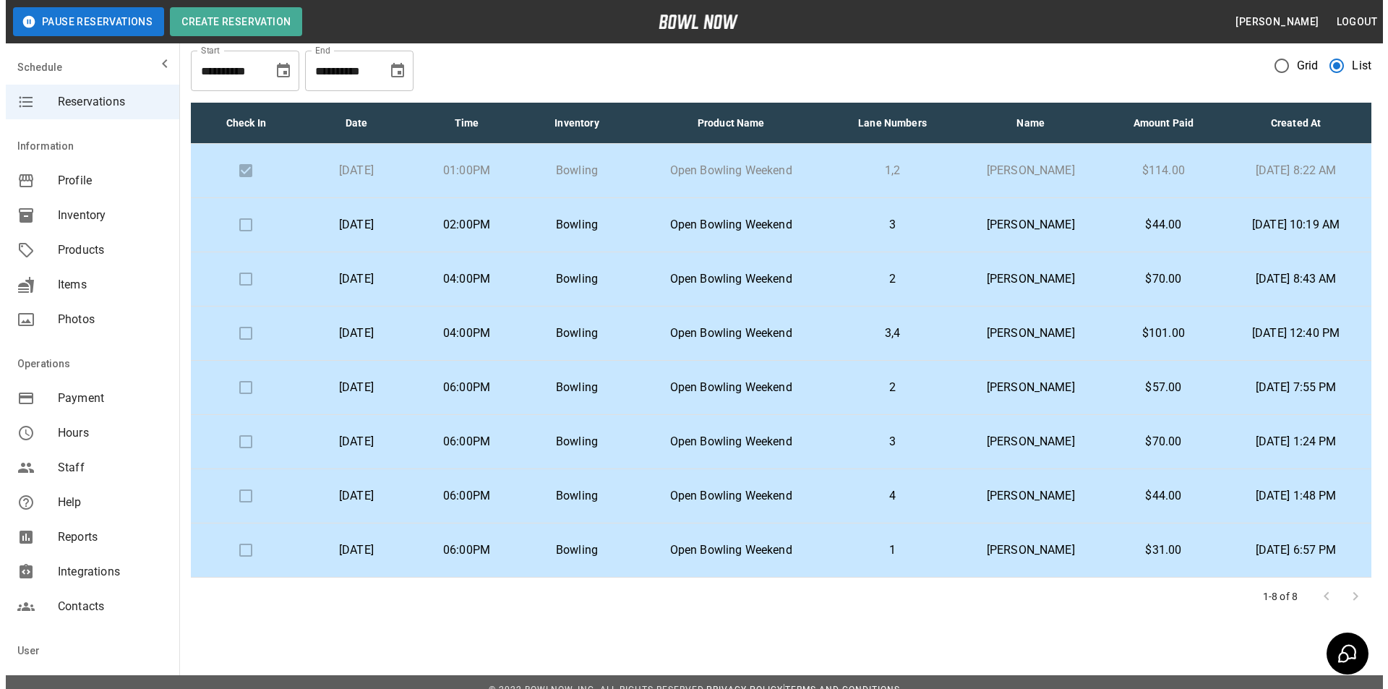
scroll to position [51, 0]
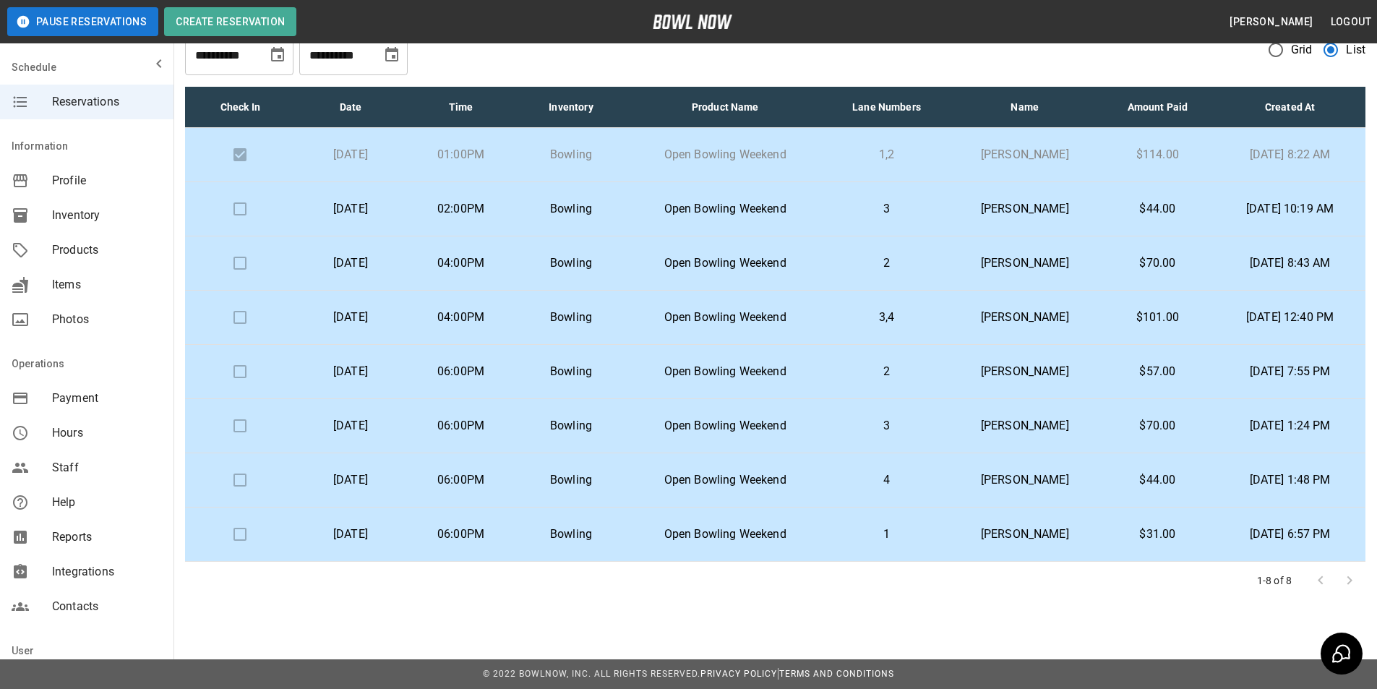
click at [785, 193] on td "Open Bowling Weekend" at bounding box center [725, 209] width 198 height 54
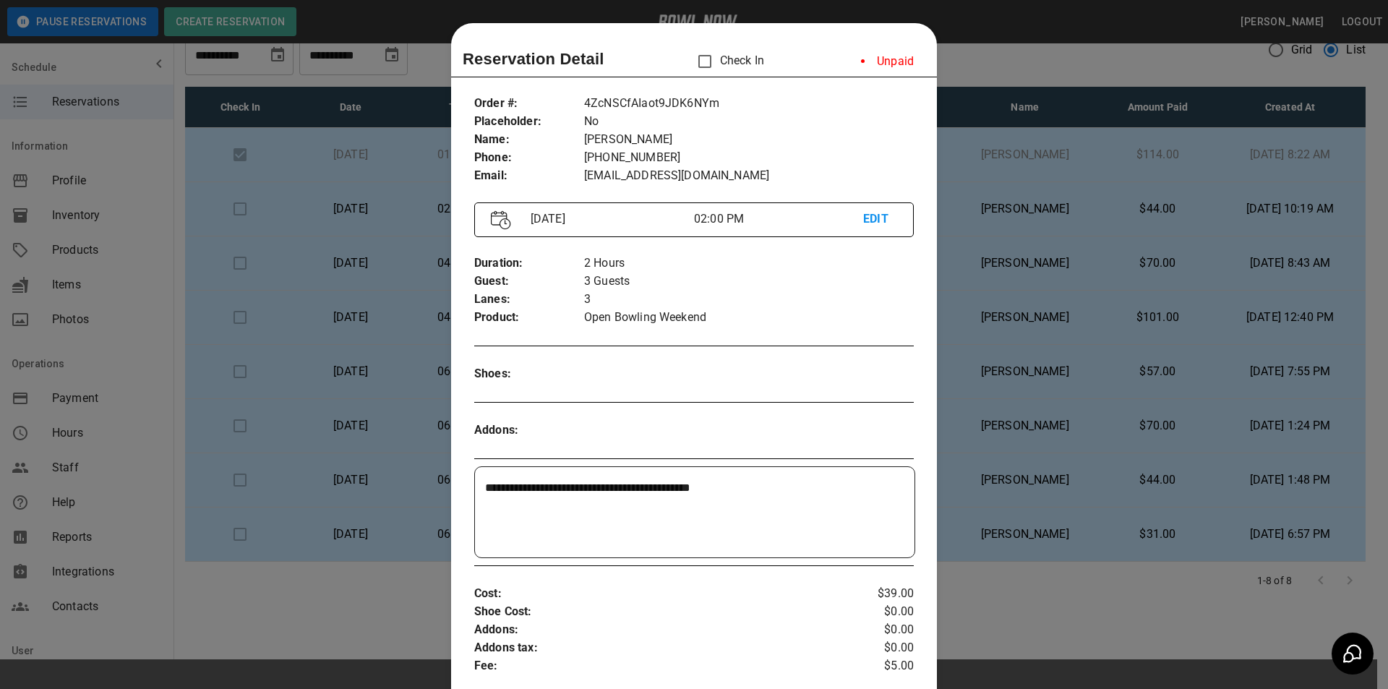
scroll to position [23, 0]
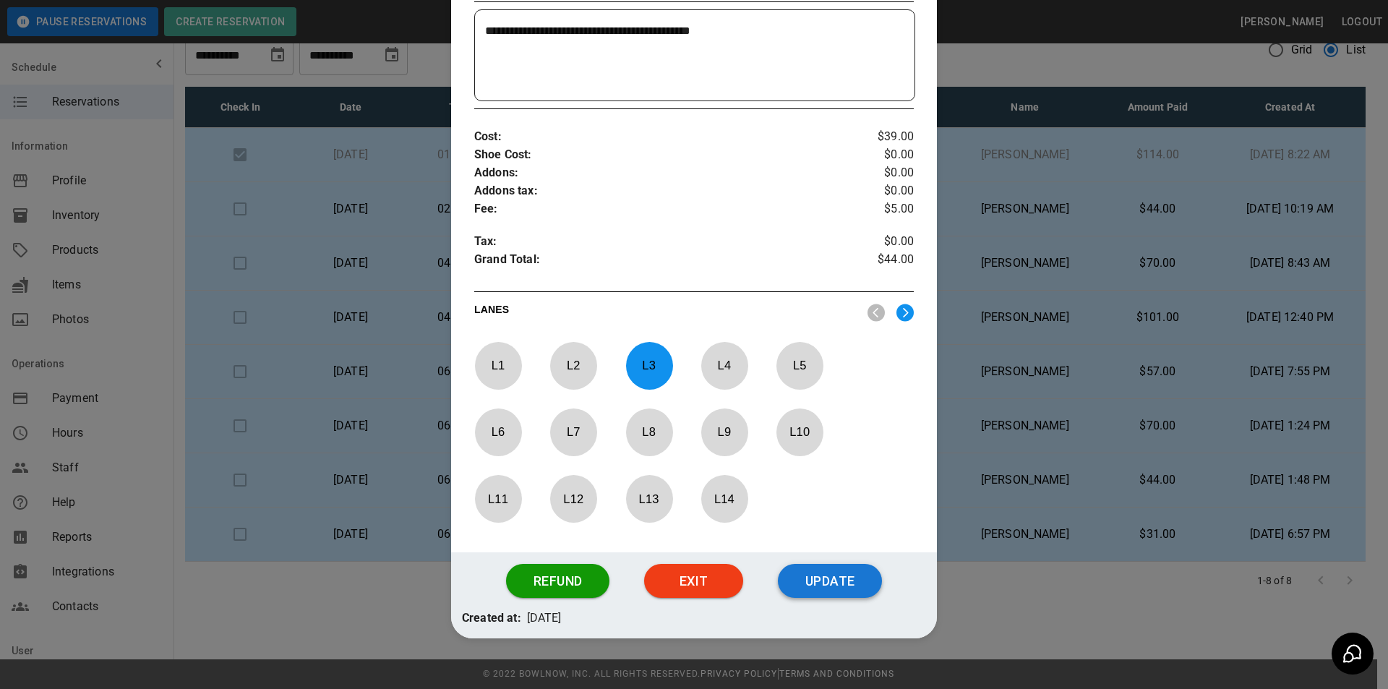
click at [851, 583] on button "Update" at bounding box center [830, 581] width 104 height 35
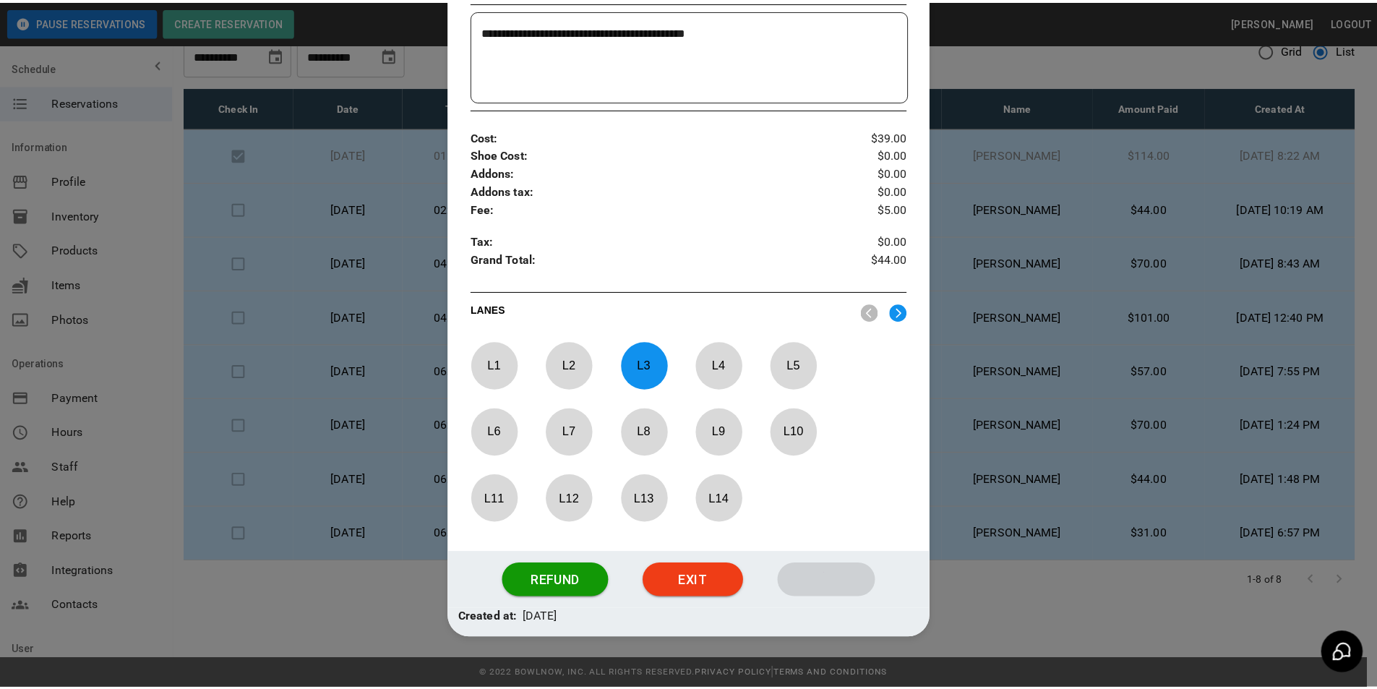
scroll to position [406, 0]
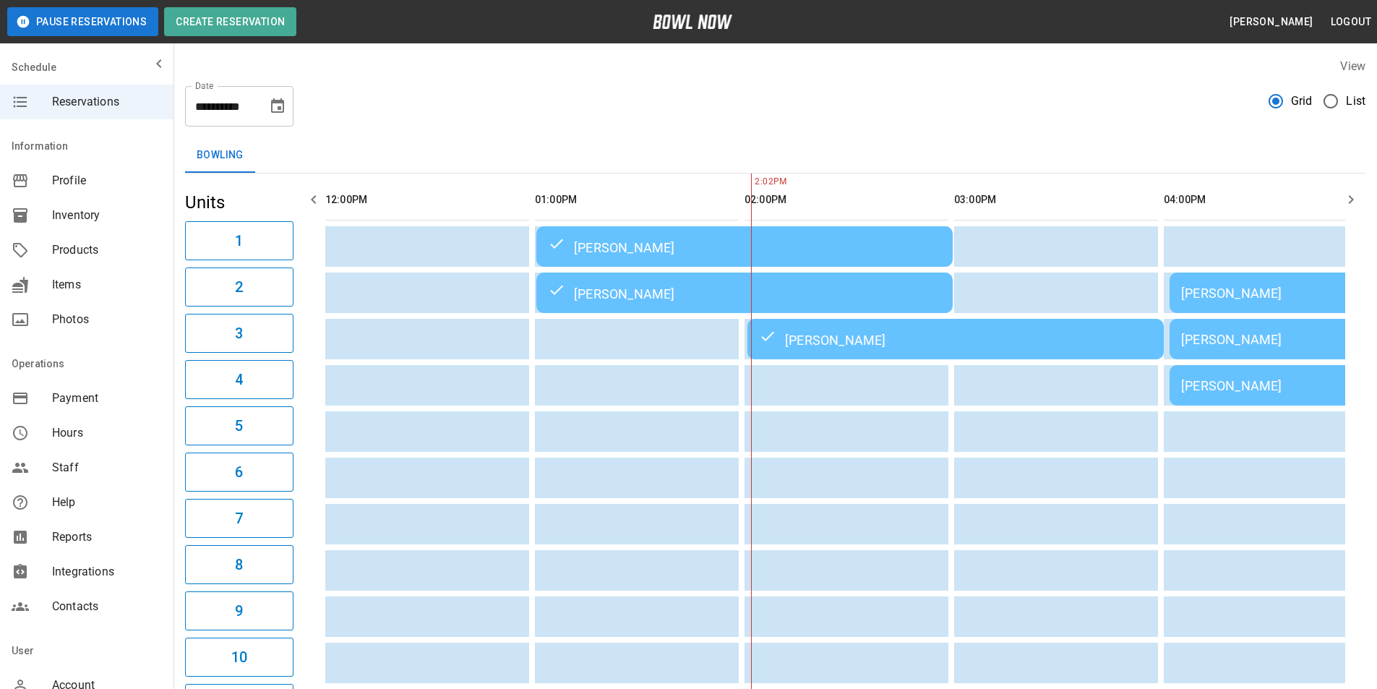
scroll to position [0, 419]
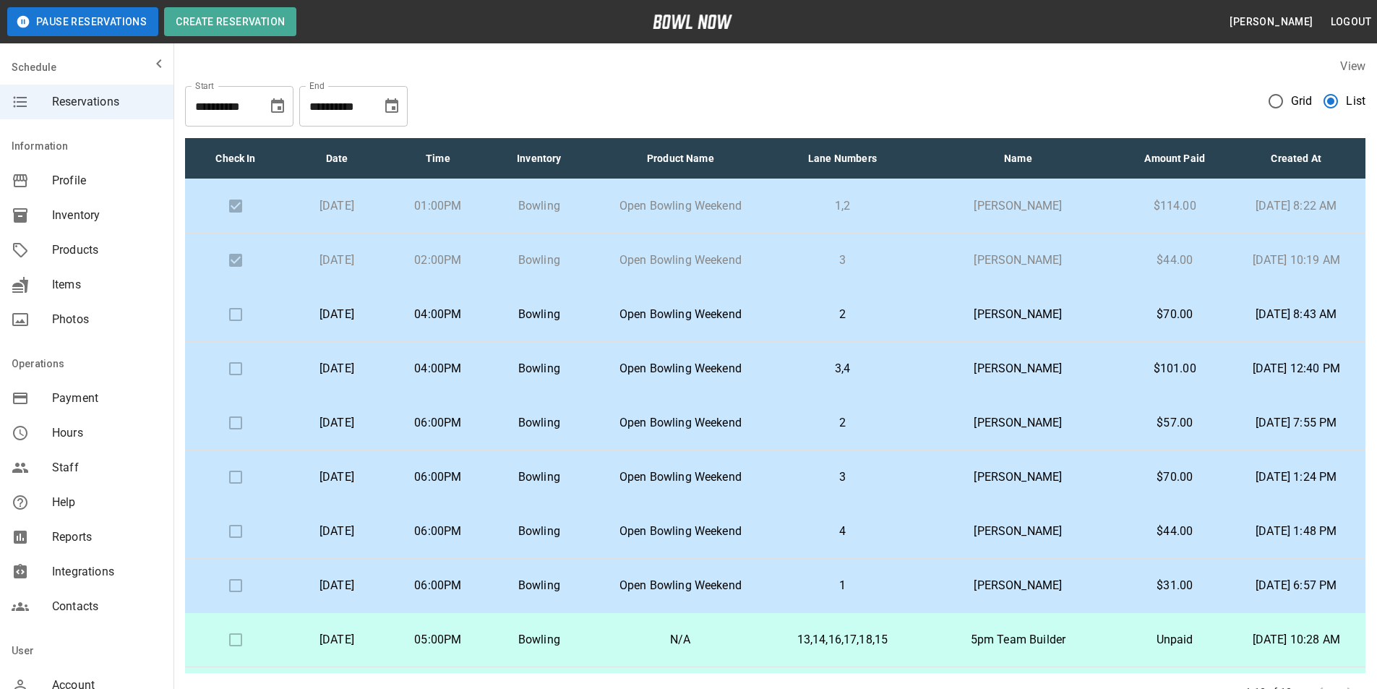
click at [393, 111] on icon "Choose date, selected date is Oct 27, 2025" at bounding box center [391, 106] width 17 height 17
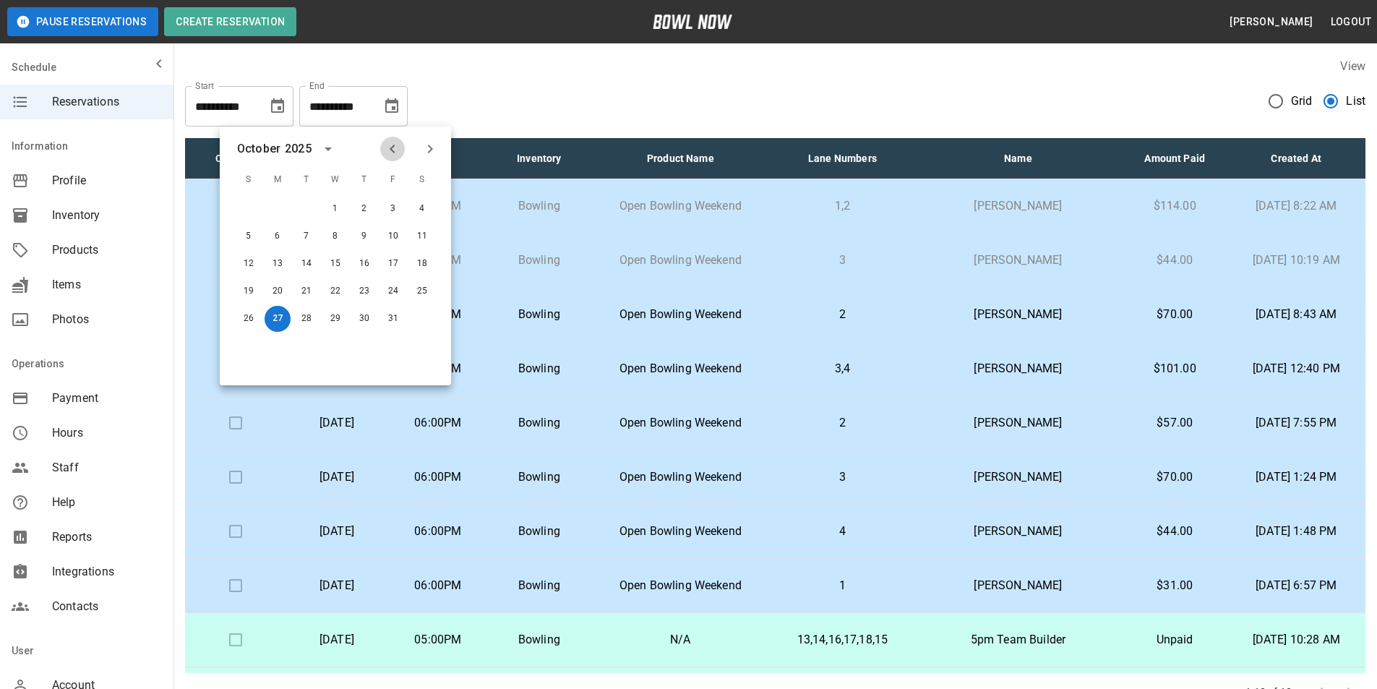
click at [397, 142] on icon "Previous month" at bounding box center [392, 148] width 17 height 17
click at [424, 300] on button "27" at bounding box center [422, 291] width 26 height 26
type input "**********"
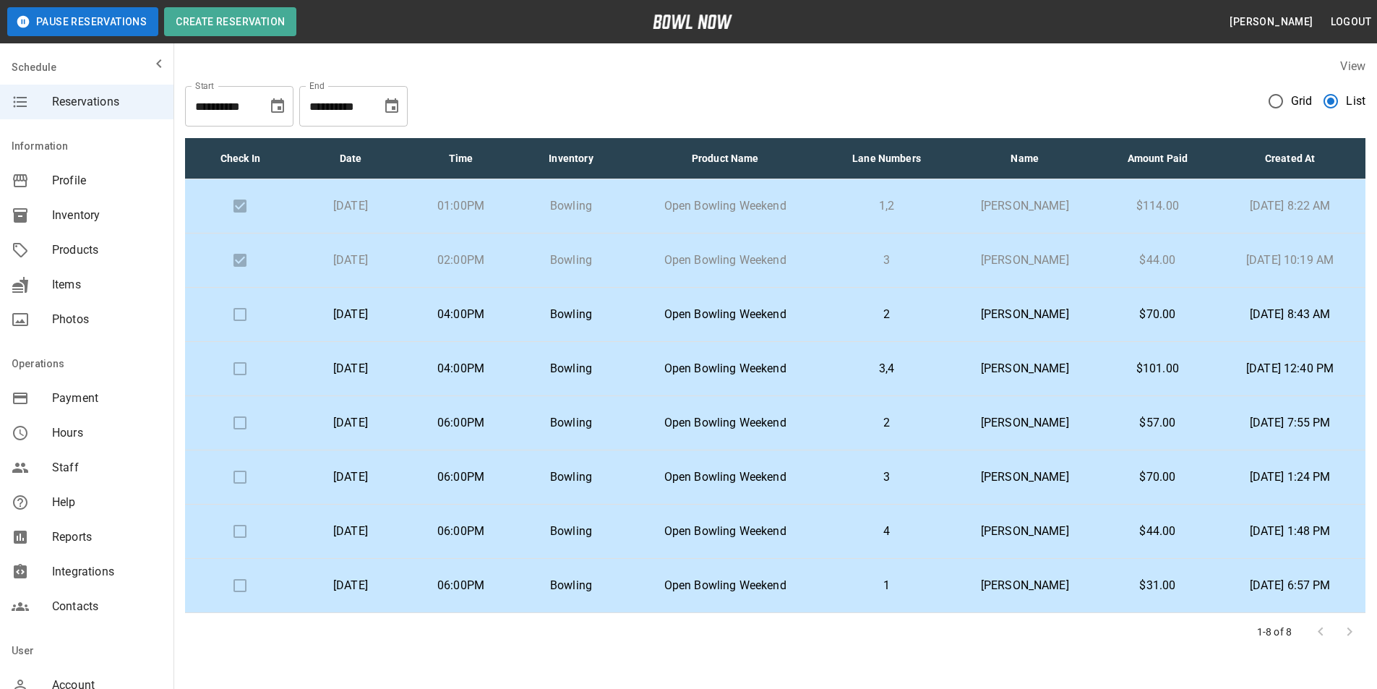
scroll to position [51, 0]
